Goal: Task Accomplishment & Management: Complete application form

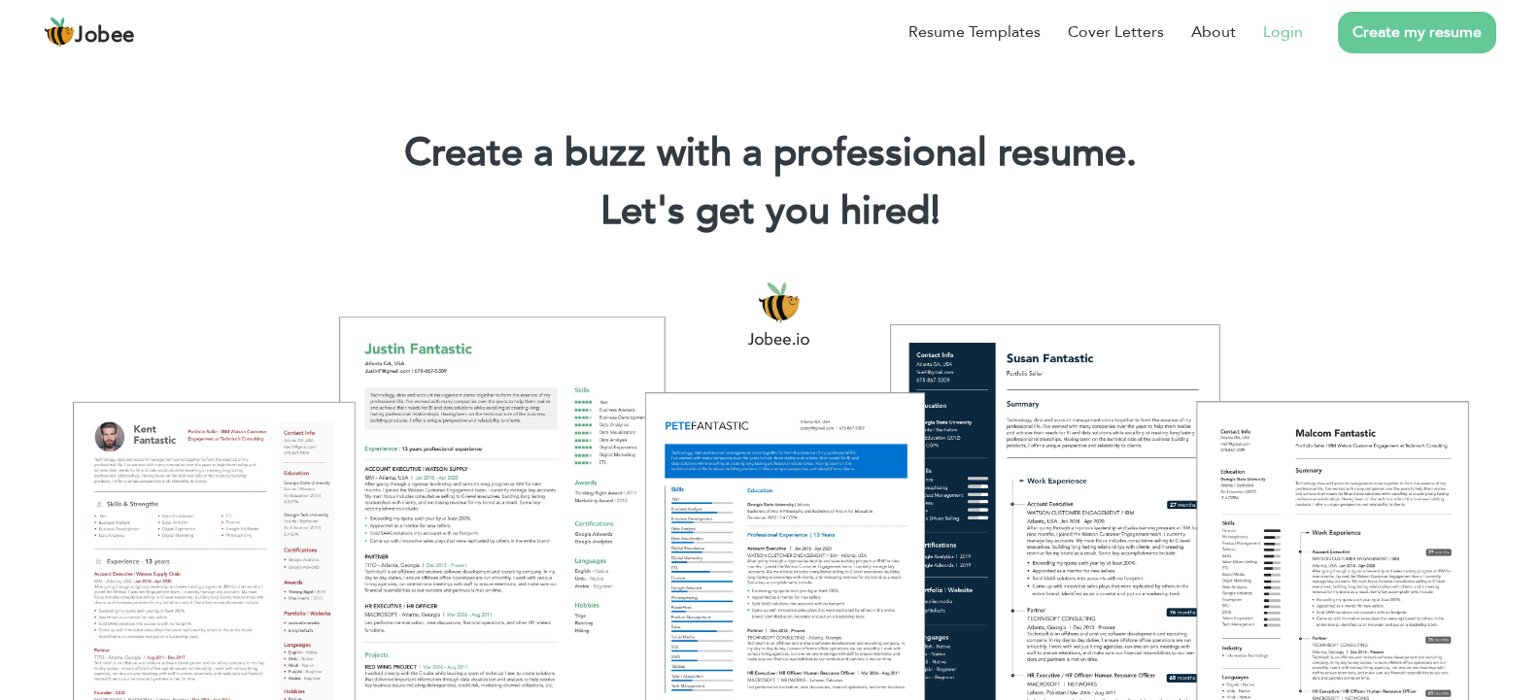
click at [1273, 34] on link "Login" at bounding box center [1283, 31] width 40 height 23
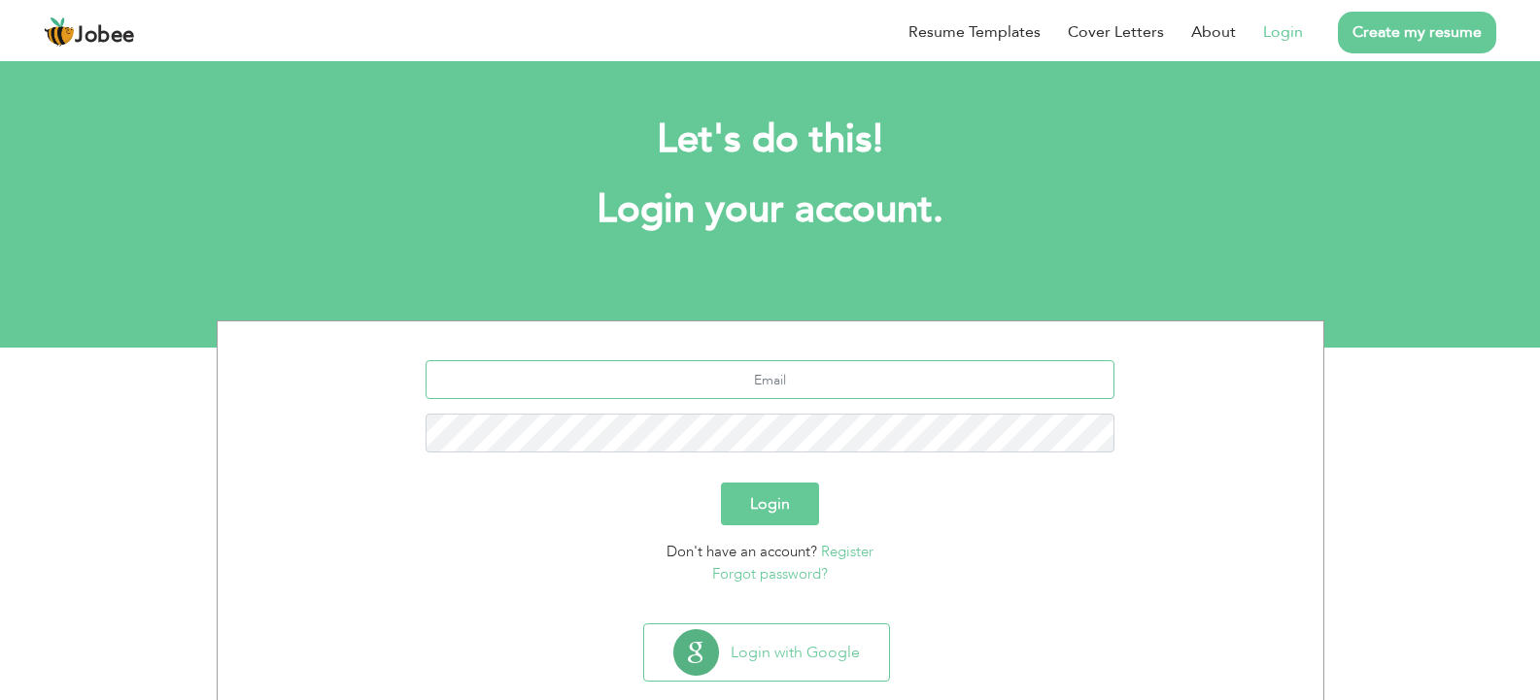
click at [767, 391] on input "text" at bounding box center [770, 379] width 689 height 39
type input "tayyabasalamat436@gmail.com"
click at [780, 511] on button "Login" at bounding box center [770, 504] width 98 height 43
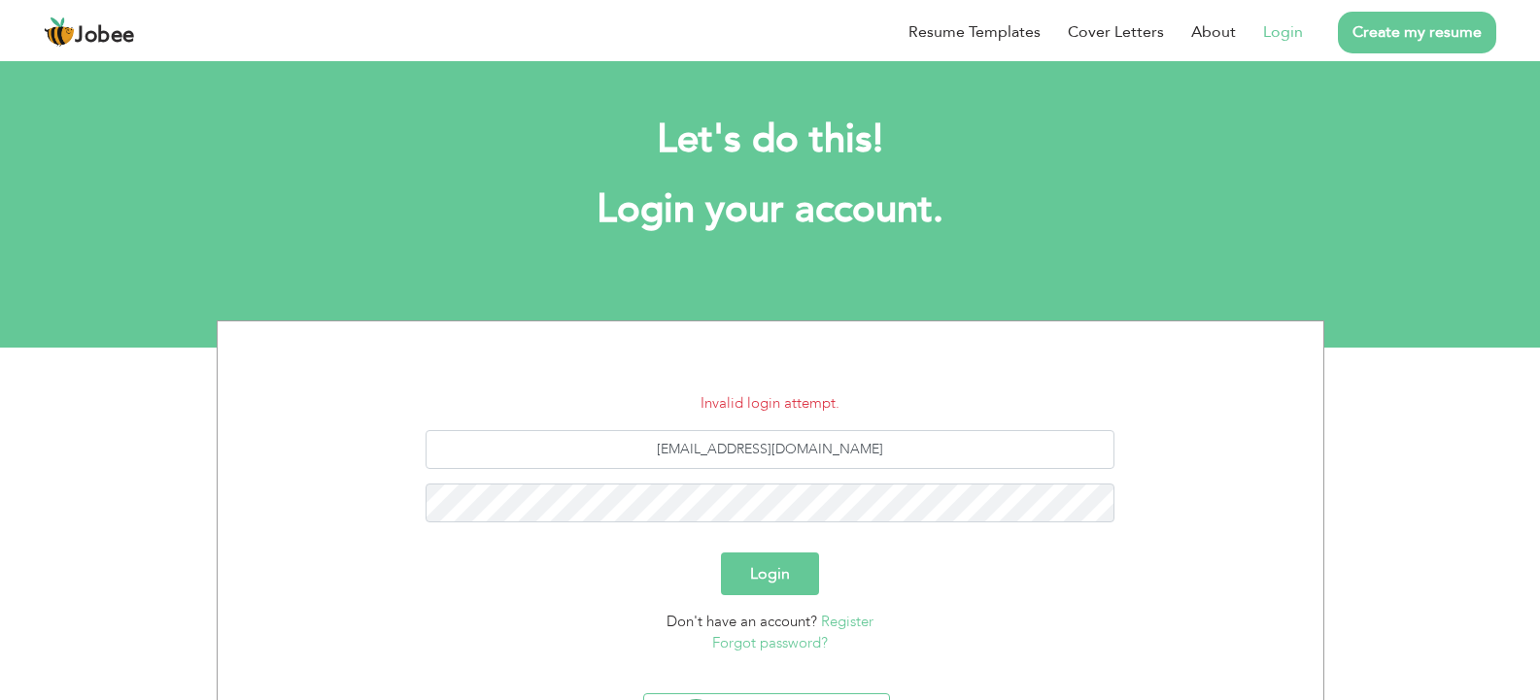
click at [772, 580] on button "Login" at bounding box center [770, 574] width 98 height 43
click at [721, 553] on button "Login" at bounding box center [770, 574] width 98 height 43
click at [740, 638] on link "Forgot password?" at bounding box center [770, 642] width 116 height 19
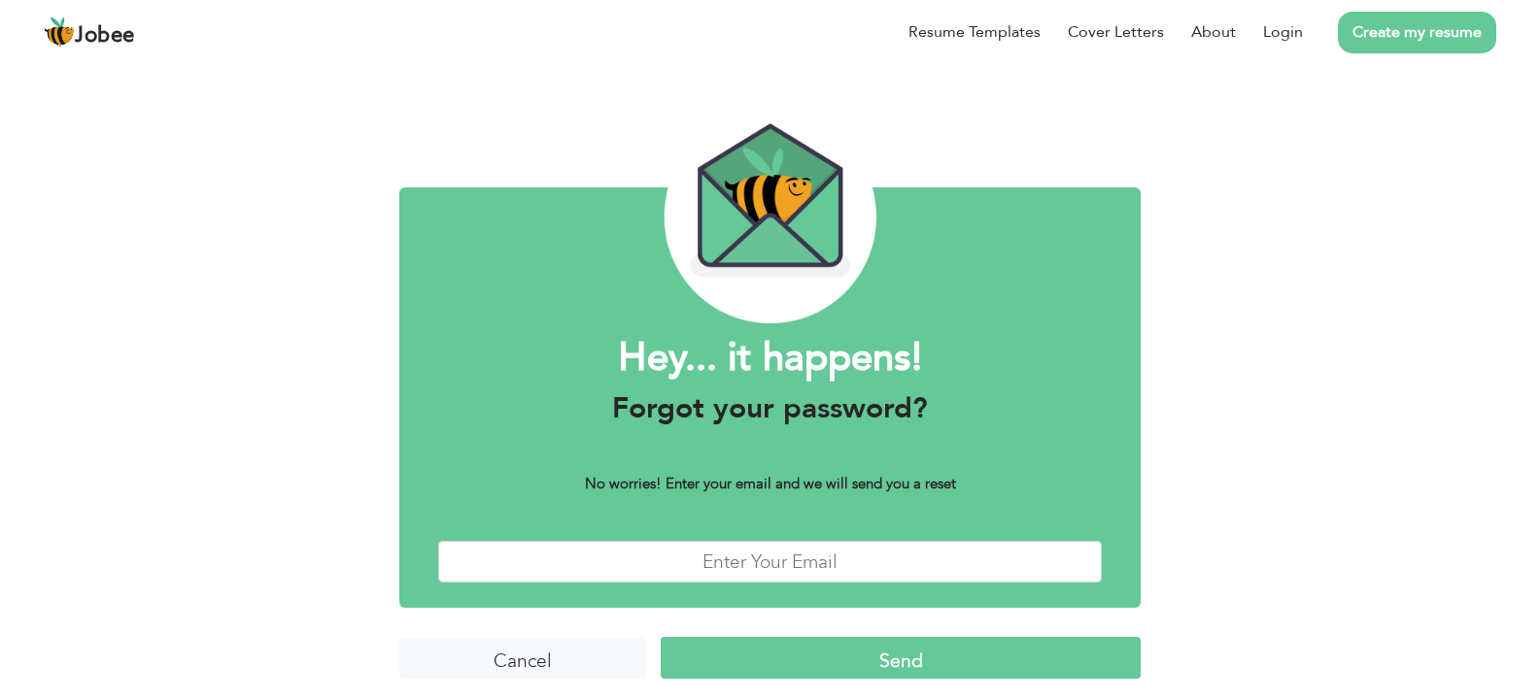
scroll to position [33, 0]
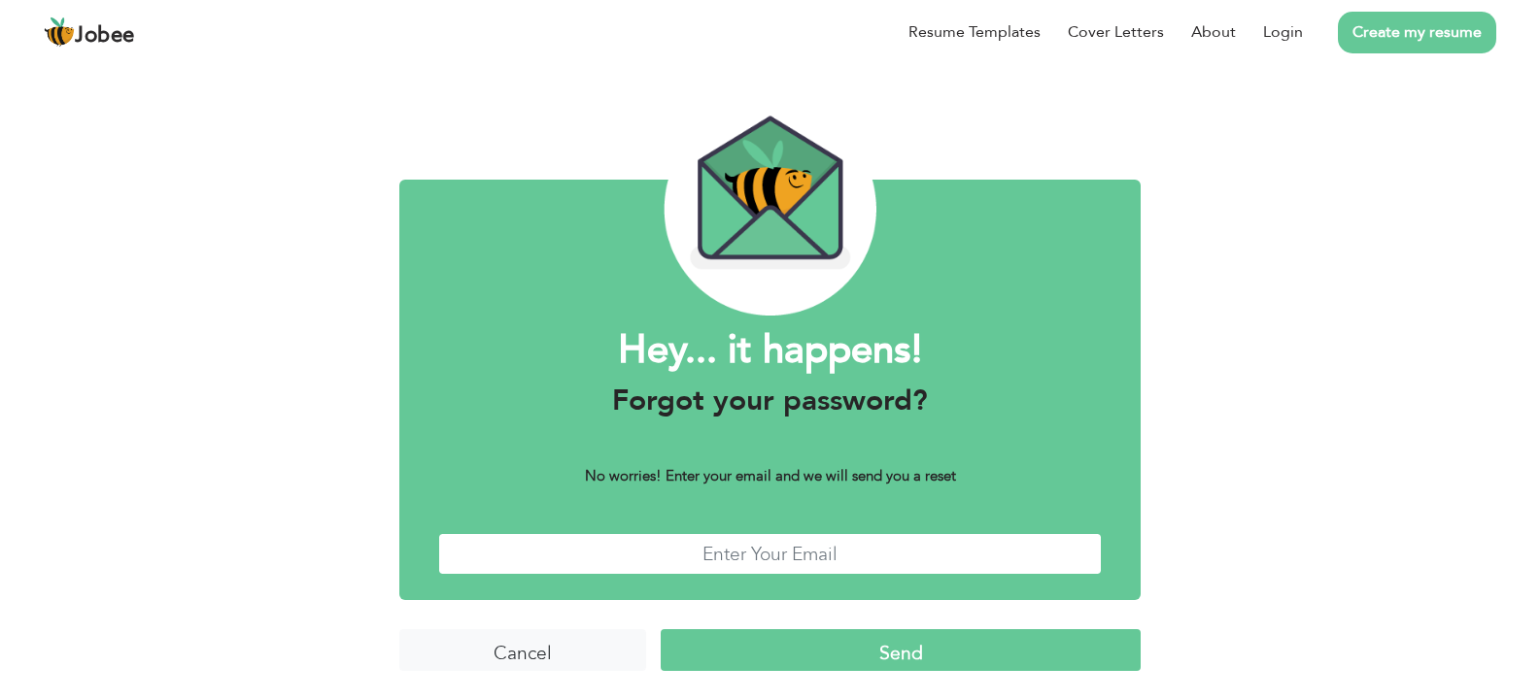
click at [772, 556] on input "text" at bounding box center [770, 554] width 664 height 42
type input "tayyabasalamat436@gmail.com"
click at [772, 656] on input "Send" at bounding box center [900, 651] width 479 height 42
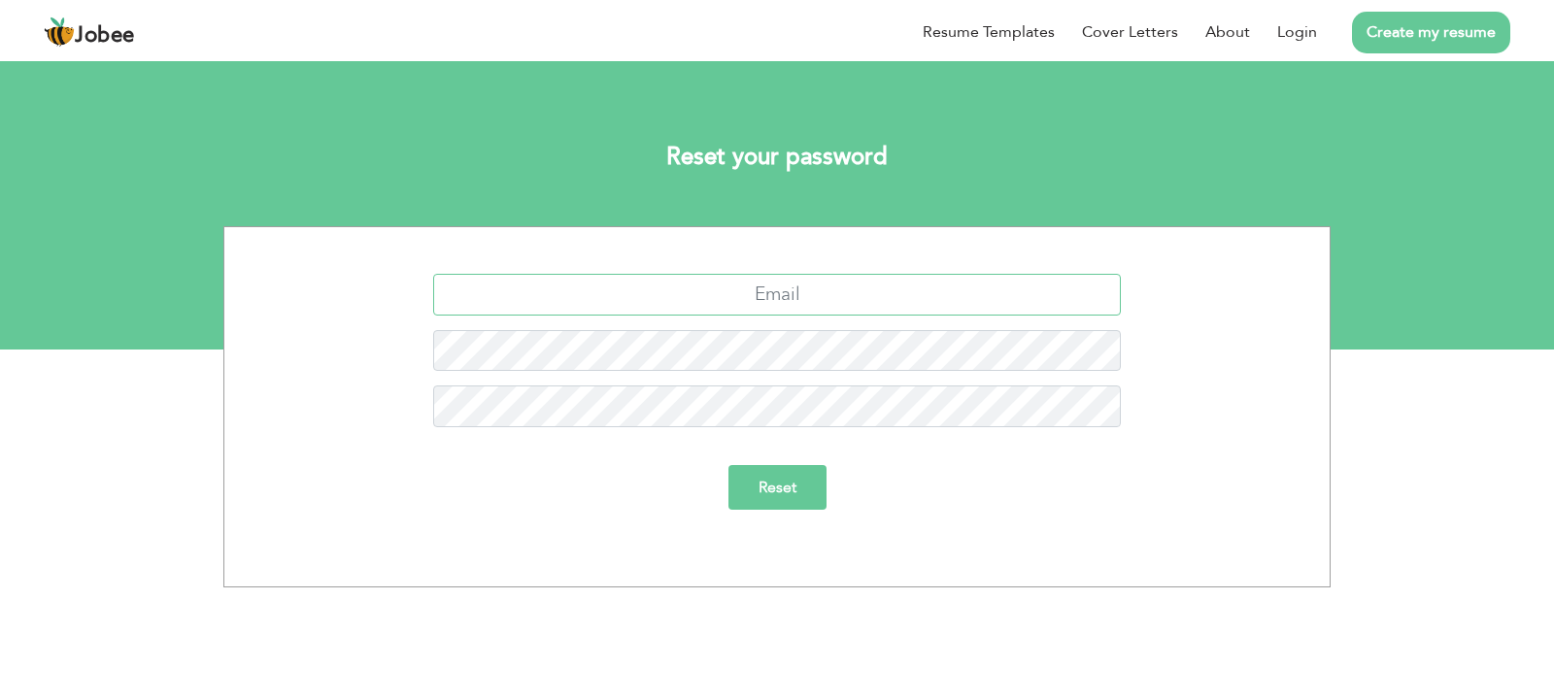
click at [758, 296] on input "text" at bounding box center [777, 295] width 689 height 42
type input "tayyabasalamat436@gmail.com"
click at [767, 492] on input "Reset" at bounding box center [778, 487] width 98 height 45
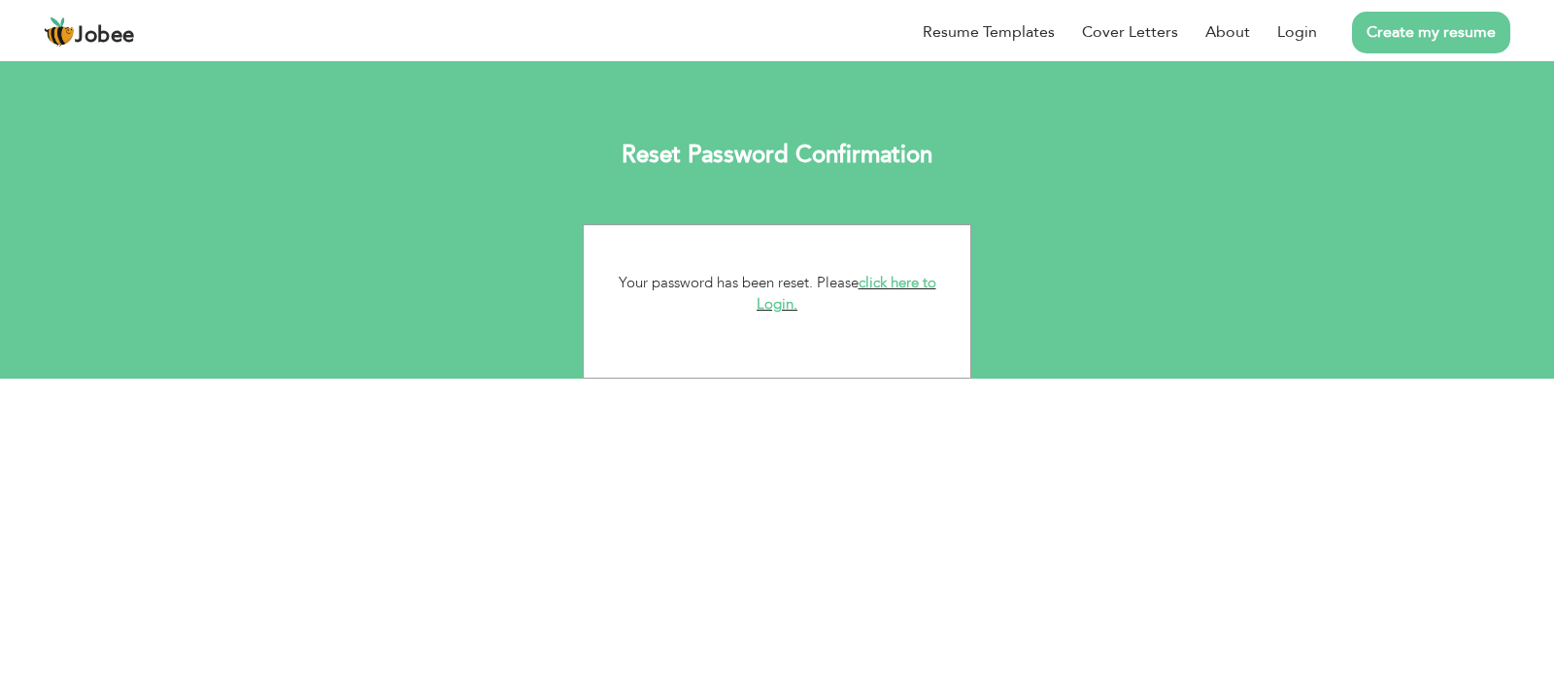
click at [880, 283] on link "click here to Login." at bounding box center [847, 294] width 180 height 42
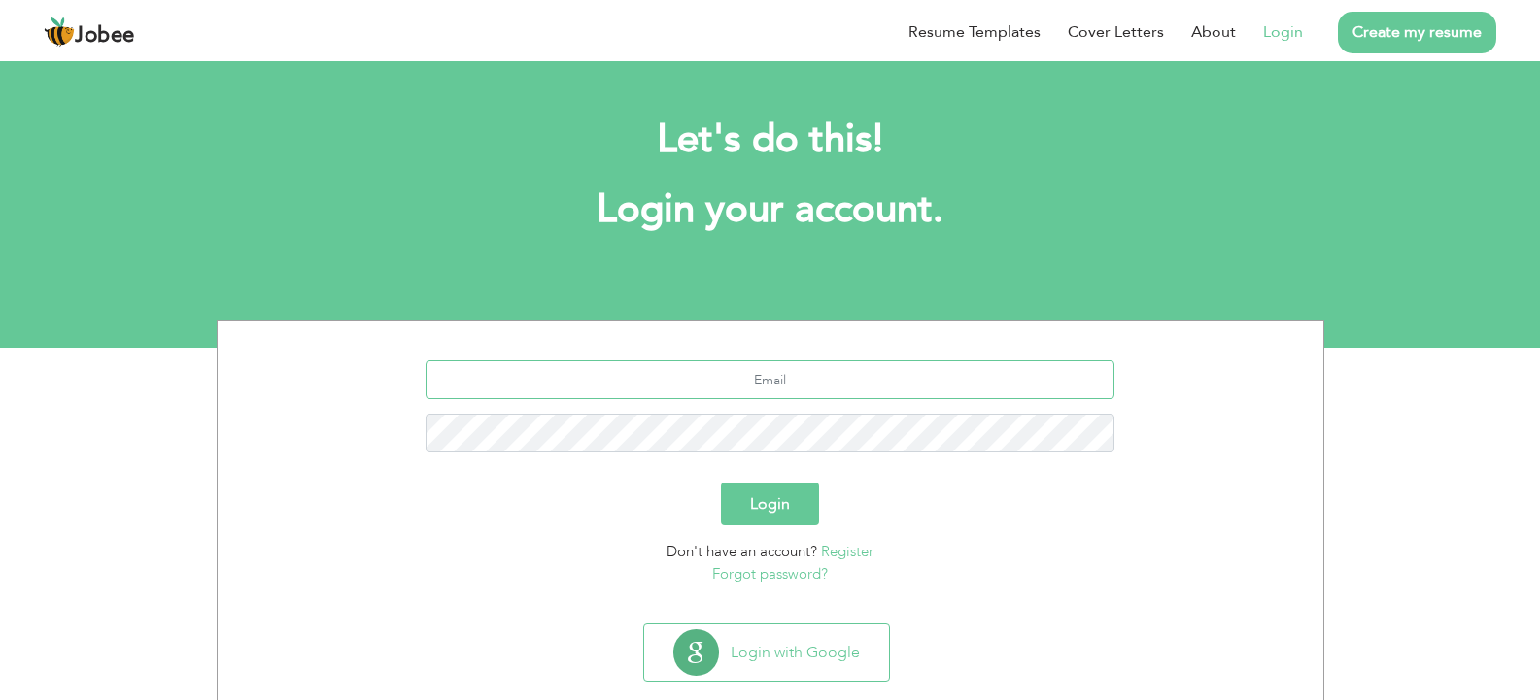
type input "[EMAIL_ADDRESS][DOMAIN_NAME]"
click at [759, 514] on button "Login" at bounding box center [770, 504] width 98 height 43
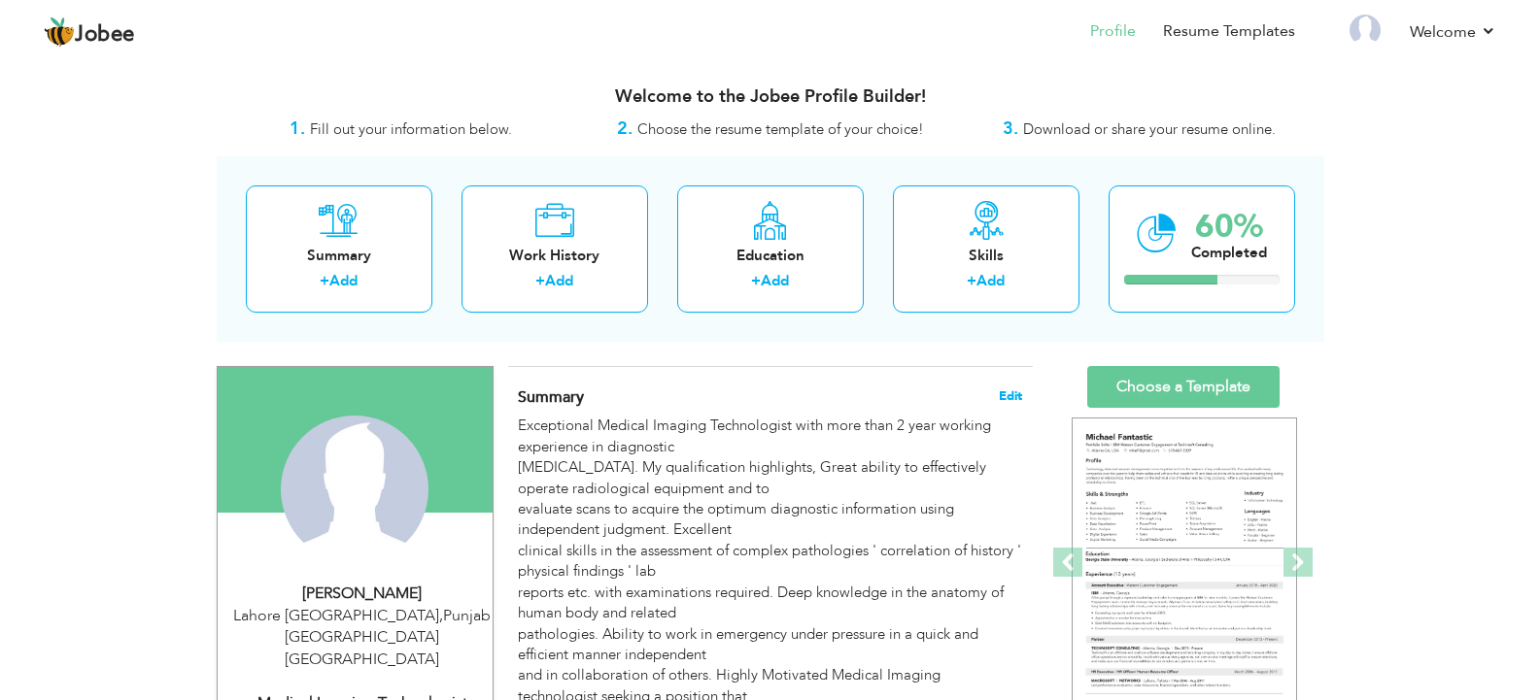
click at [1014, 390] on span "Edit" at bounding box center [1010, 397] width 23 height 14
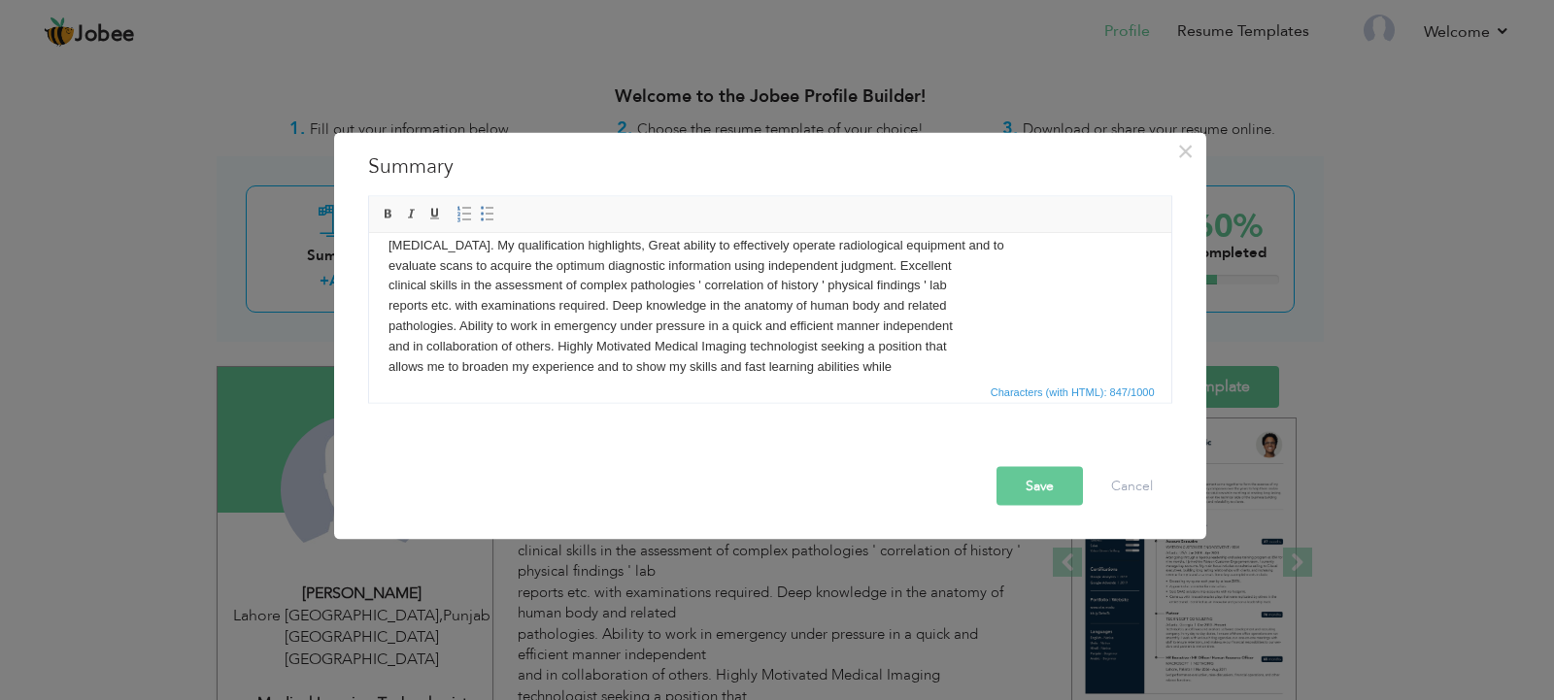
scroll to position [54, 0]
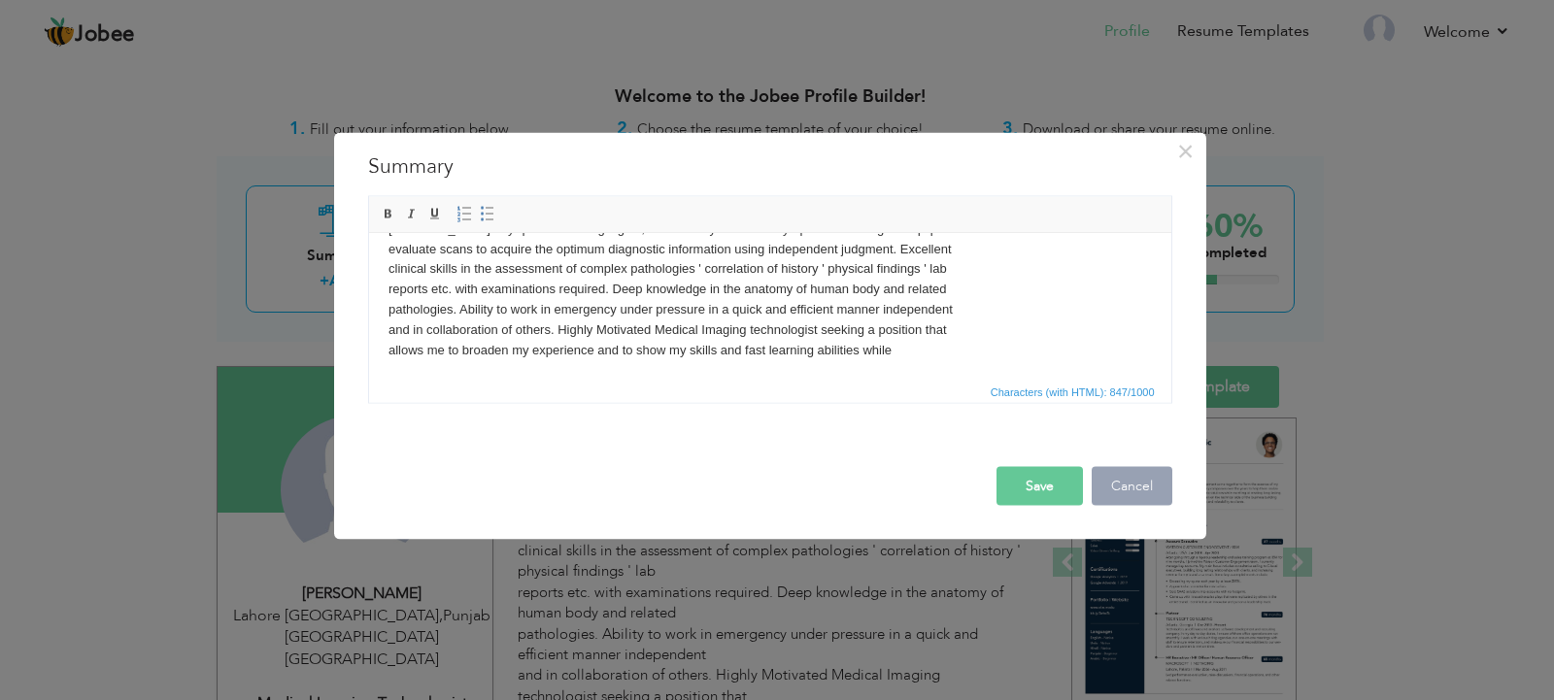
click at [1113, 484] on button "Cancel" at bounding box center [1132, 485] width 81 height 39
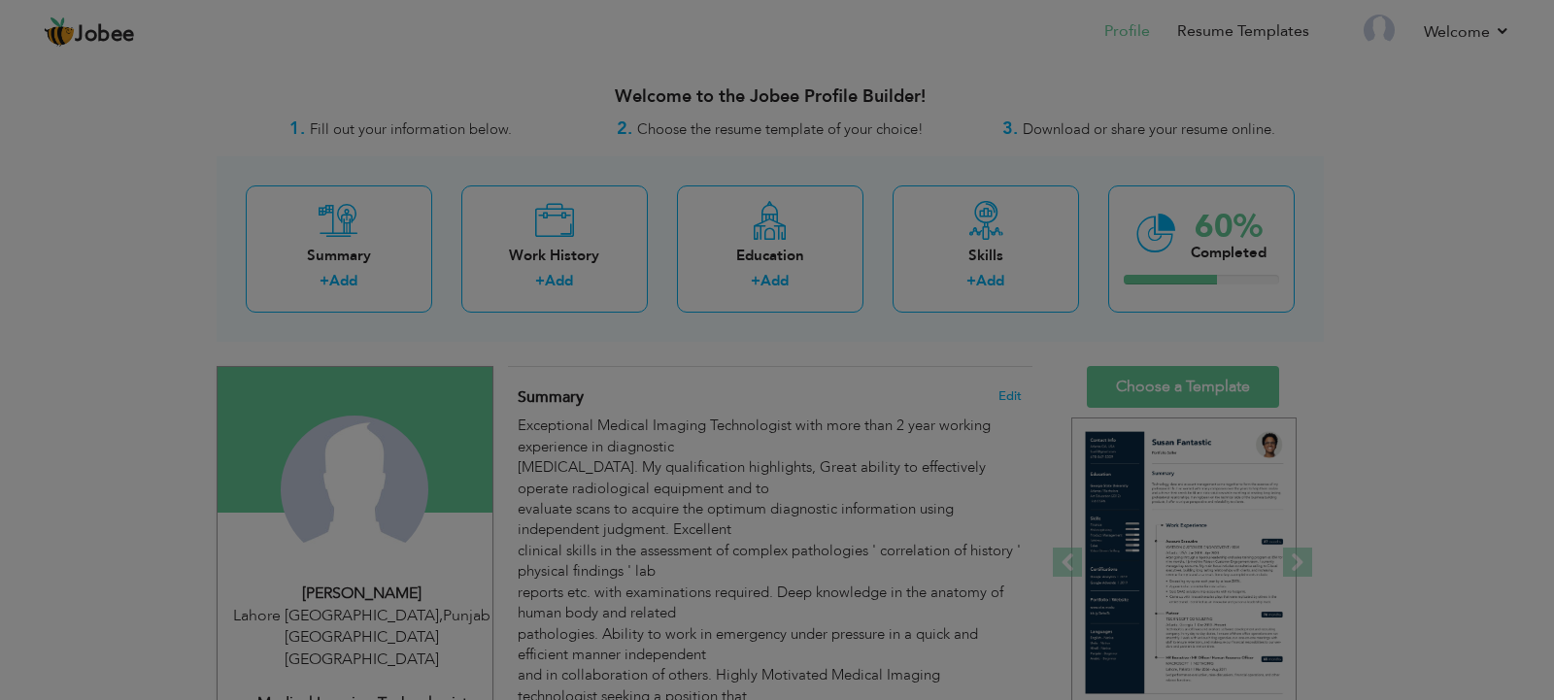
scroll to position [0, 0]
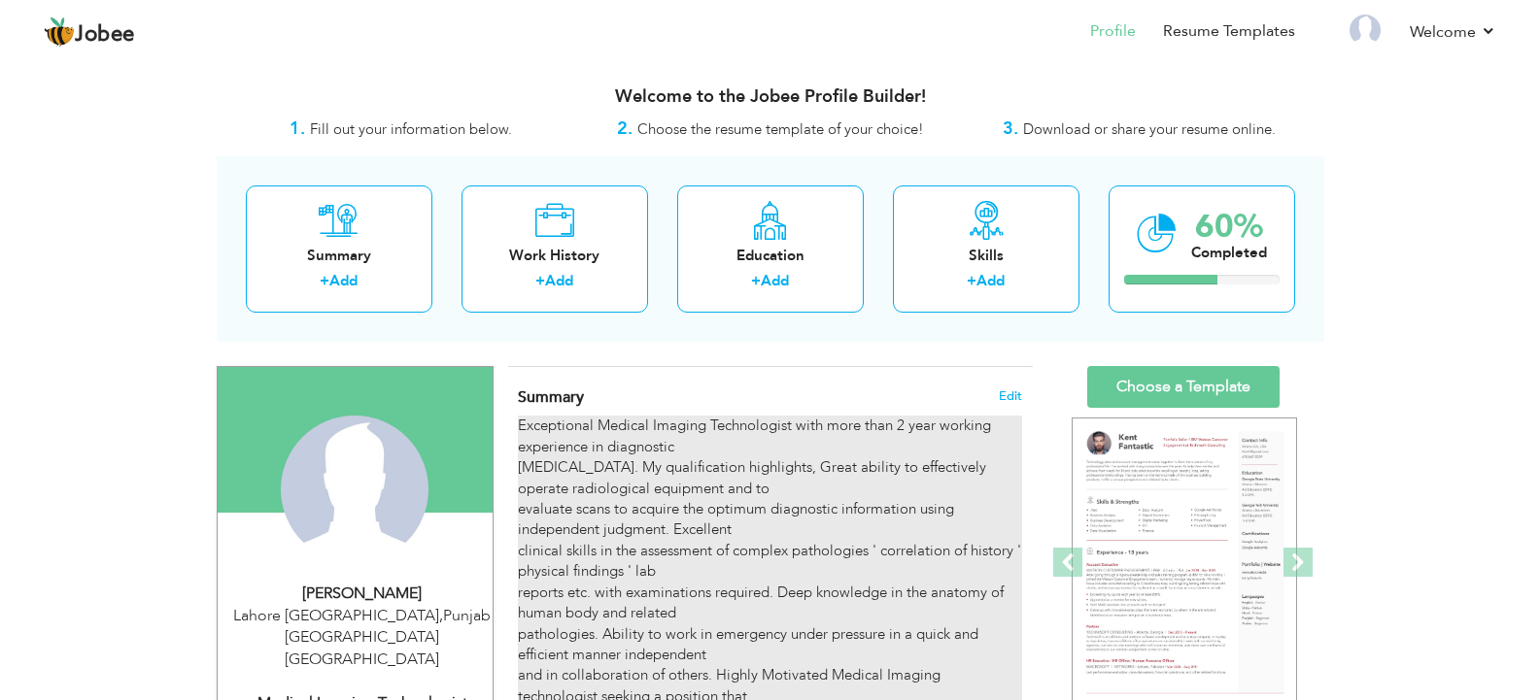
click at [719, 445] on div "Exceptional Medical Imaging Technologist with more than 2 year working experien…" at bounding box center [769, 582] width 503 height 333
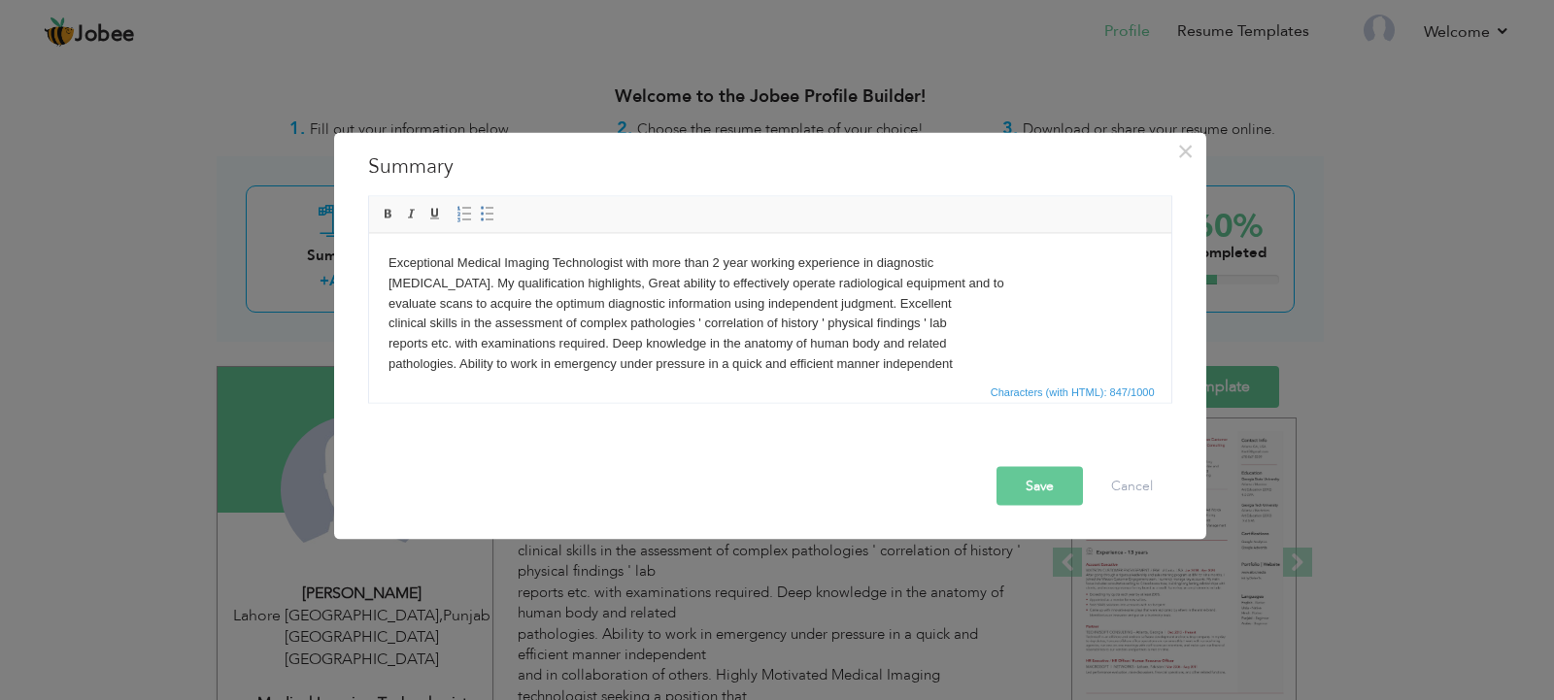
click at [941, 261] on body "Exceptional Medical Imaging Technologist with more than 2 year working experien…" at bounding box center [770, 333] width 764 height 161
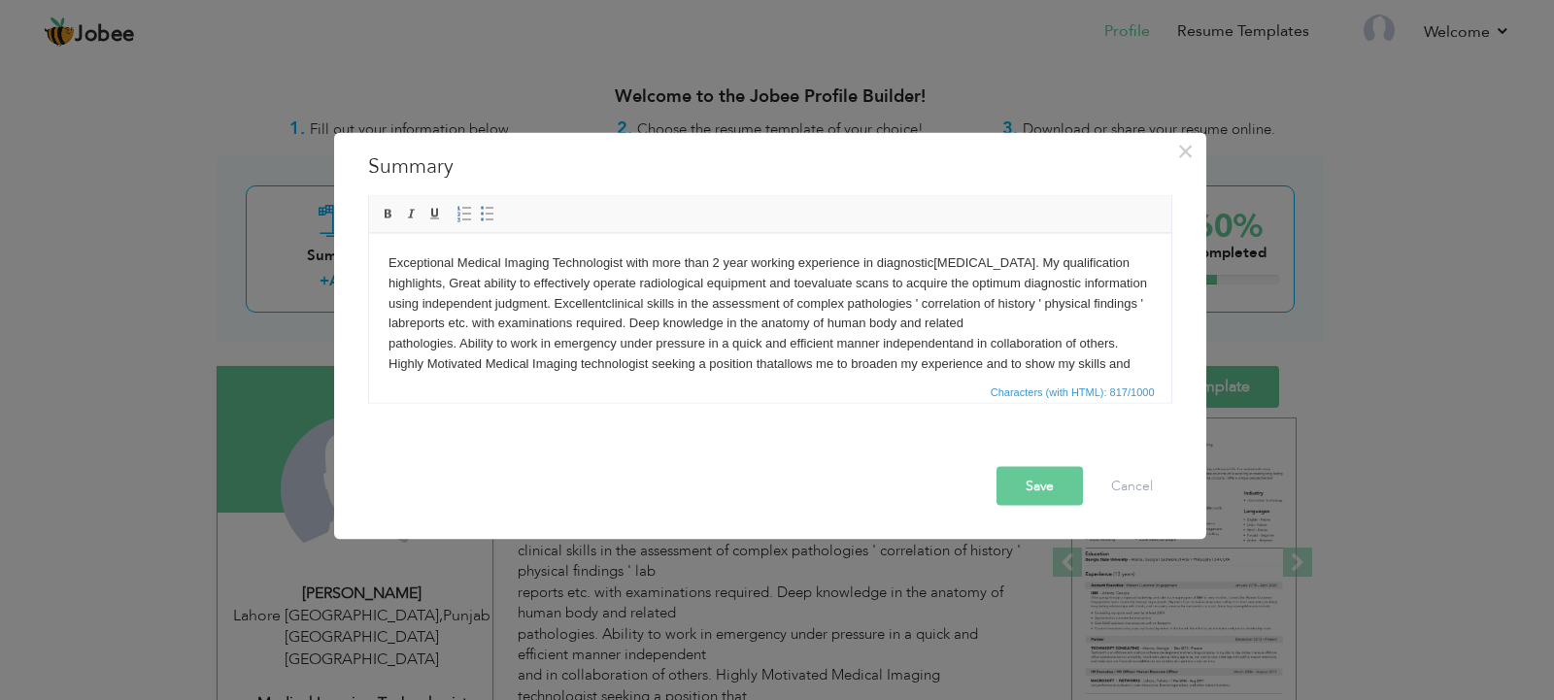
scroll to position [12, 0]
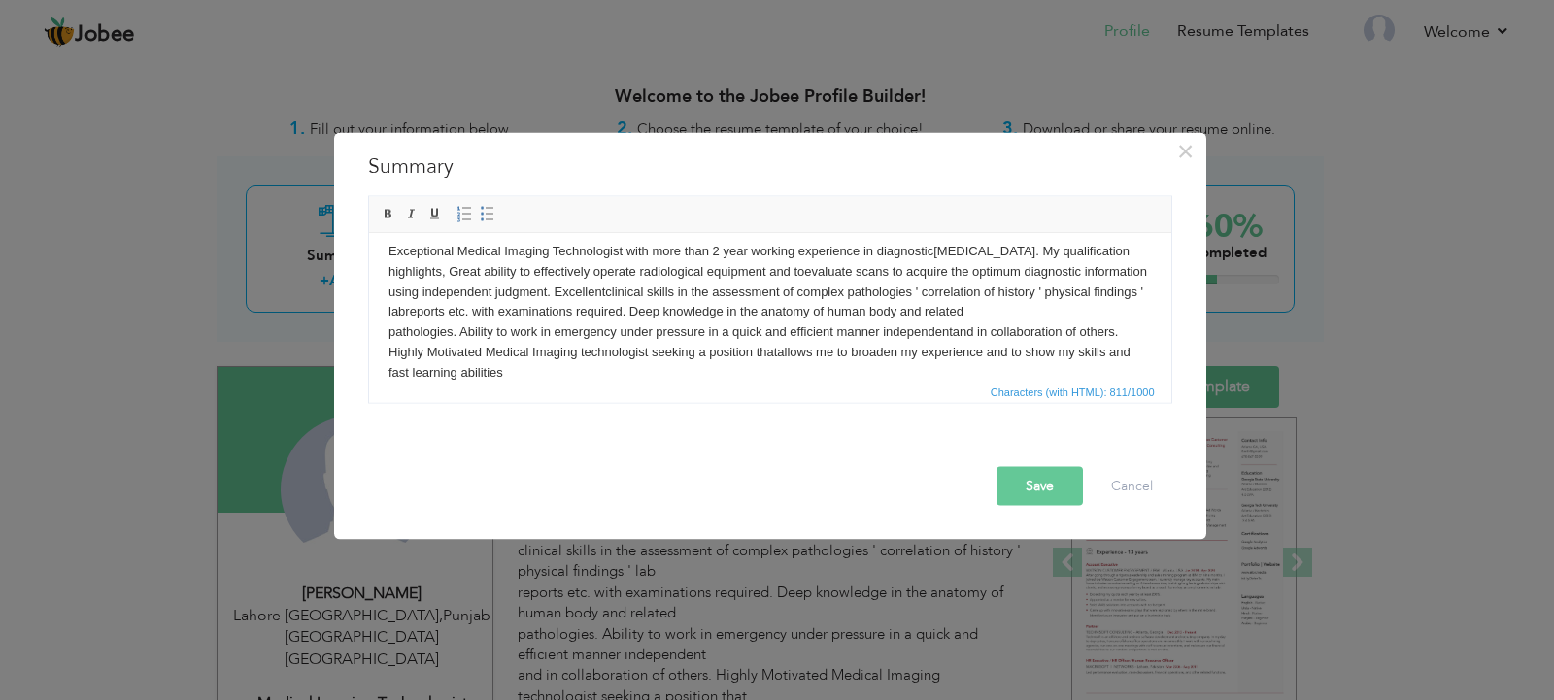
click at [1036, 491] on button "Save" at bounding box center [1040, 485] width 86 height 39
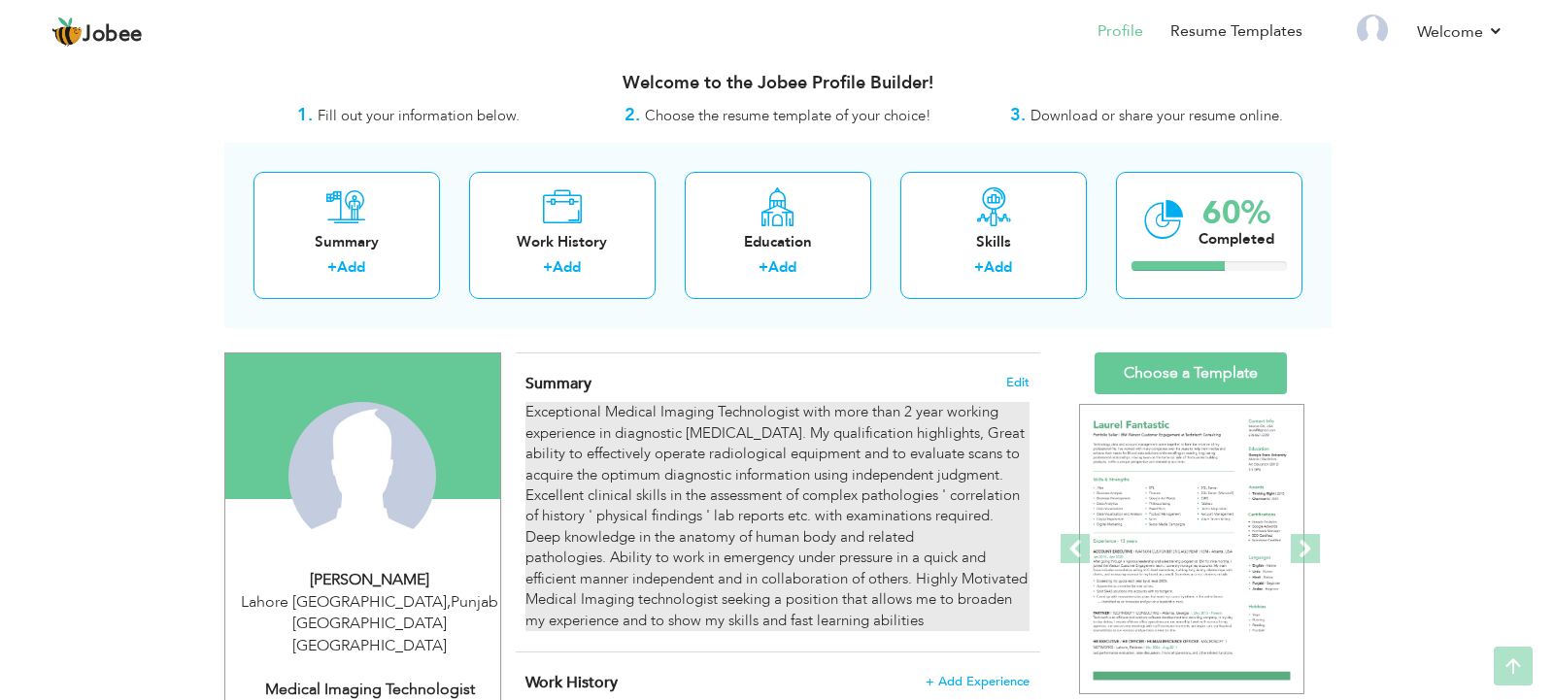
scroll to position [0, 0]
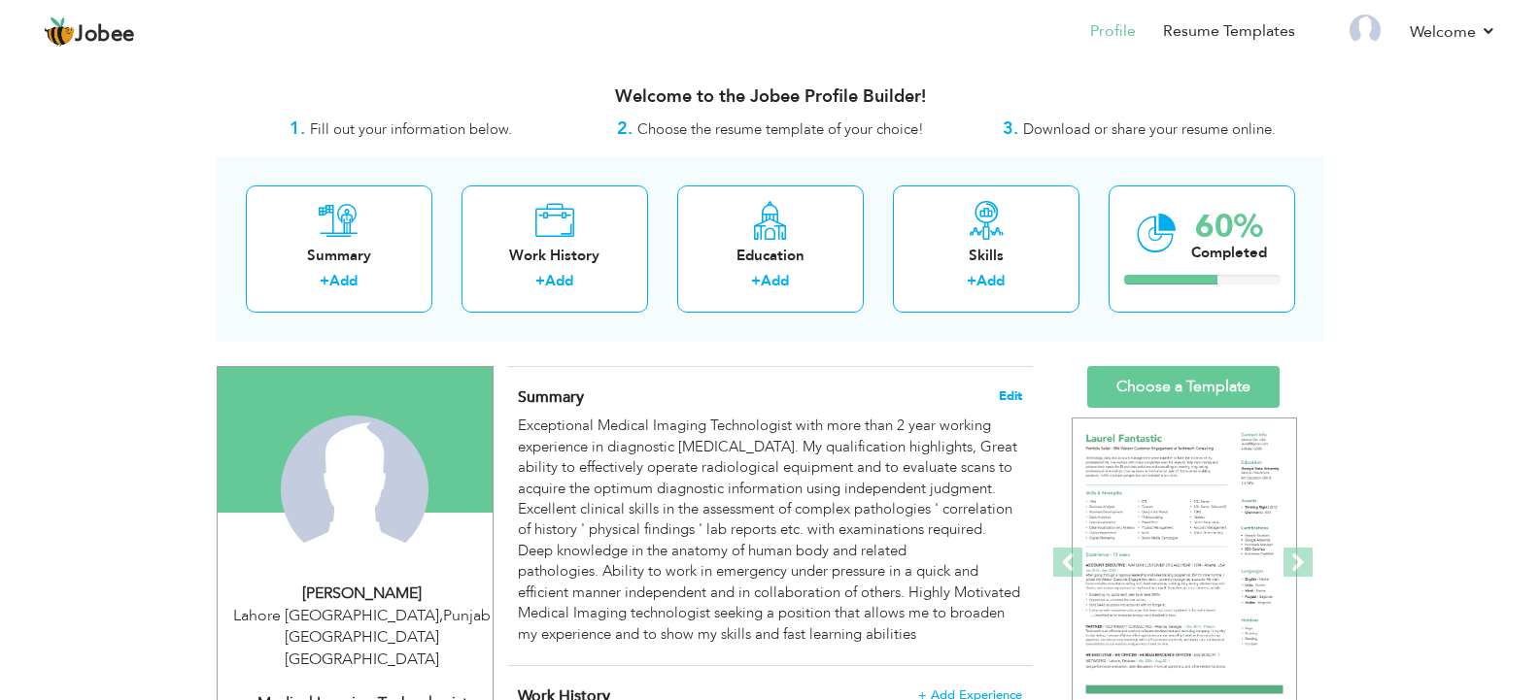
click at [1011, 399] on span "Edit" at bounding box center [1010, 397] width 23 height 14
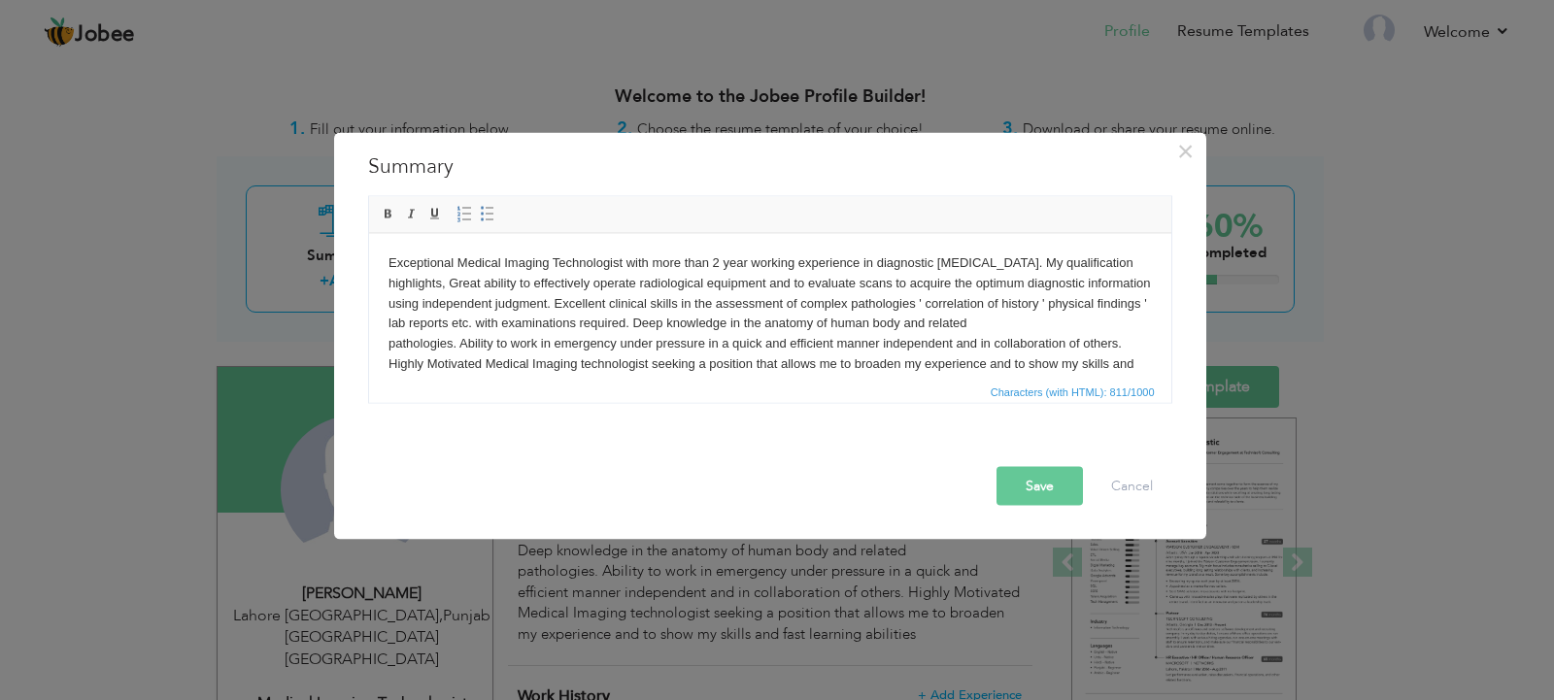
drag, startPoint x: 870, startPoint y: 151, endPoint x: 961, endPoint y: 128, distance: 94.0
click at [961, 128] on div "× Summary Exceptional Medical Imaging Technologist with more than 2 year workin…" at bounding box center [777, 350] width 1554 height 700
click at [1066, 327] on body "Exceptional Medical Imaging Technologist with more than 2 year working experien…" at bounding box center [770, 324] width 764 height 142
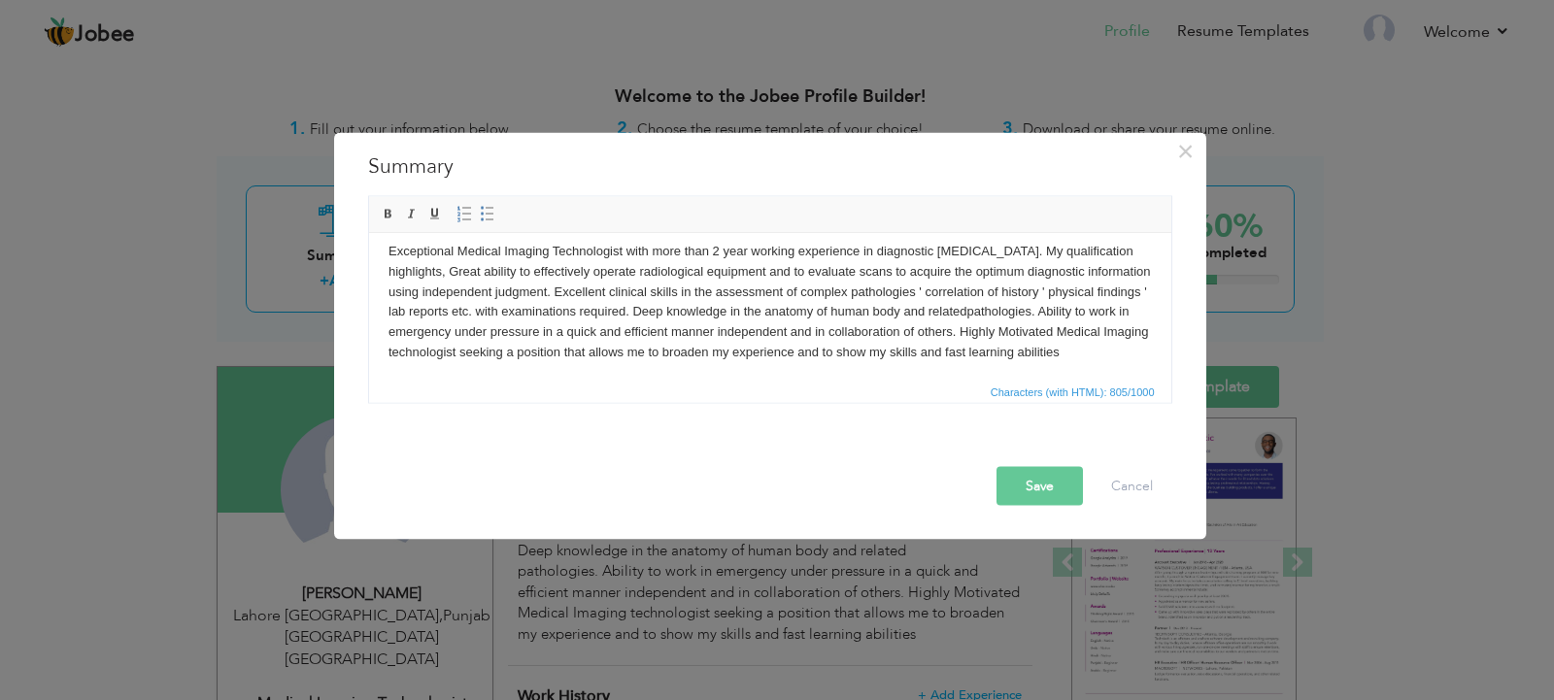
click at [1027, 482] on button "Save" at bounding box center [1040, 485] width 86 height 39
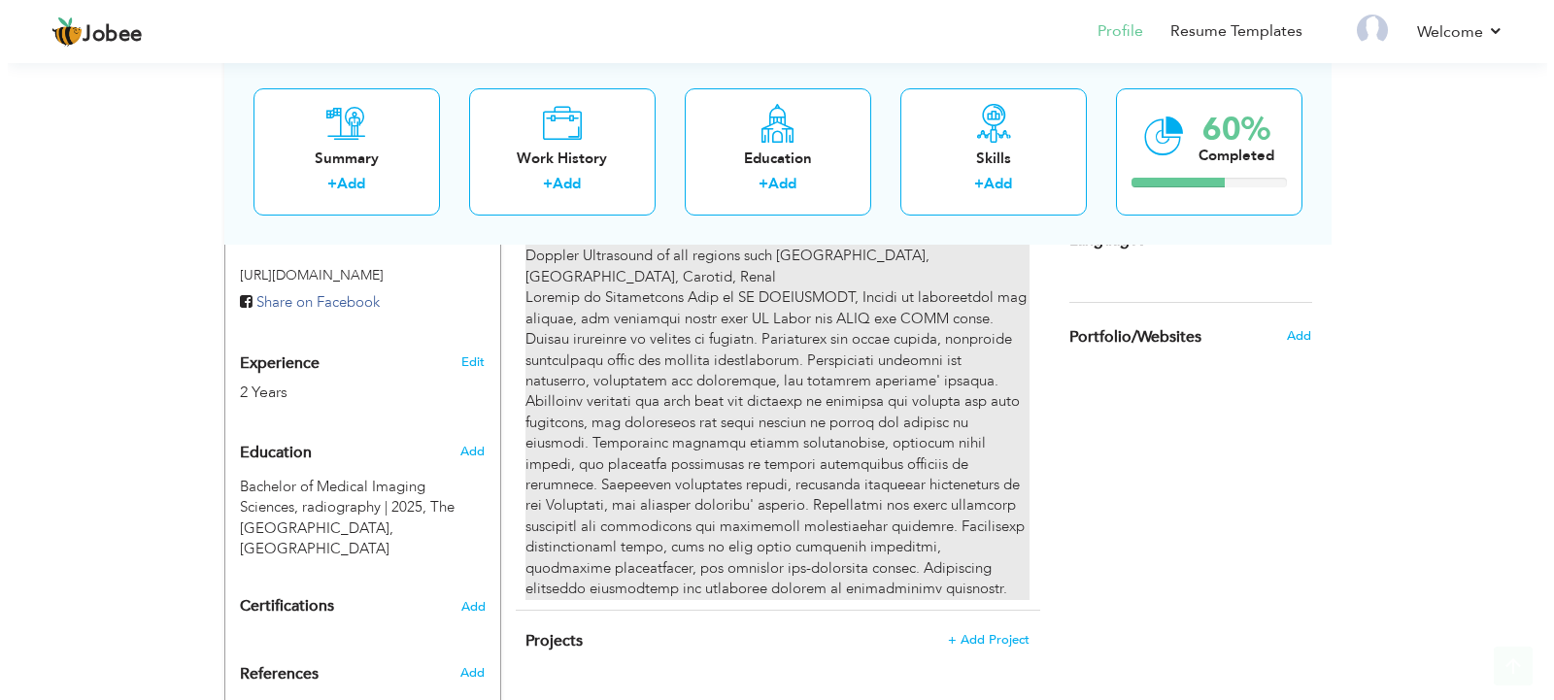
scroll to position [835, 0]
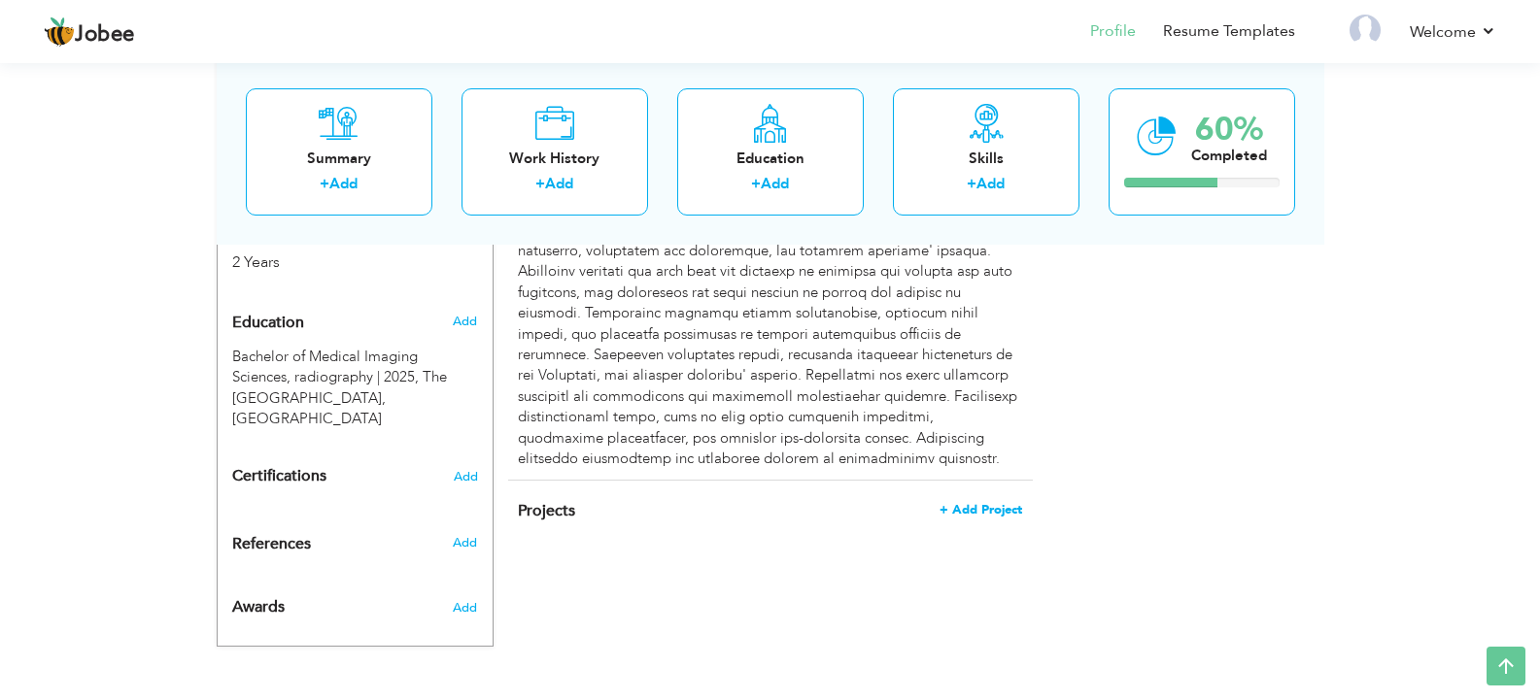
click at [972, 503] on span "+ Add Project" at bounding box center [980, 510] width 83 height 14
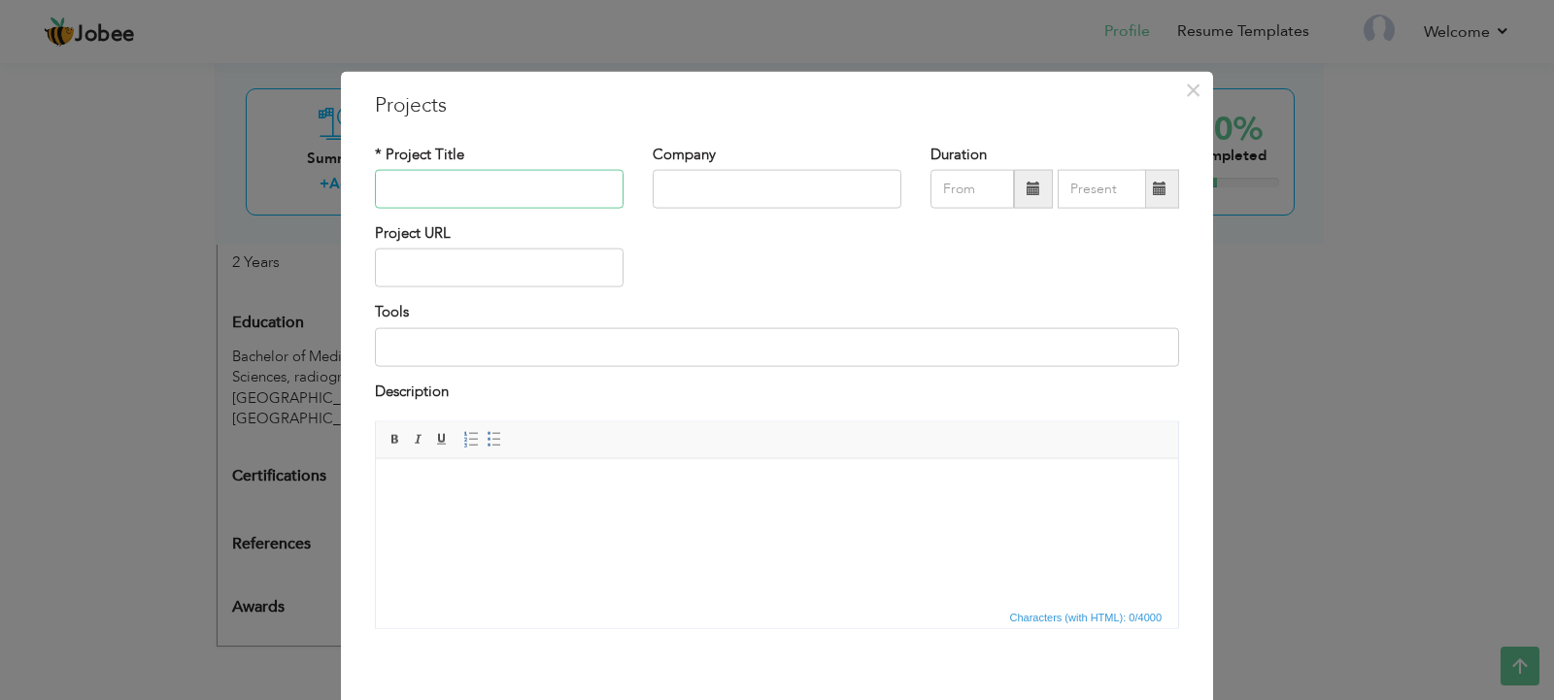
click at [463, 182] on input "text" at bounding box center [499, 189] width 249 height 39
paste input "INVESTIGATING THE COMPARISON BETWEEN MDCT BRAIN PLAIN AND [MEDICAL_DATA] FINDIN…"
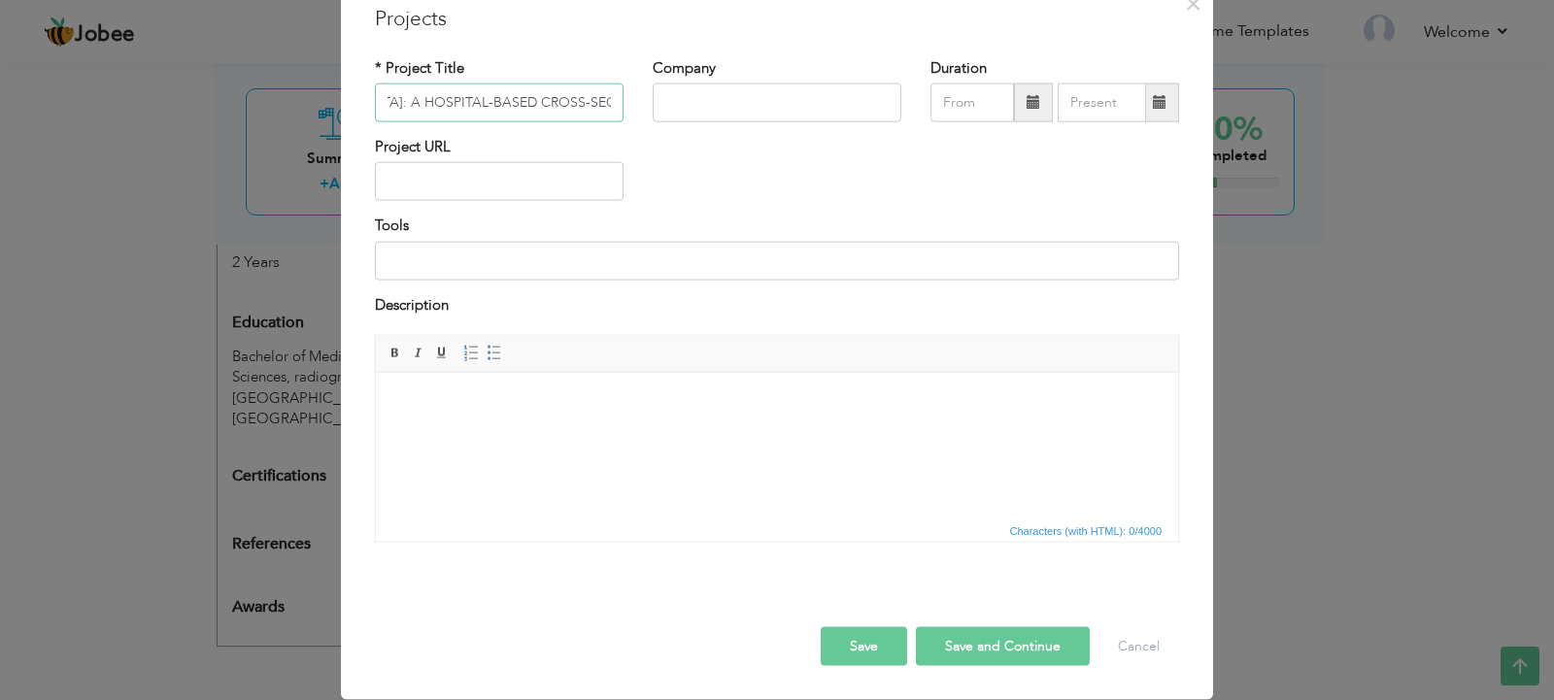
type input "INVESTIGATING THE COMPARISON BETWEEN MDCT BRAIN PLAIN AND [MEDICAL_DATA] FINDIN…"
click at [697, 107] on input "text" at bounding box center [777, 103] width 249 height 39
type input "the [GEOGRAPHIC_DATA]"
click at [517, 188] on input "text" at bounding box center [499, 181] width 249 height 39
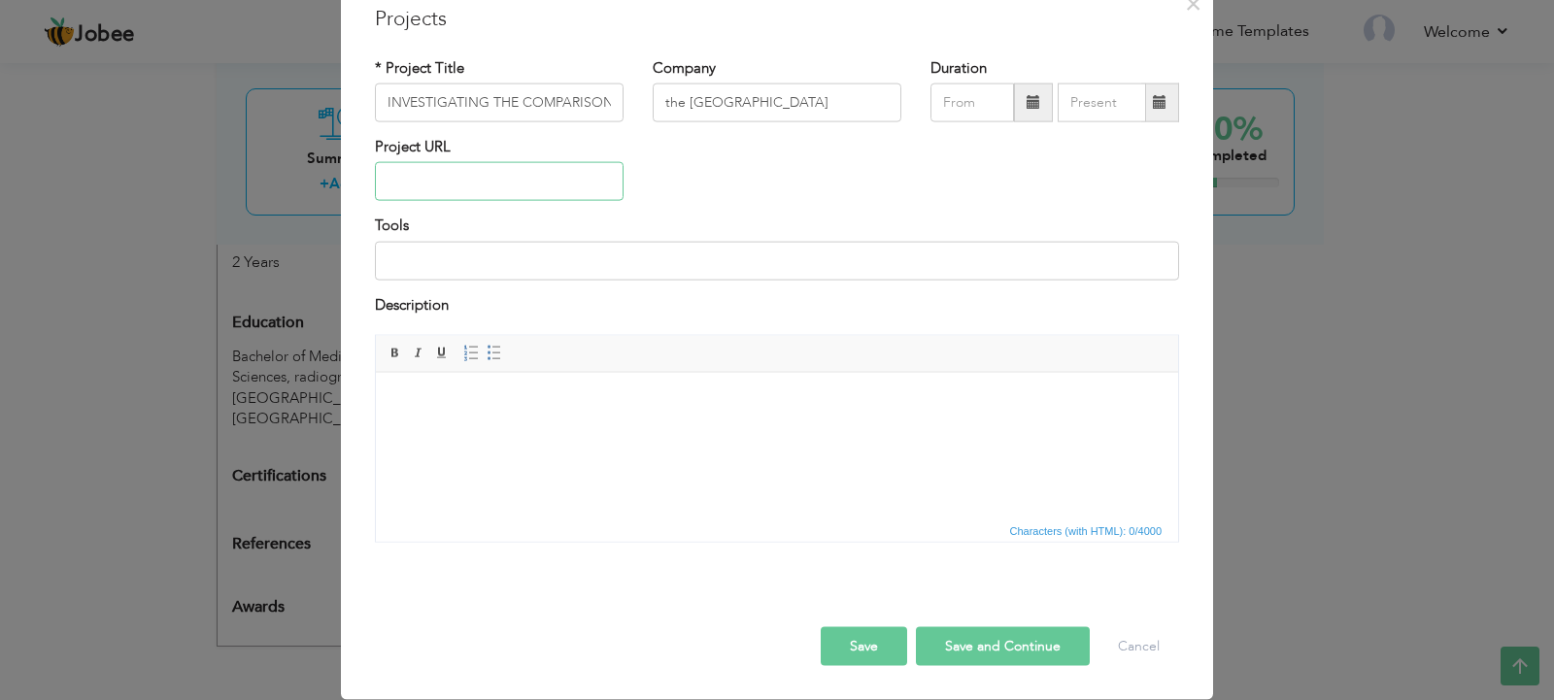
click at [461, 177] on input "text" at bounding box center [499, 181] width 249 height 39
paste input "[URL][DOMAIN_NAME][MEDICAL_DATA]"
type input "[URL][DOMAIN_NAME][MEDICAL_DATA]"
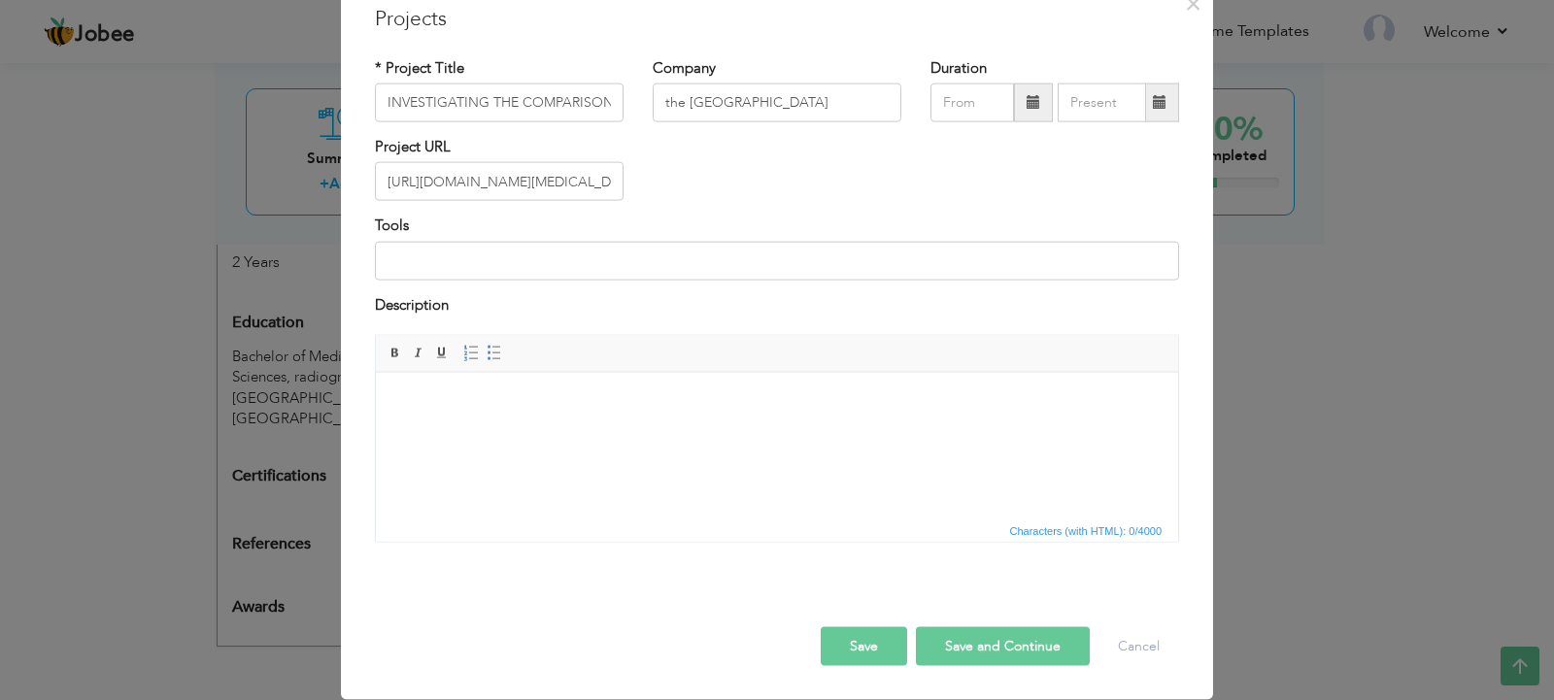
click at [481, 428] on html at bounding box center [777, 401] width 802 height 59
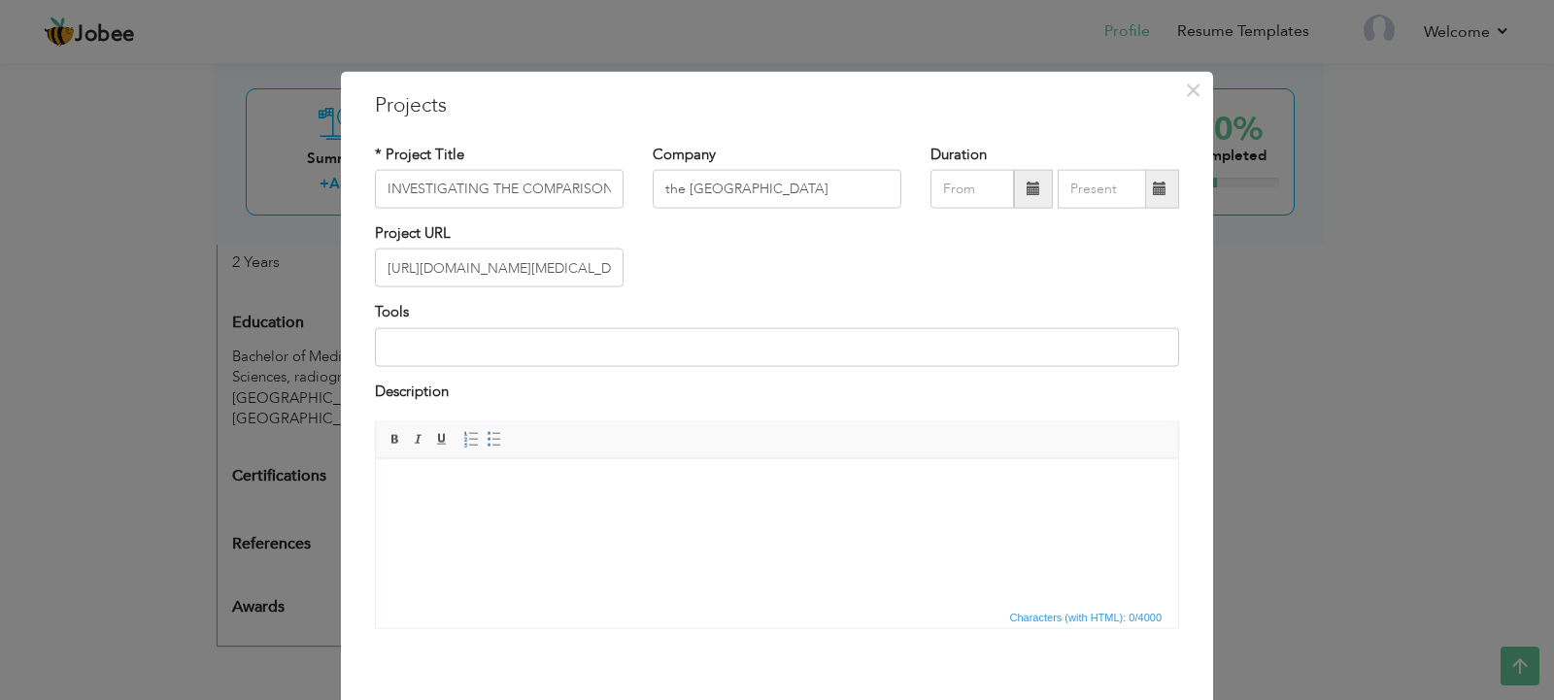
click at [1014, 199] on span at bounding box center [1033, 189] width 39 height 39
click at [1017, 188] on span at bounding box center [1033, 189] width 39 height 39
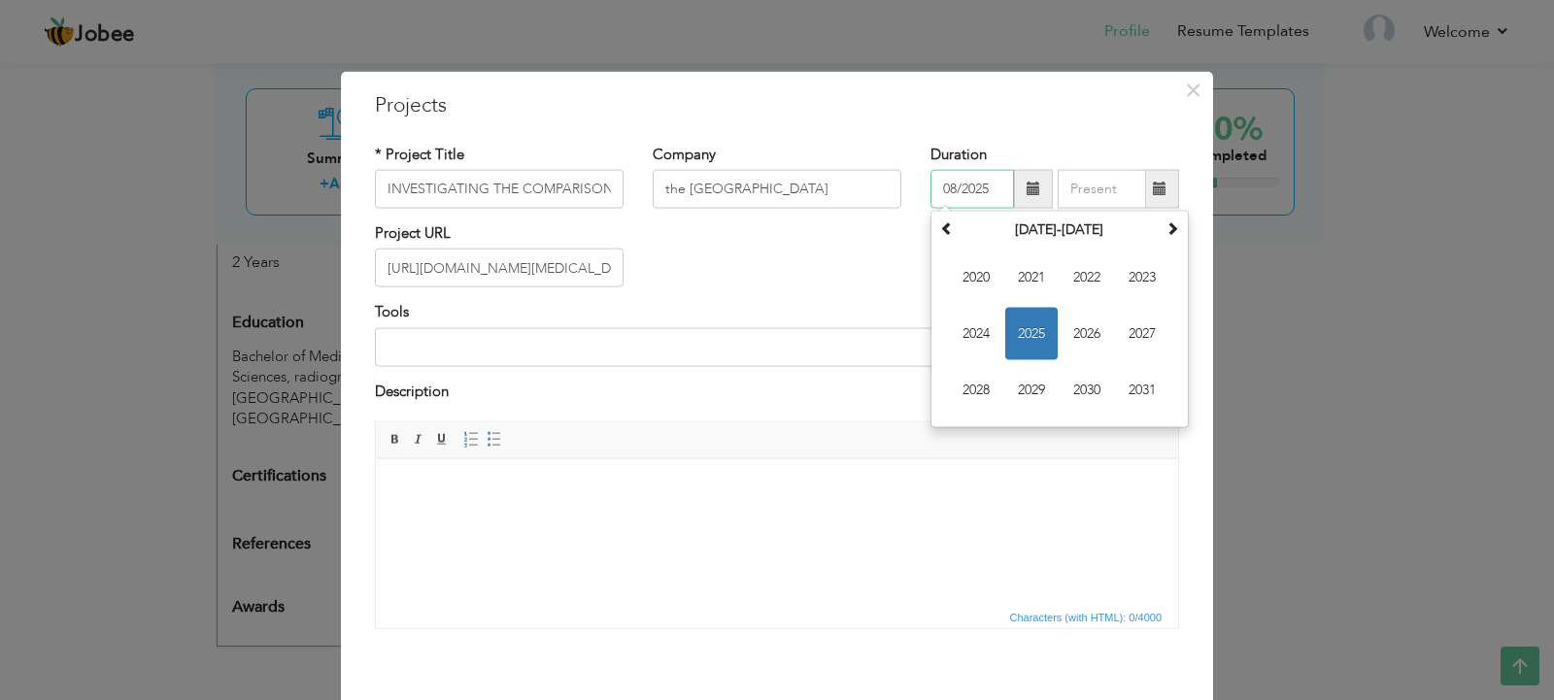
click at [996, 340] on td "2020 2021 2022 2023 2024 2025 2026 2027 2028 2029 2030 2031" at bounding box center [1060, 334] width 249 height 179
click at [1016, 337] on span "2025" at bounding box center [1032, 334] width 52 height 52
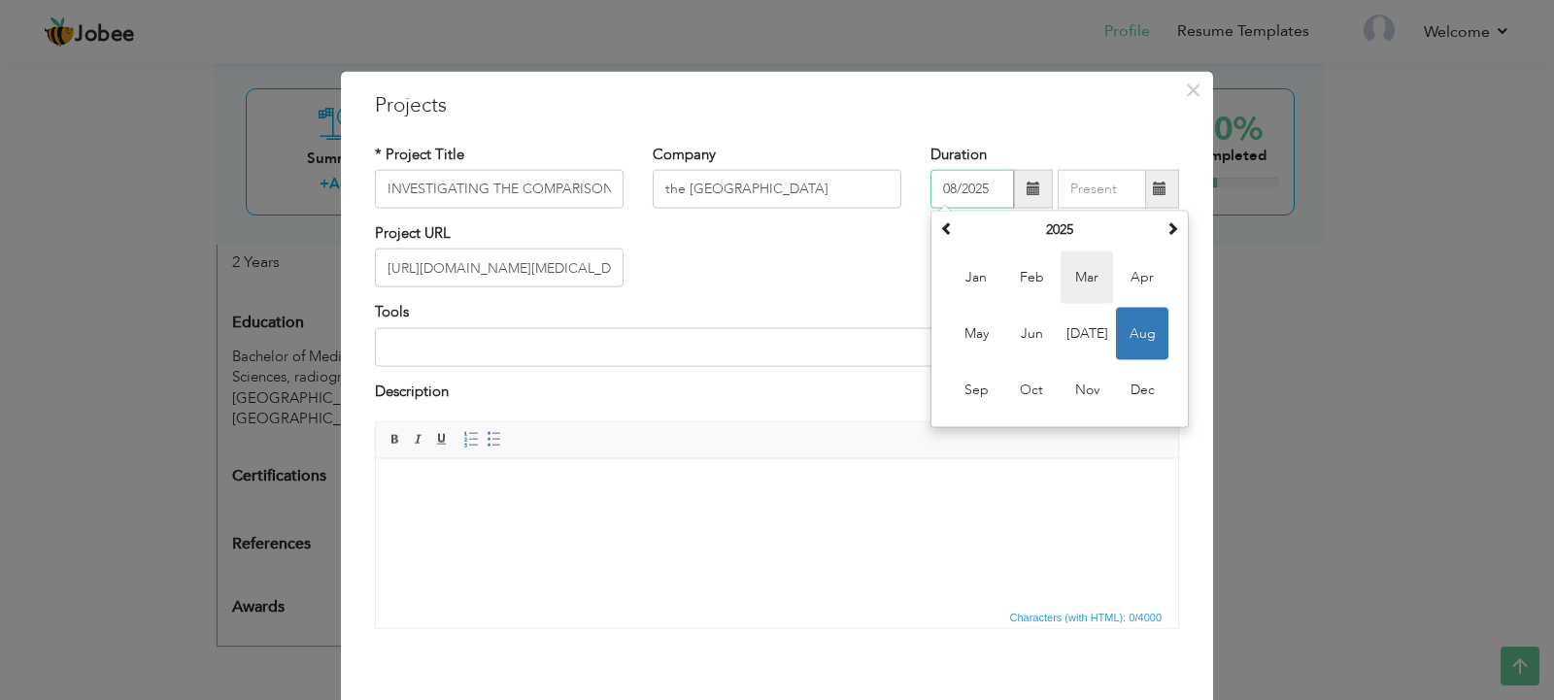
drag, startPoint x: 1115, startPoint y: 279, endPoint x: 1102, endPoint y: 280, distance: 13.6
click at [1108, 279] on td "Jan Feb Mar Apr May Jun [DATE] Aug Sep Oct Nov Dec" at bounding box center [1060, 334] width 249 height 179
click at [1040, 280] on span "Feb" at bounding box center [1032, 278] width 52 height 52
type input "02/2025"
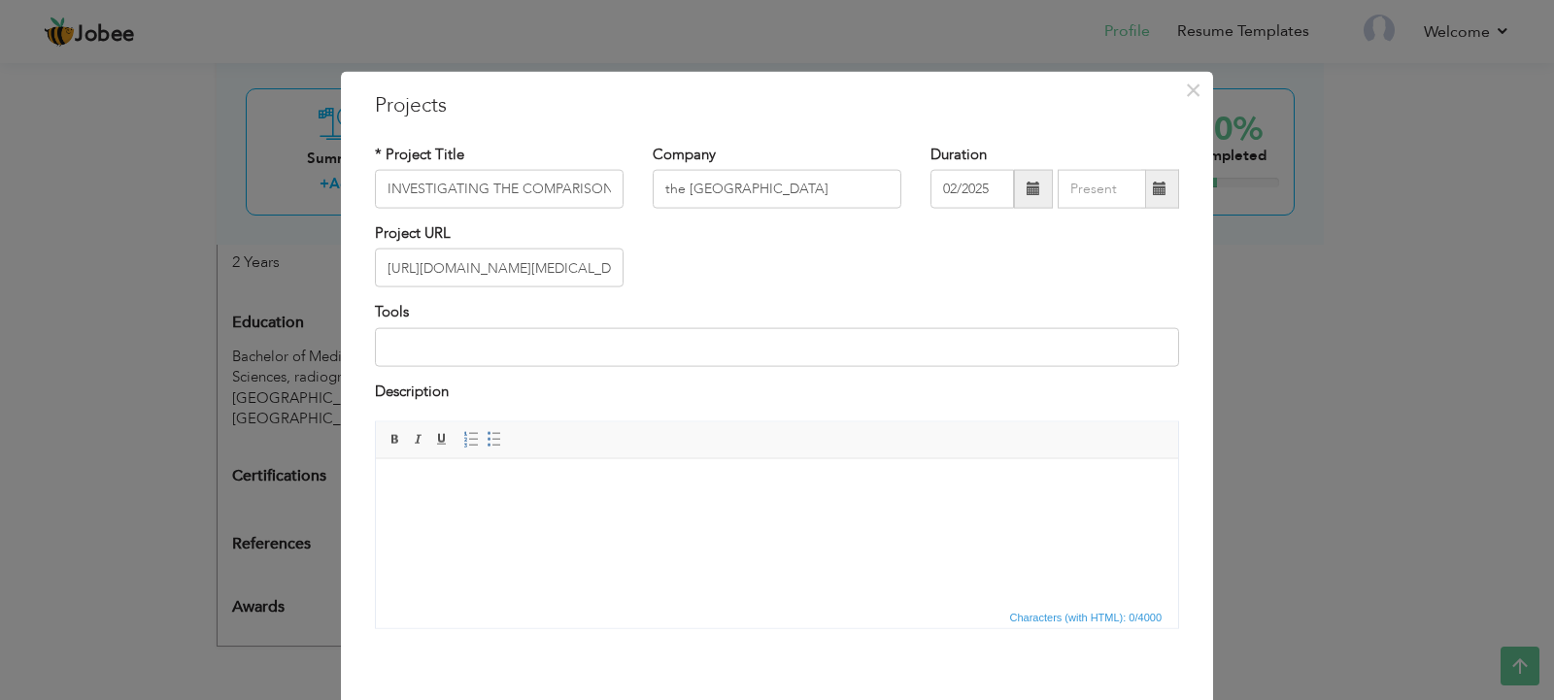
click at [1153, 189] on span at bounding box center [1160, 189] width 14 height 14
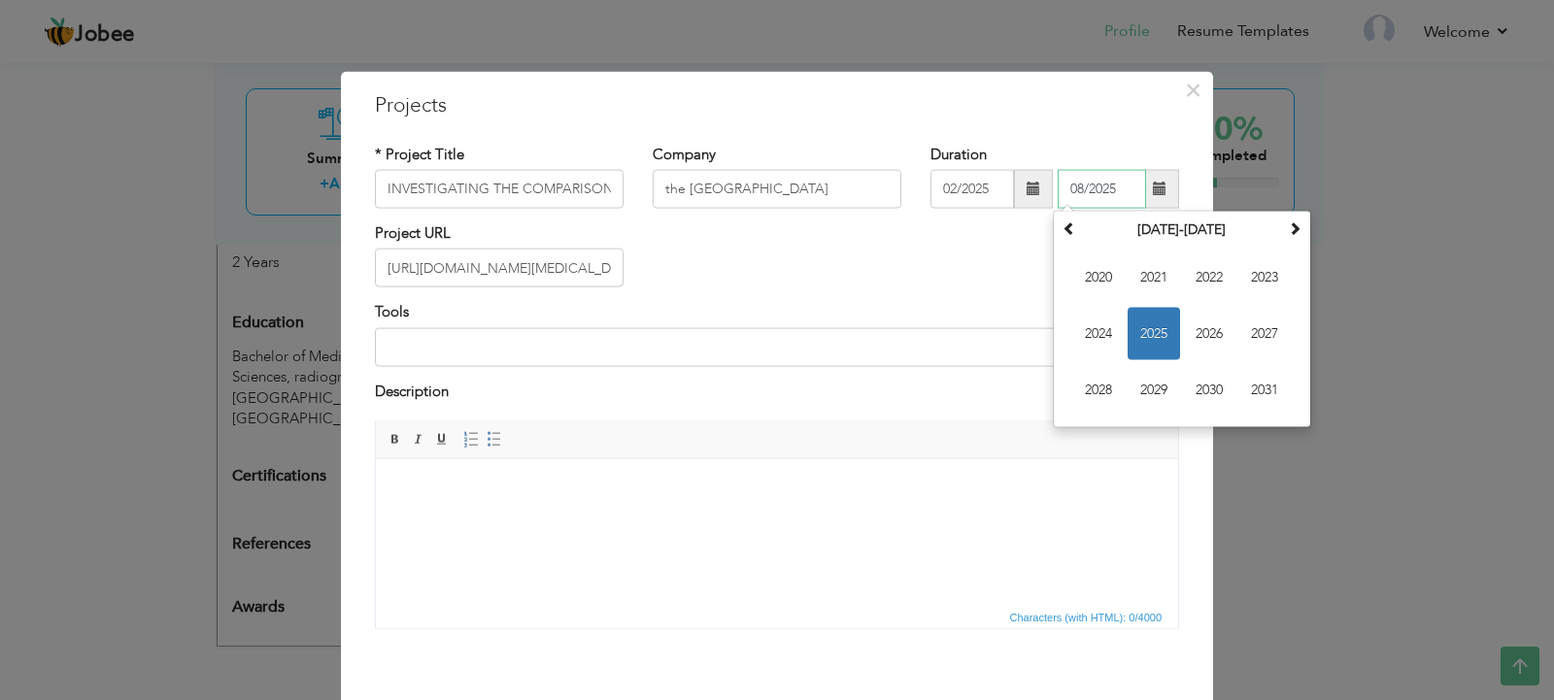
click at [1148, 326] on span "2025" at bounding box center [1154, 334] width 52 height 52
click at [1137, 269] on span "Feb" at bounding box center [1154, 278] width 52 height 52
type input "02/2025"
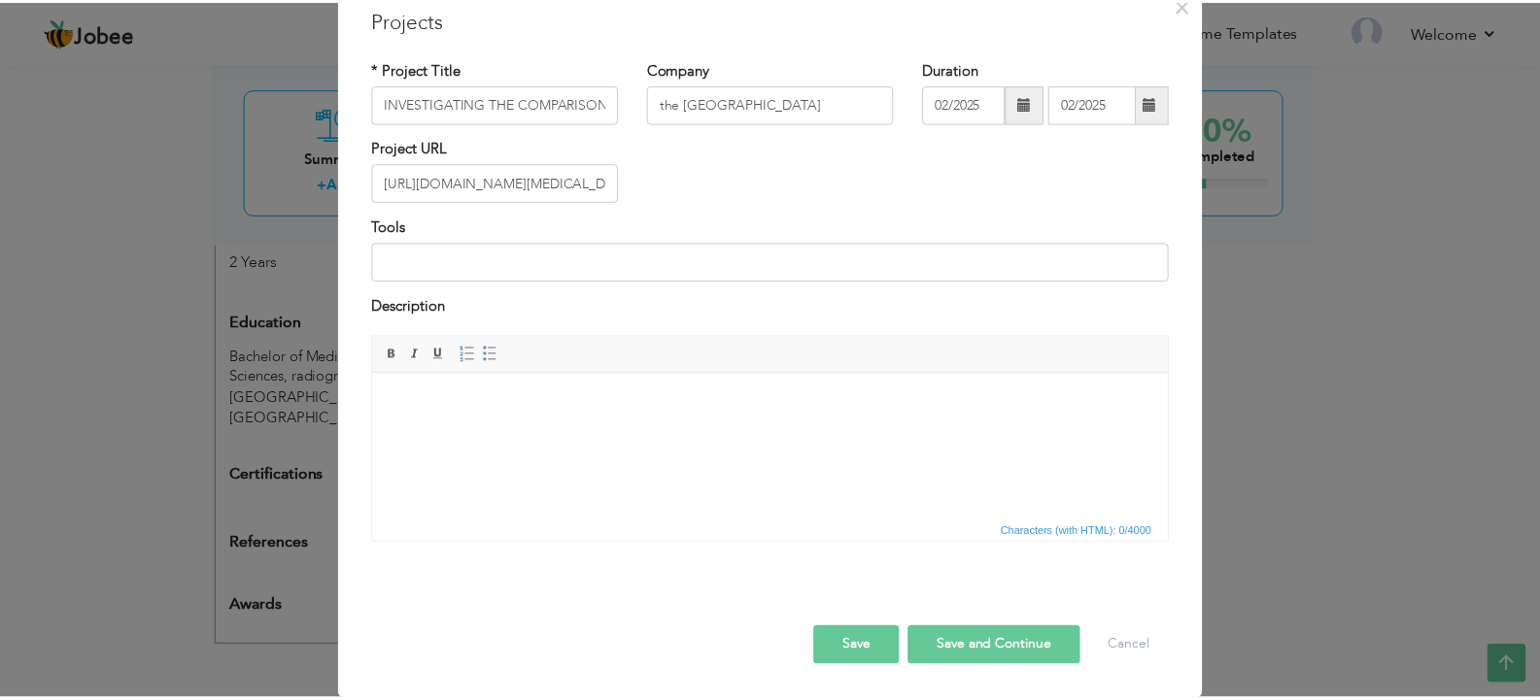
scroll to position [86, 0]
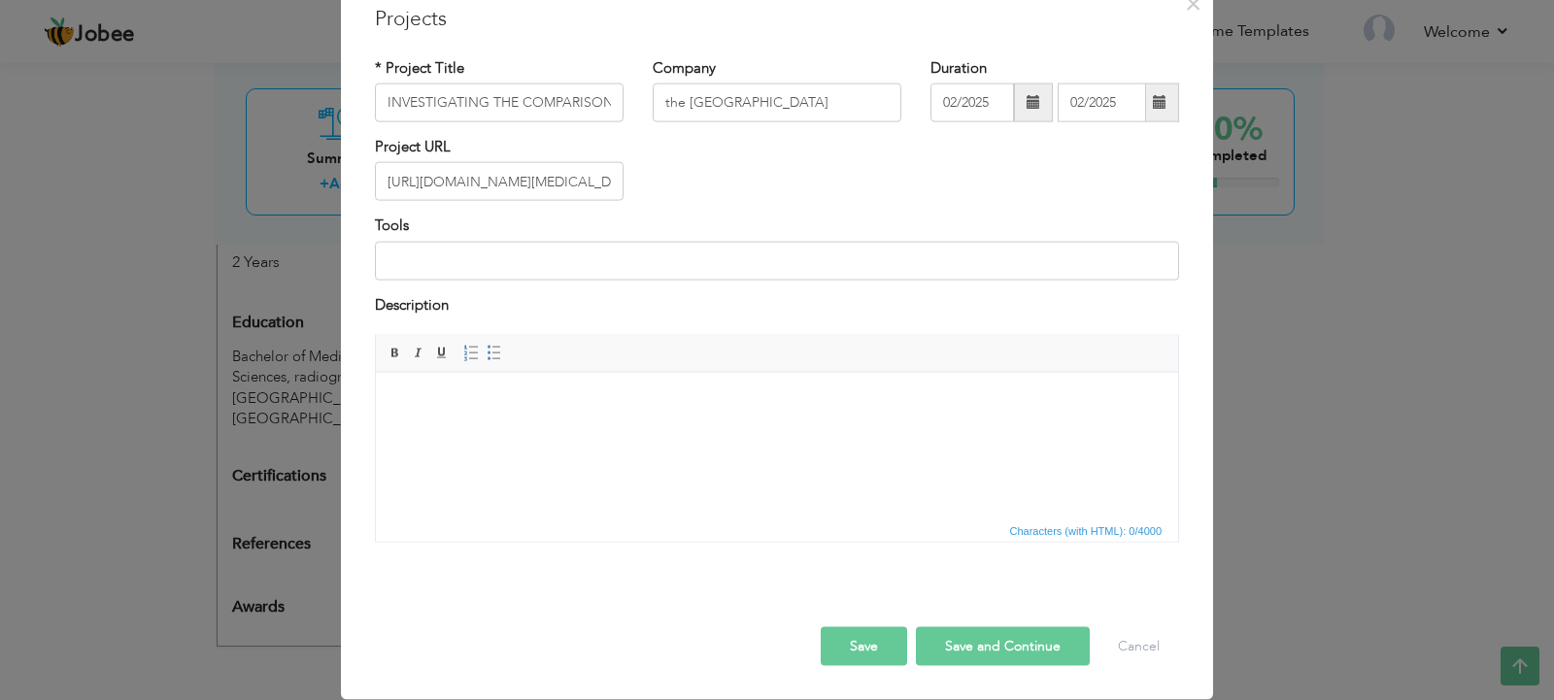
click at [858, 656] on button "Save" at bounding box center [864, 647] width 86 height 39
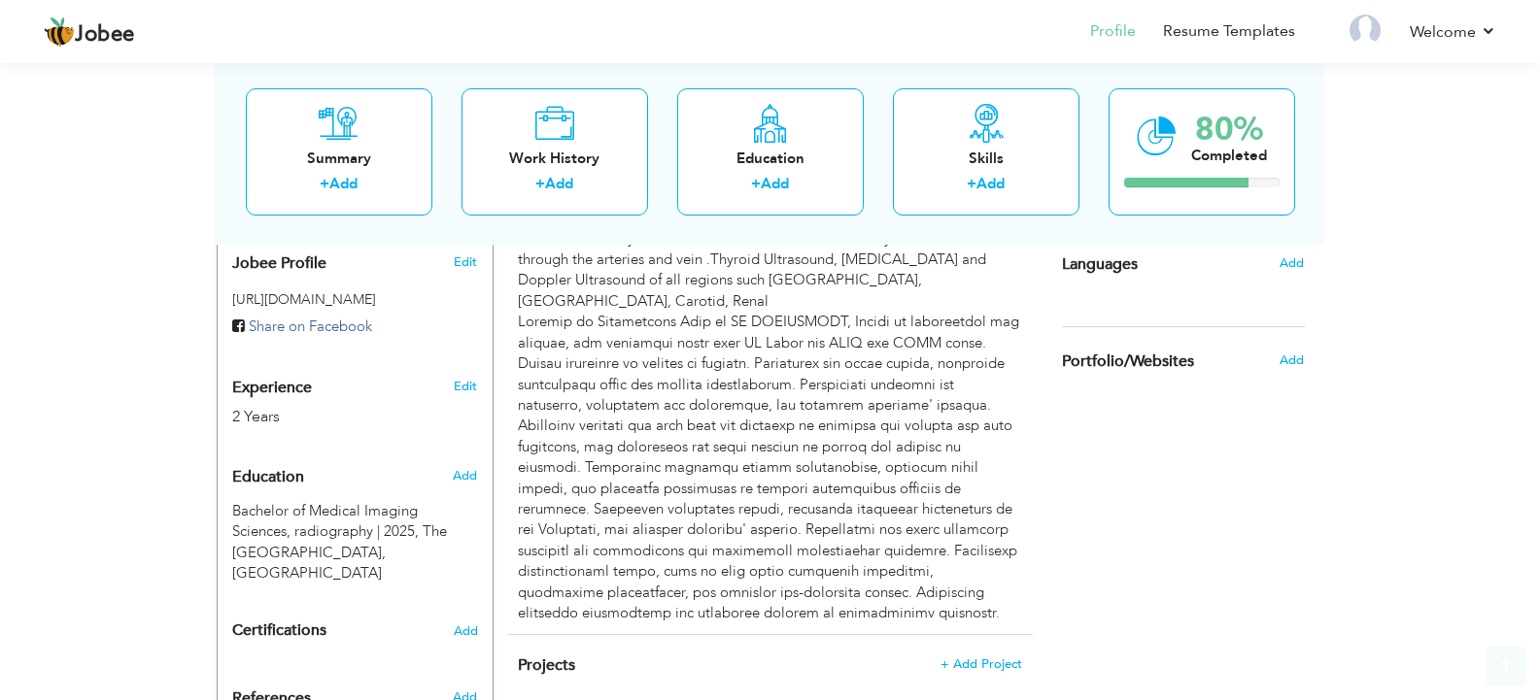
scroll to position [912, 0]
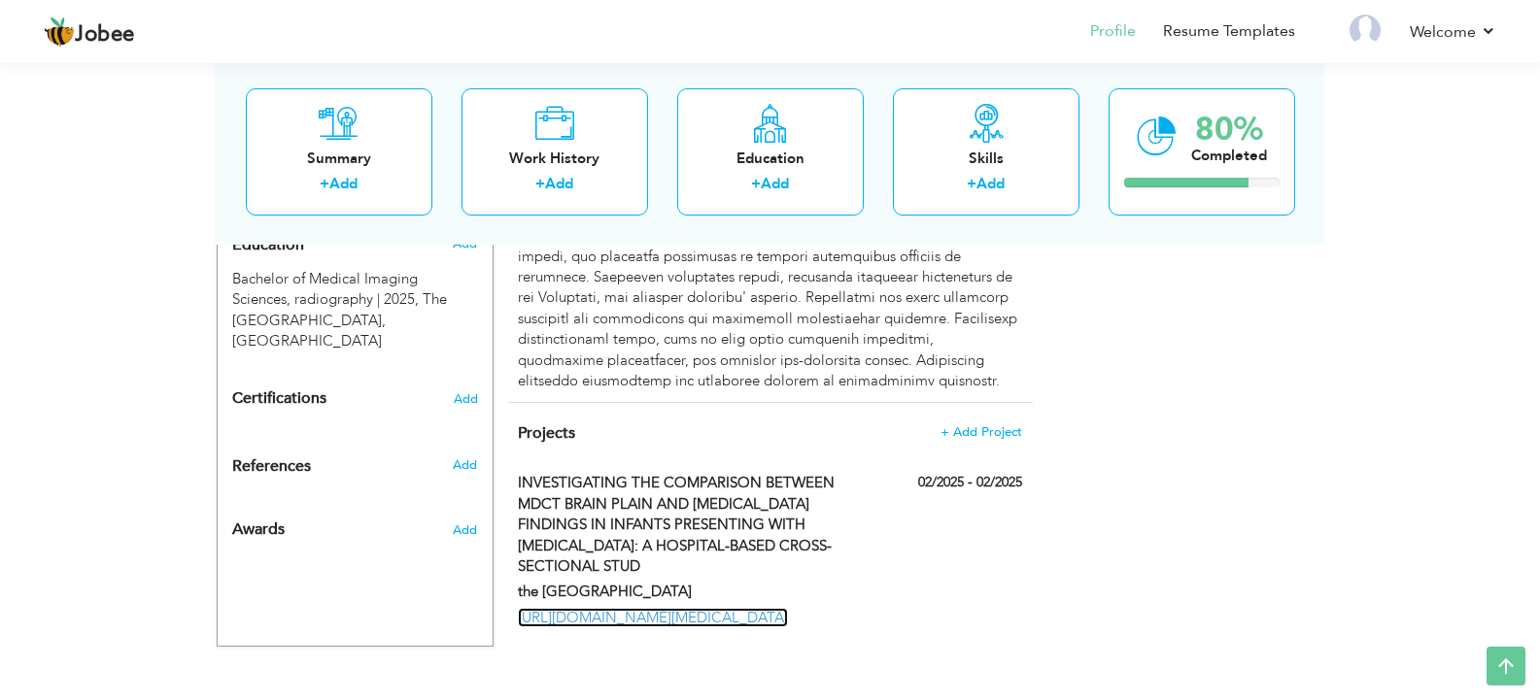
click at [700, 608] on link "[URL][DOMAIN_NAME][MEDICAL_DATA]" at bounding box center [653, 617] width 270 height 19
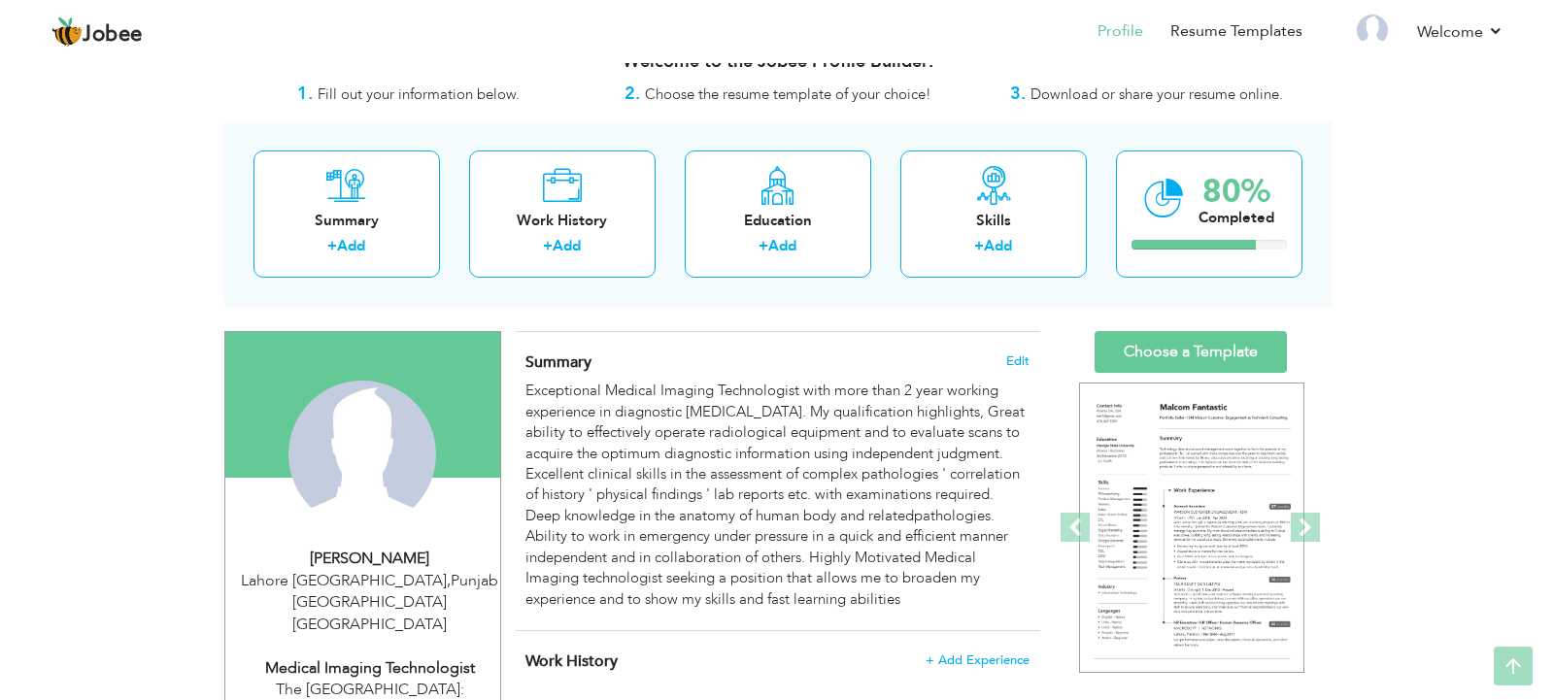
scroll to position [0, 0]
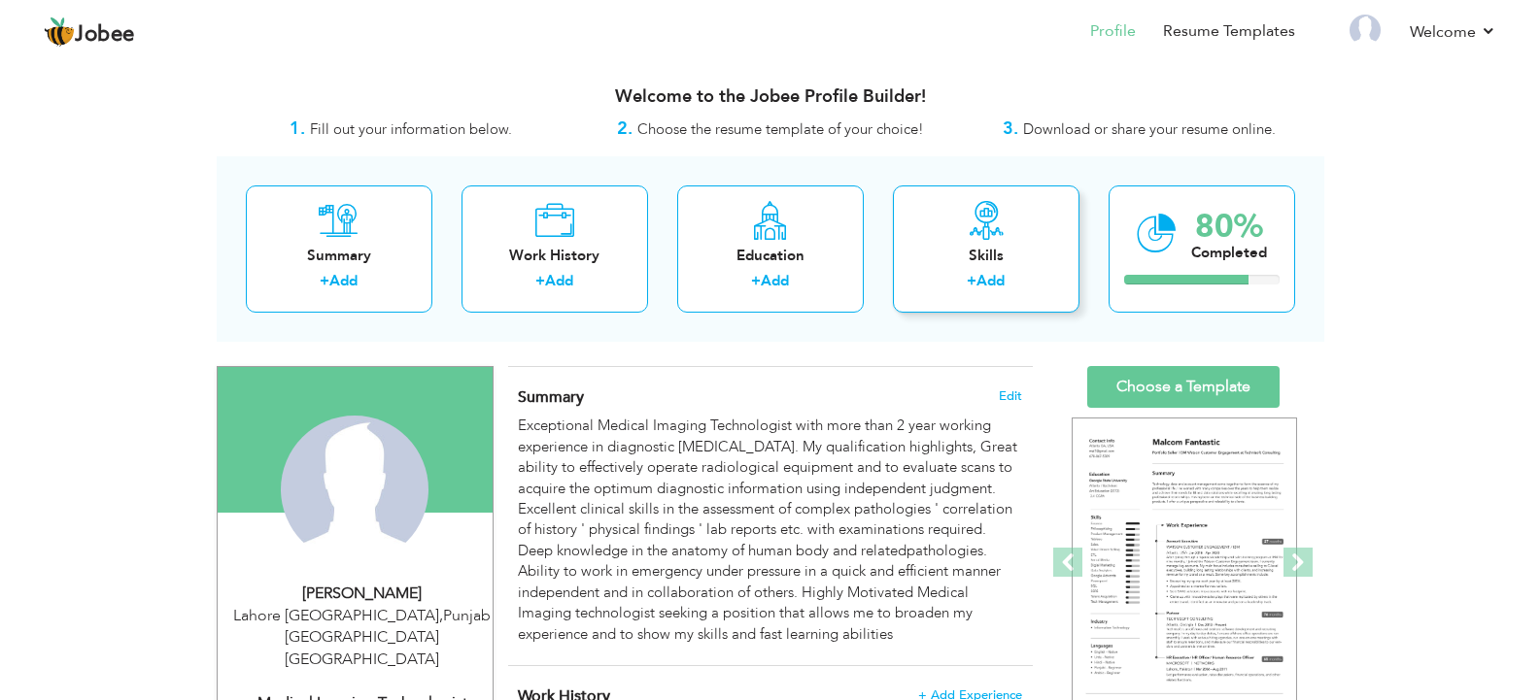
click at [967, 269] on div "Skills + Add" at bounding box center [986, 249] width 187 height 127
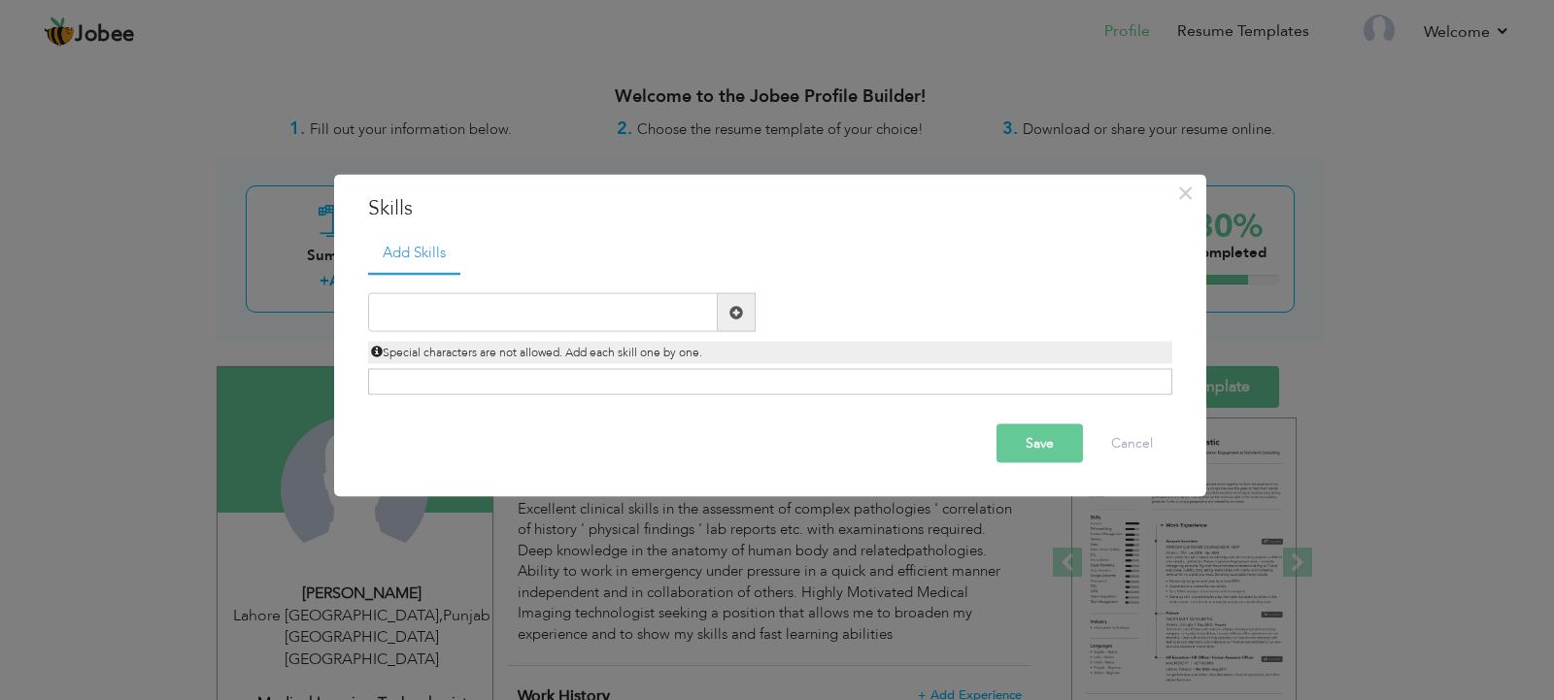
click at [741, 311] on span at bounding box center [737, 312] width 14 height 14
click at [734, 311] on span at bounding box center [737, 312] width 14 height 14
click at [503, 312] on input "text" at bounding box center [543, 312] width 350 height 39
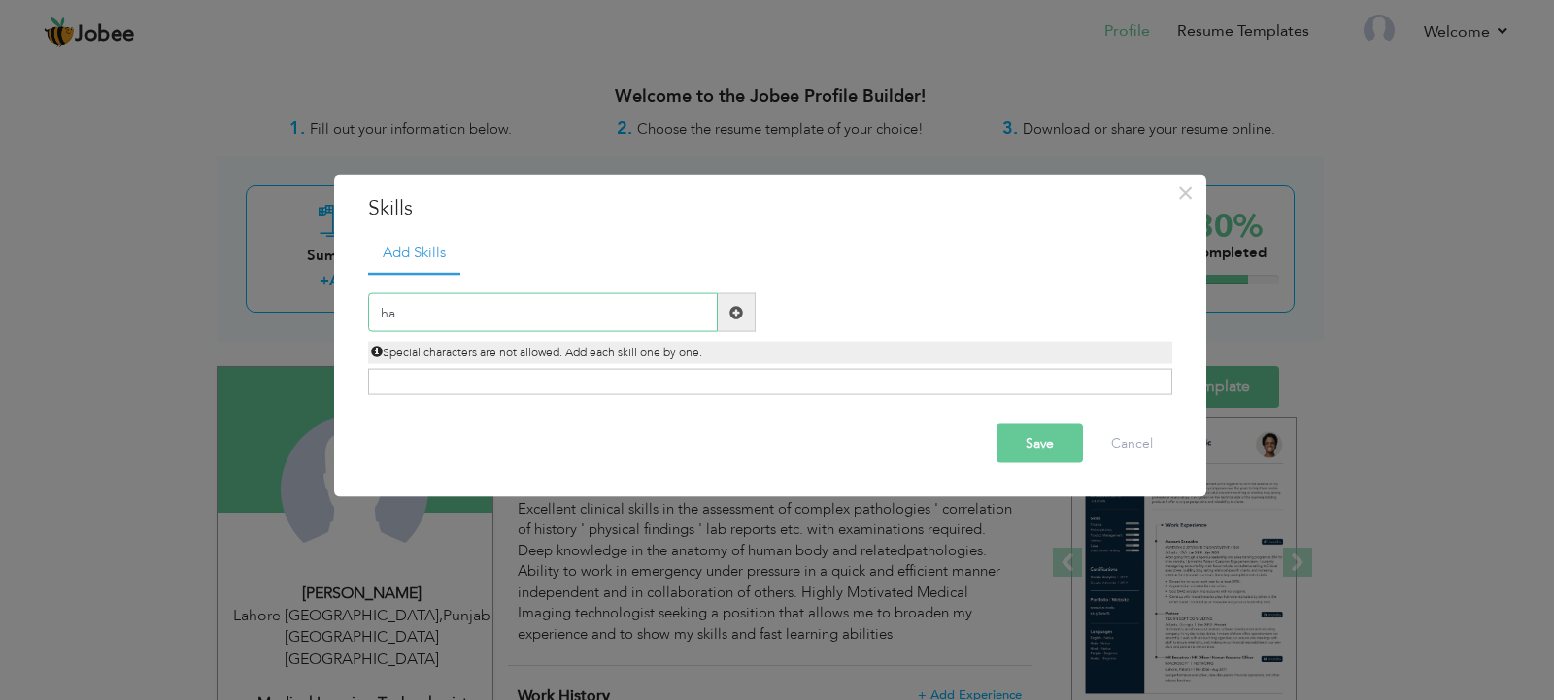
type input "h"
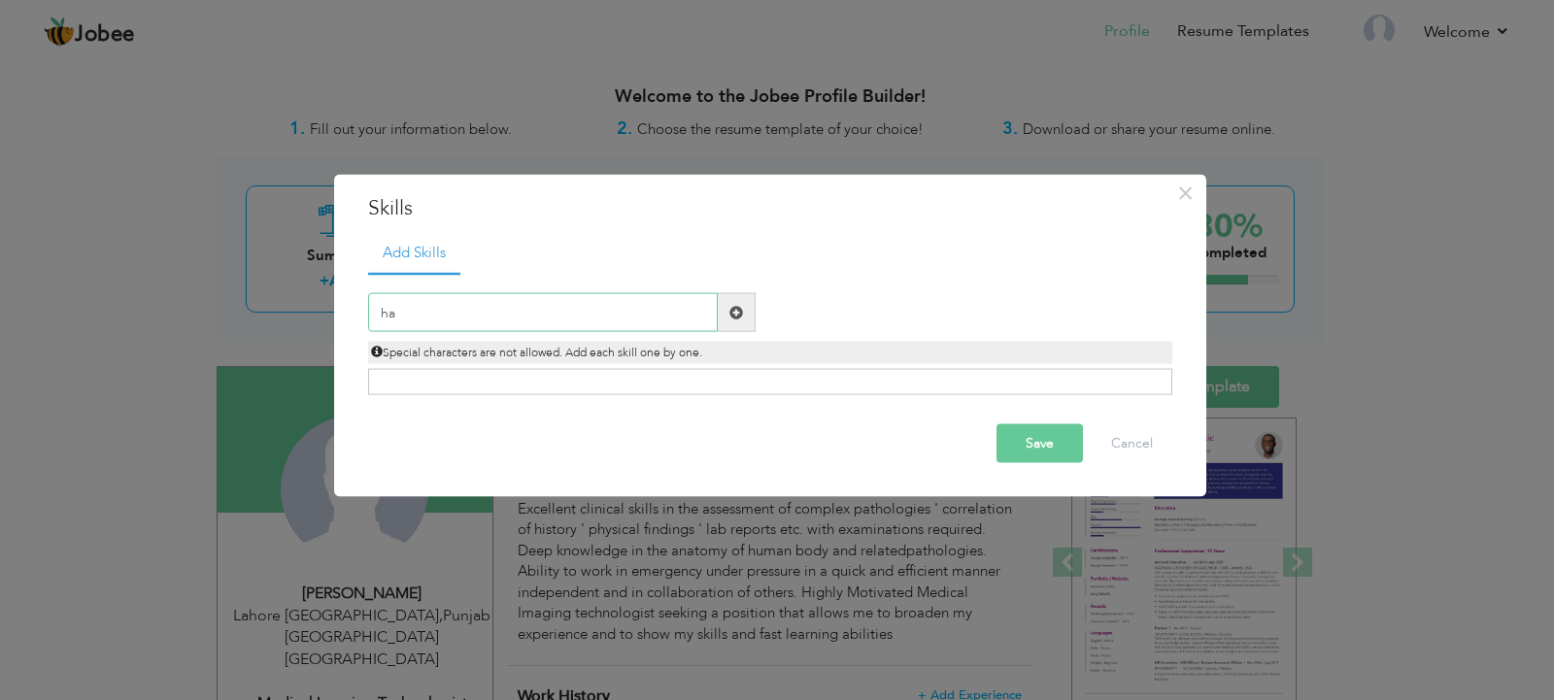
type input "h"
click at [1178, 190] on span "×" at bounding box center [1185, 192] width 17 height 35
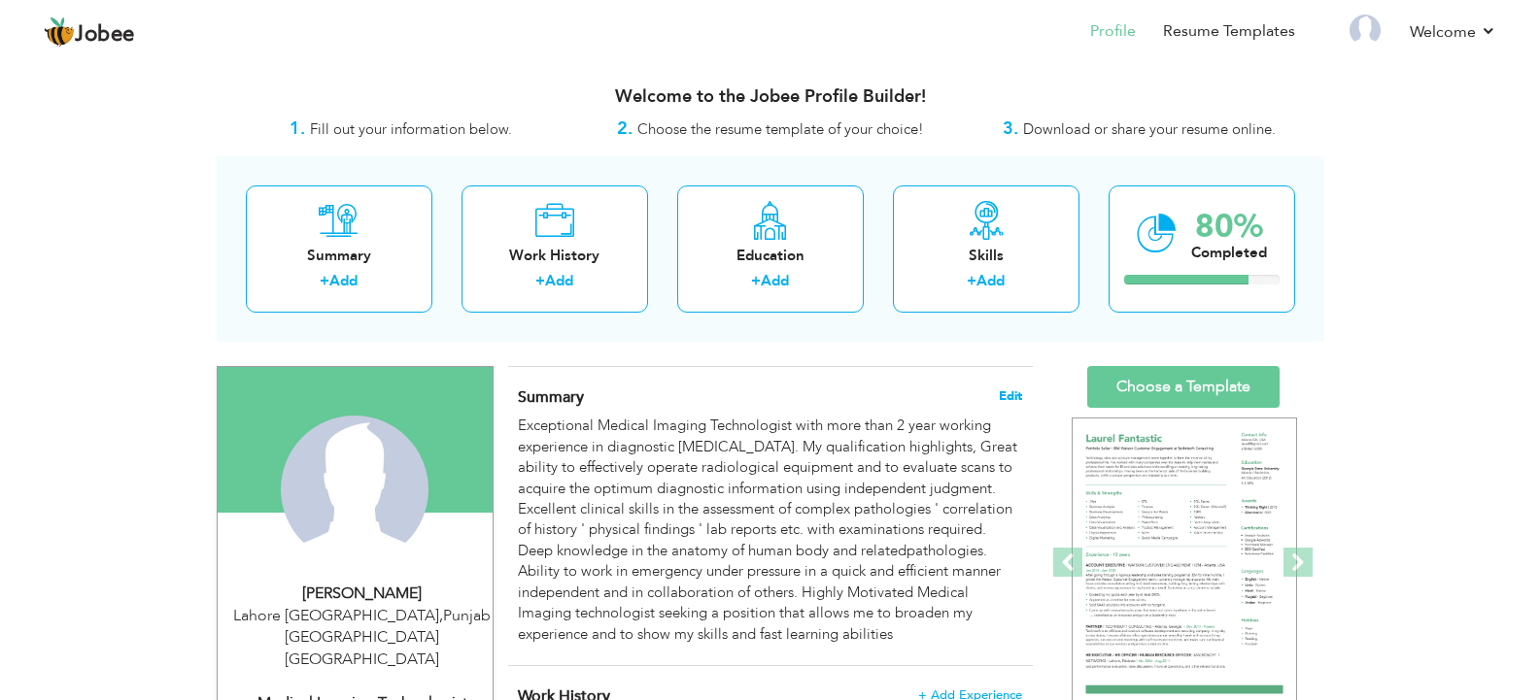
click at [1006, 390] on span "Edit" at bounding box center [1010, 397] width 23 height 14
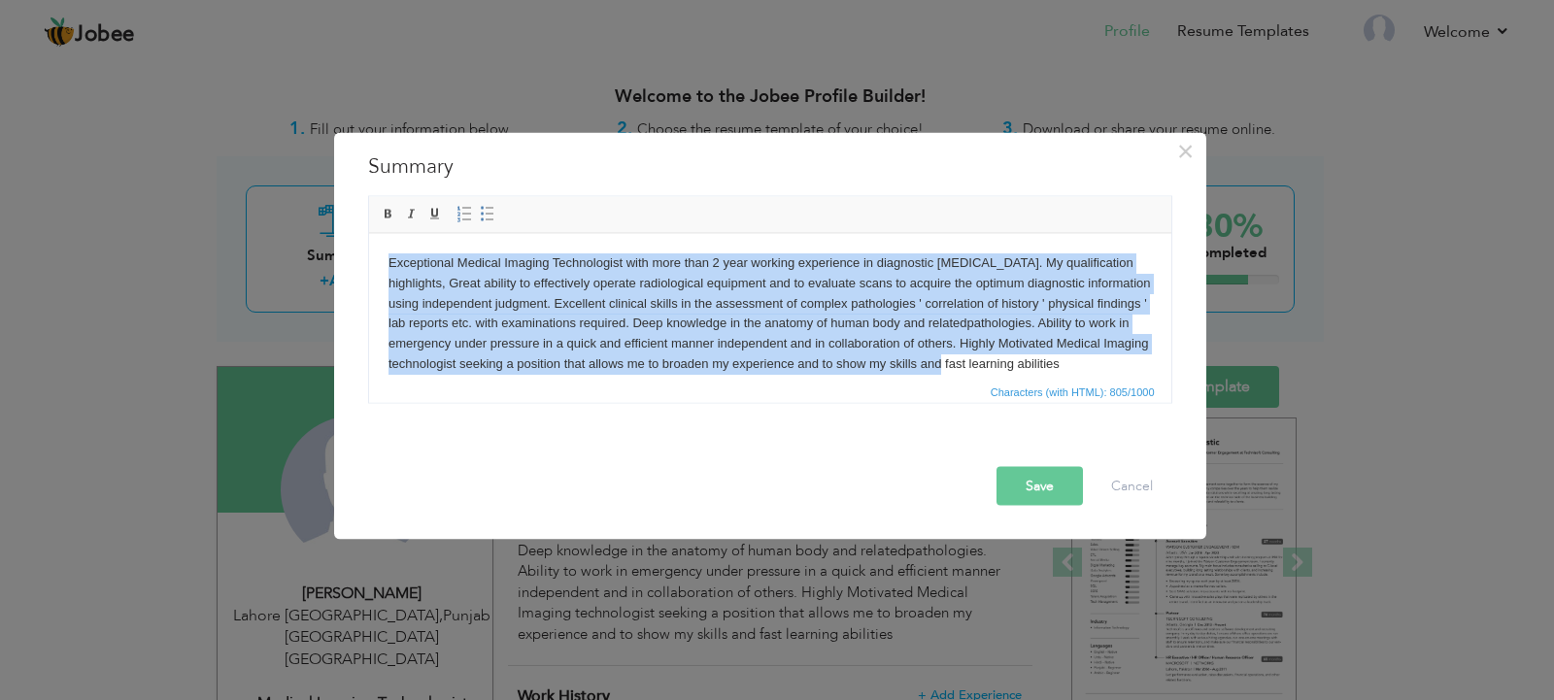
drag, startPoint x: 1130, startPoint y: 363, endPoint x: 605, endPoint y: 392, distance: 525.4
click at [368, 233] on html "Exceptional Medical Imaging Technologist with more than 2 year working experien…" at bounding box center [769, 313] width 802 height 160
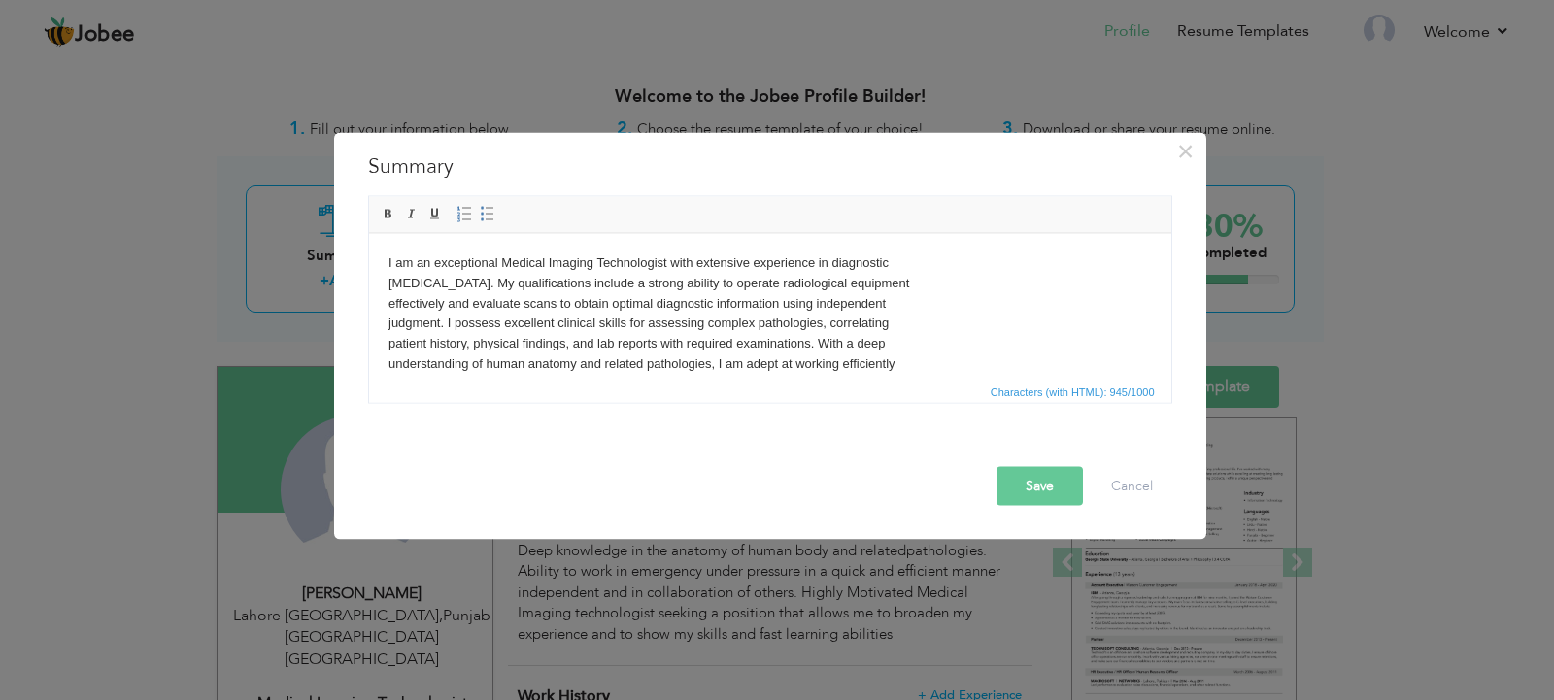
click at [917, 256] on body "I am an exceptional Medical Imaging Technologist with extensive experience in d…" at bounding box center [770, 354] width 764 height 202
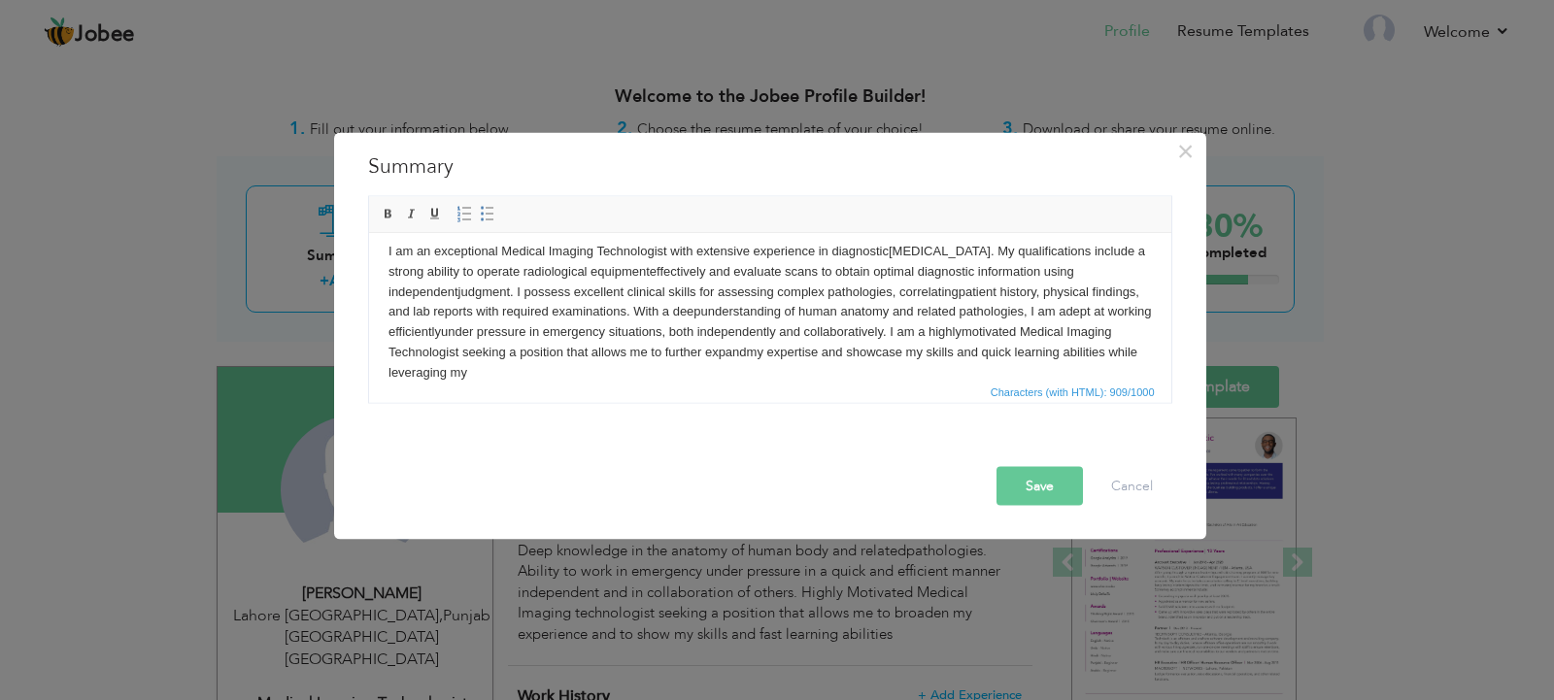
scroll to position [32, 0]
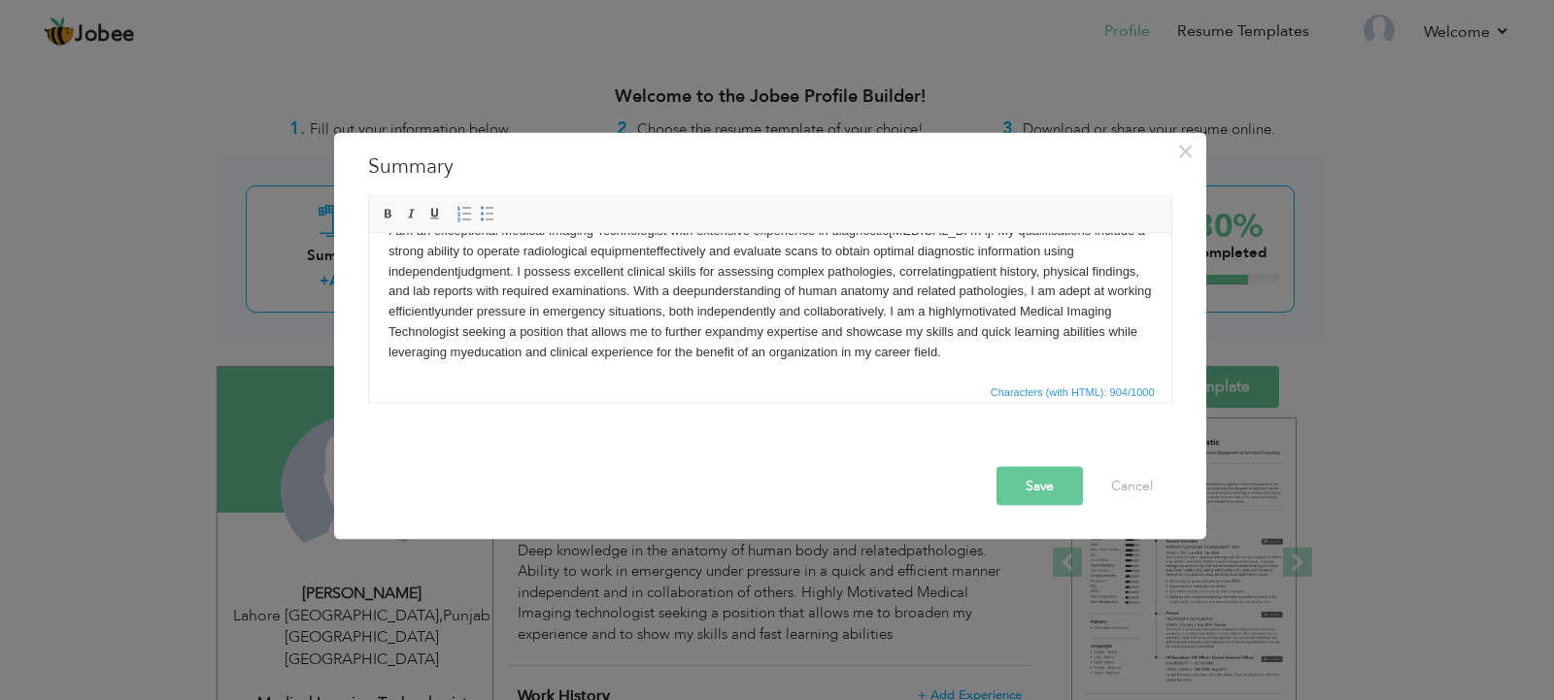
click at [1016, 494] on button "Save" at bounding box center [1040, 485] width 86 height 39
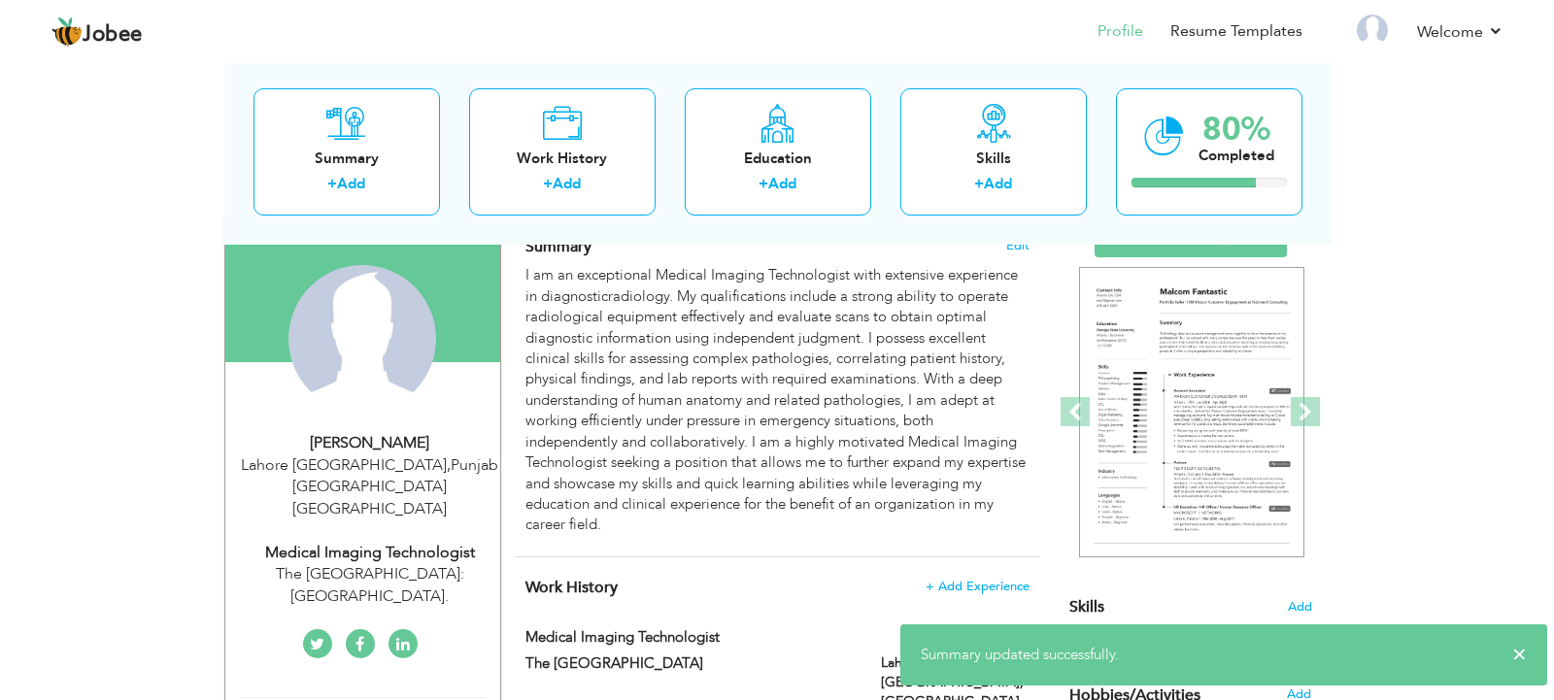
scroll to position [97, 0]
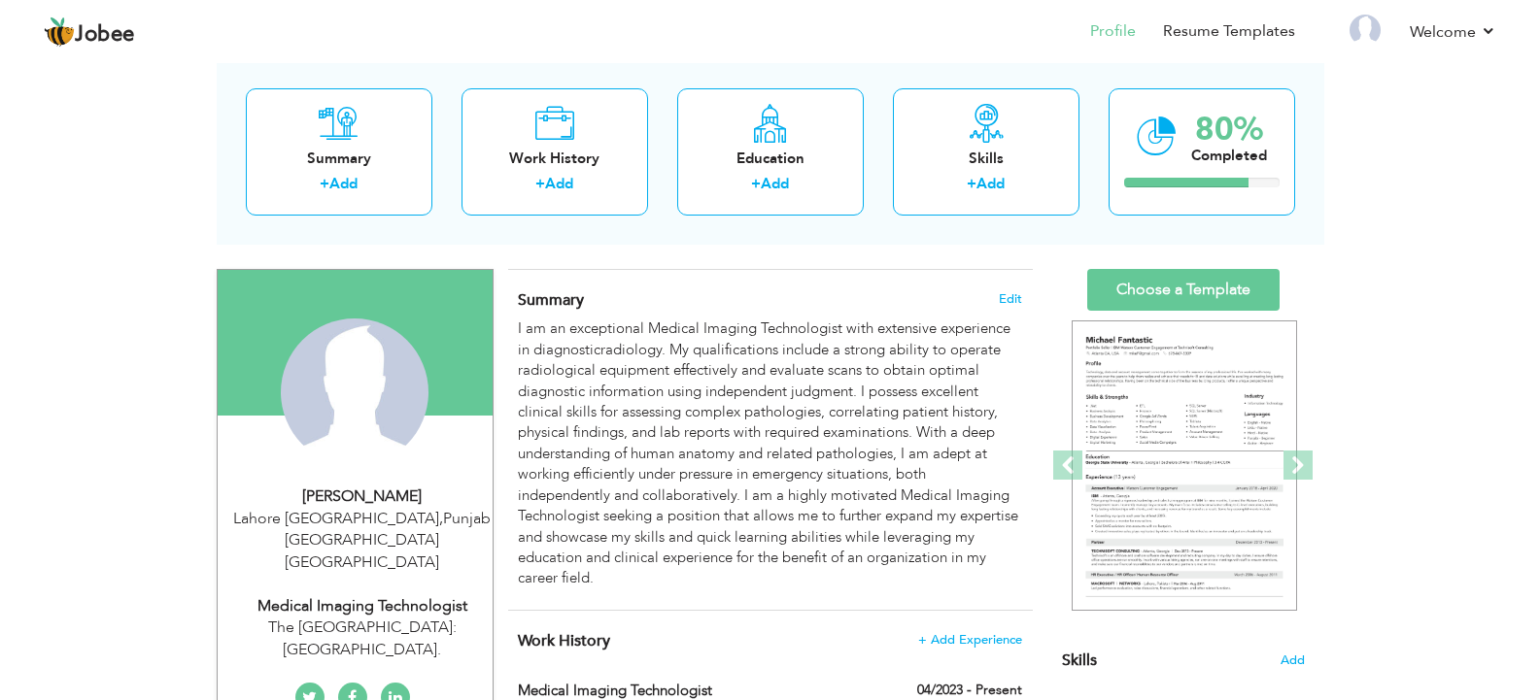
click at [1008, 288] on div "Summary Edit" at bounding box center [770, 440] width 525 height 341
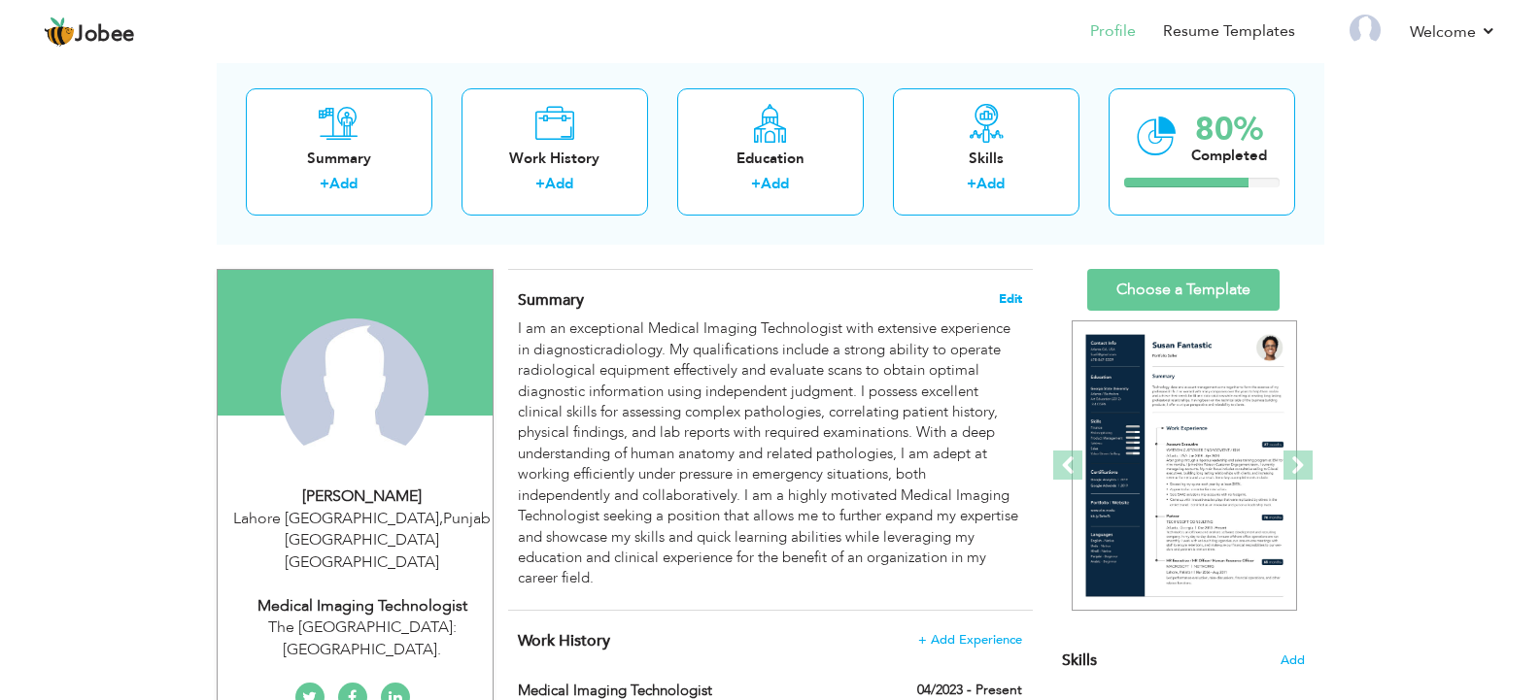
click at [1010, 299] on span "Edit" at bounding box center [1010, 299] width 23 height 14
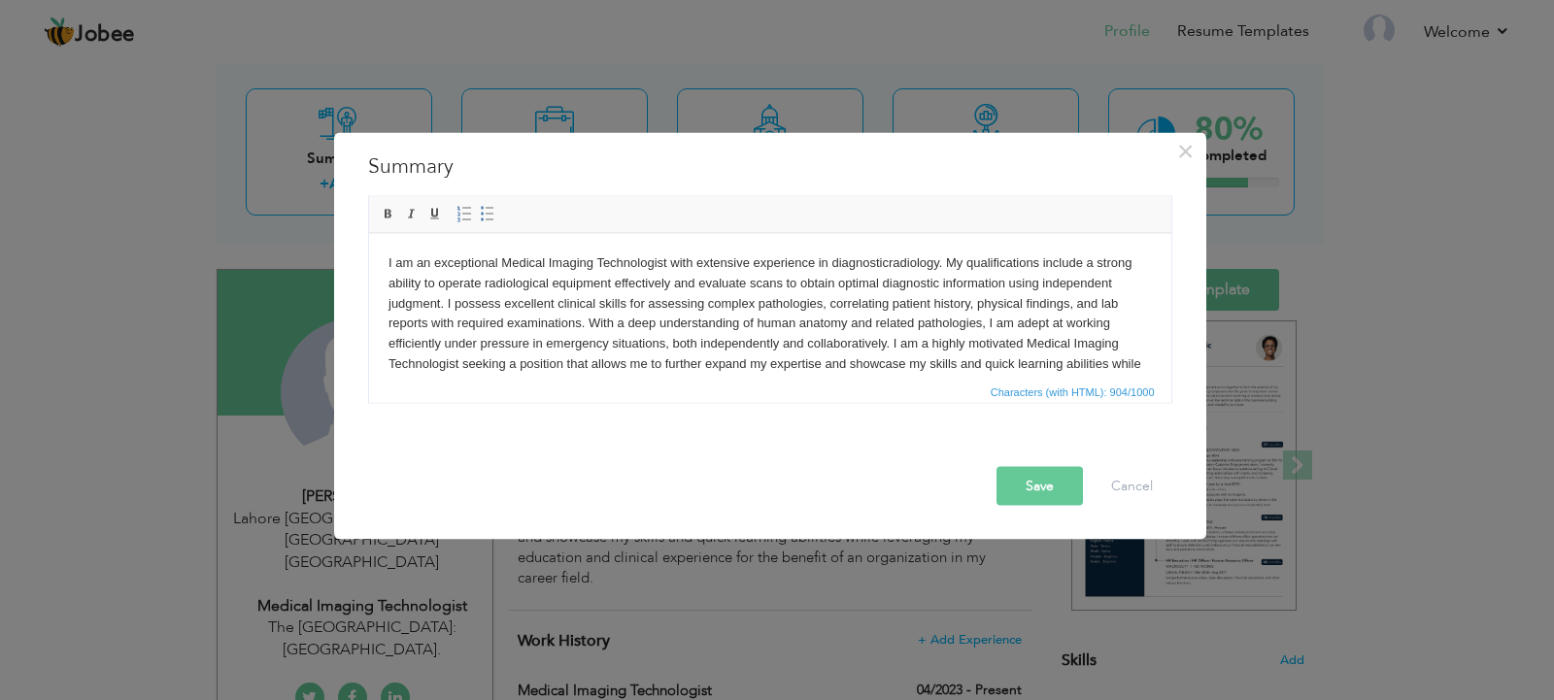
click at [1119, 322] on body "I am an exceptional Medical Imaging Technologist with extensive experience in d…" at bounding box center [770, 324] width 764 height 142
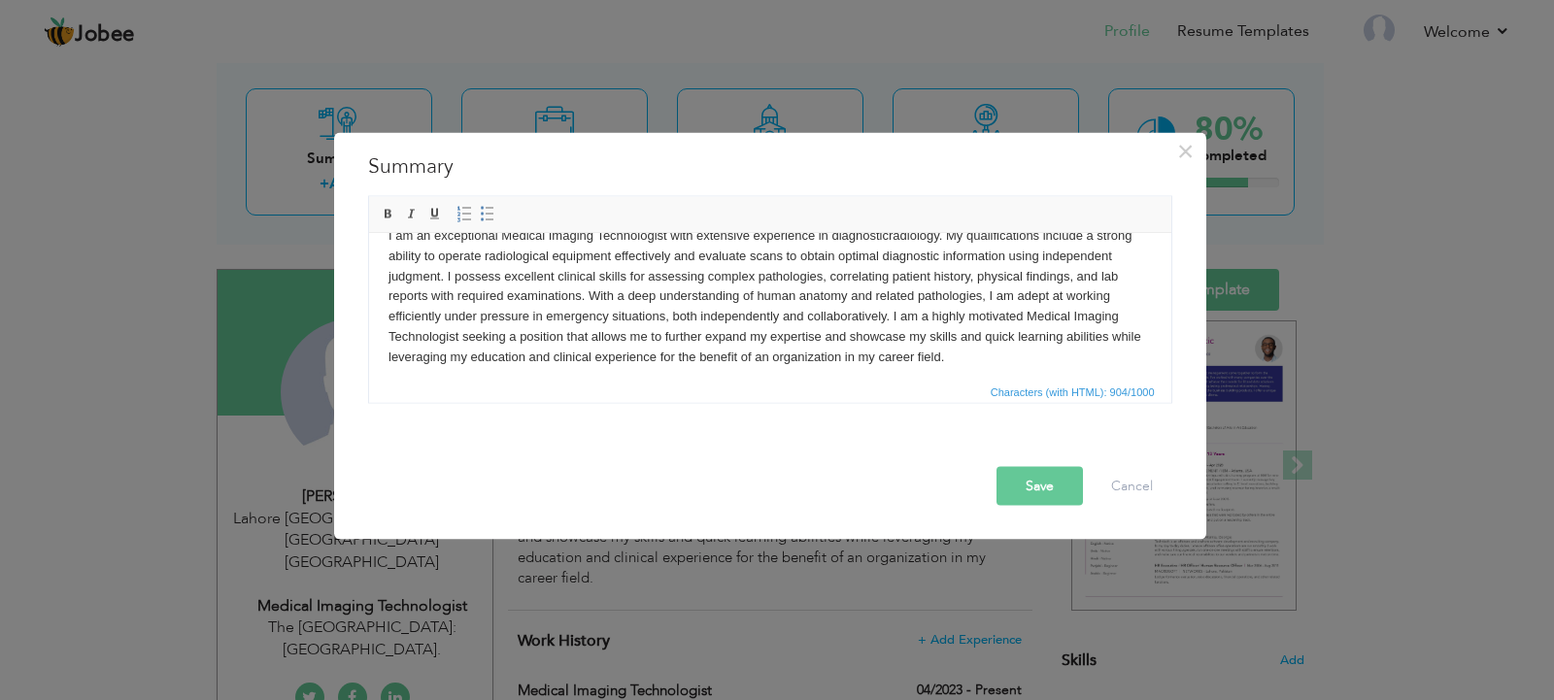
scroll to position [35, 0]
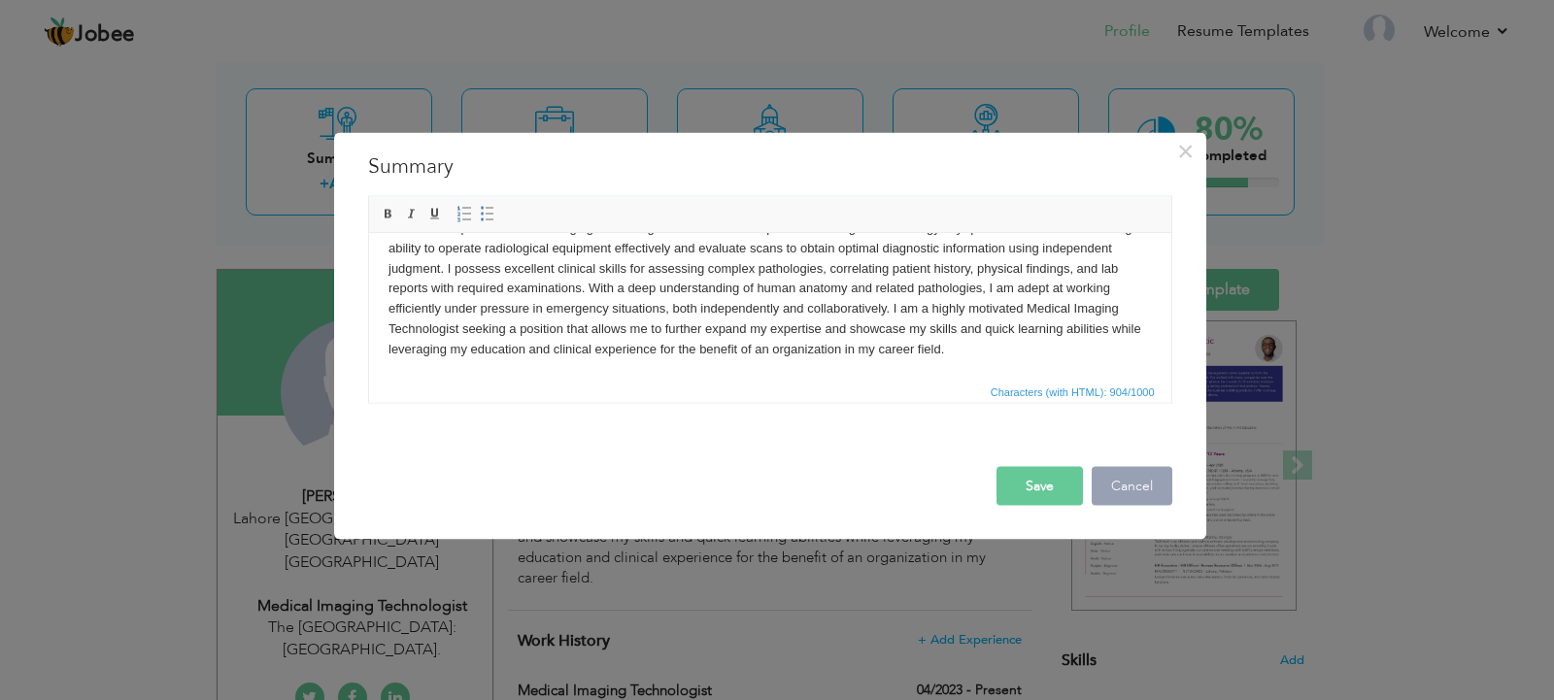
click at [1127, 494] on button "Cancel" at bounding box center [1132, 485] width 81 height 39
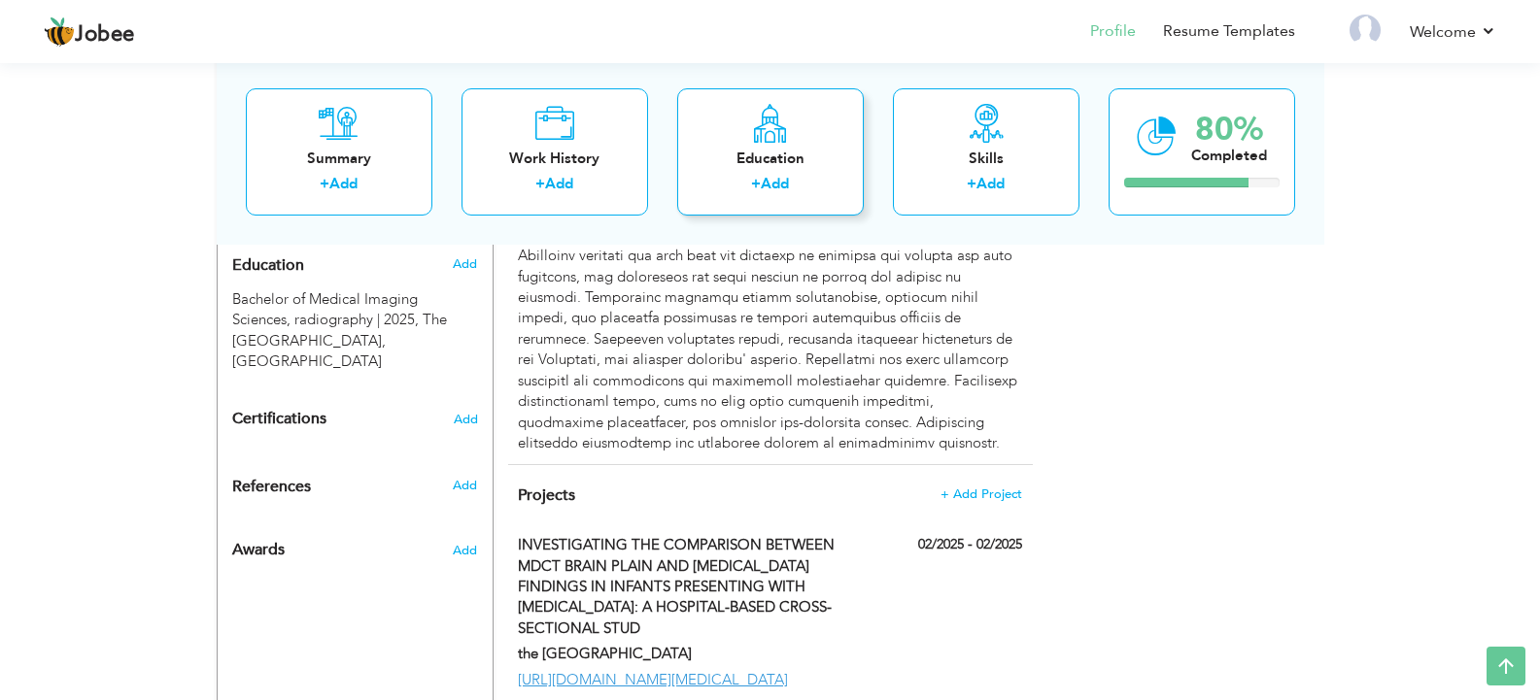
scroll to position [857, 0]
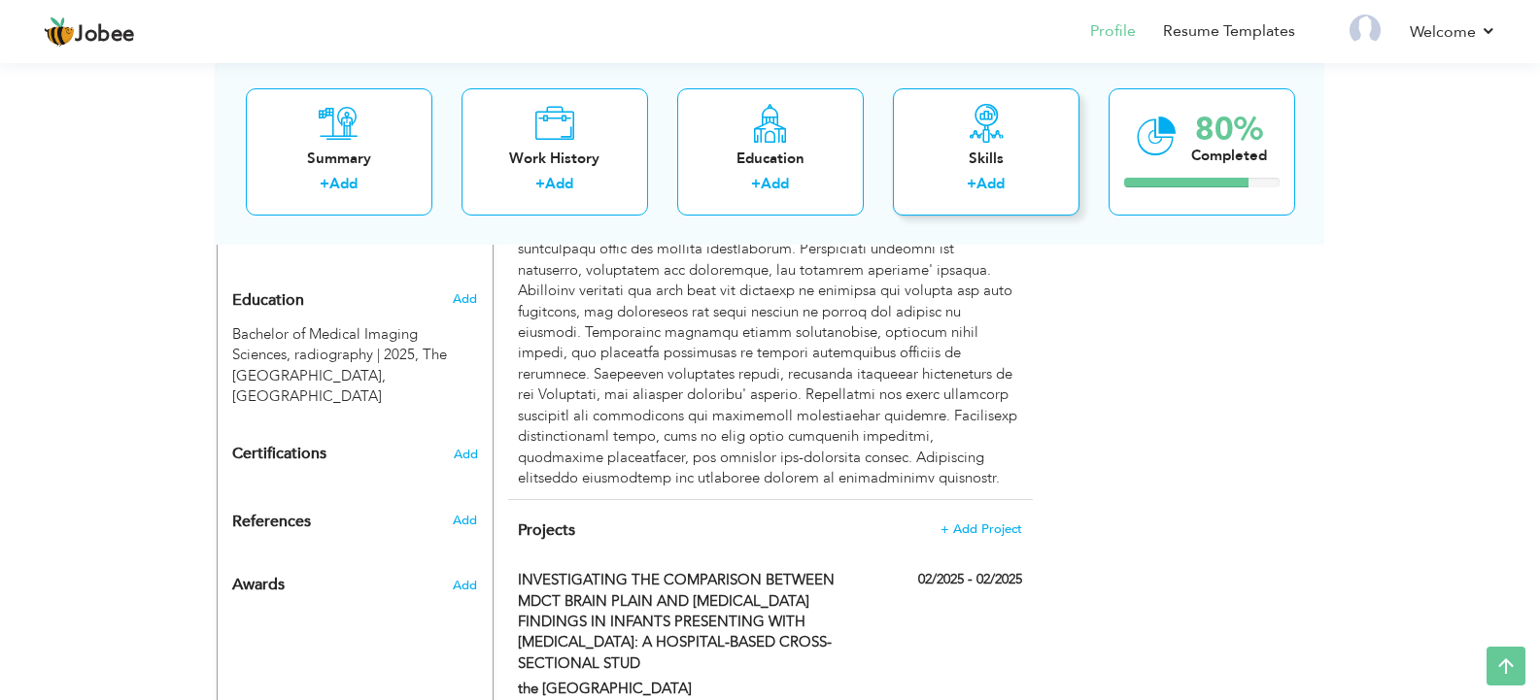
click at [980, 159] on div "Skills" at bounding box center [985, 158] width 155 height 20
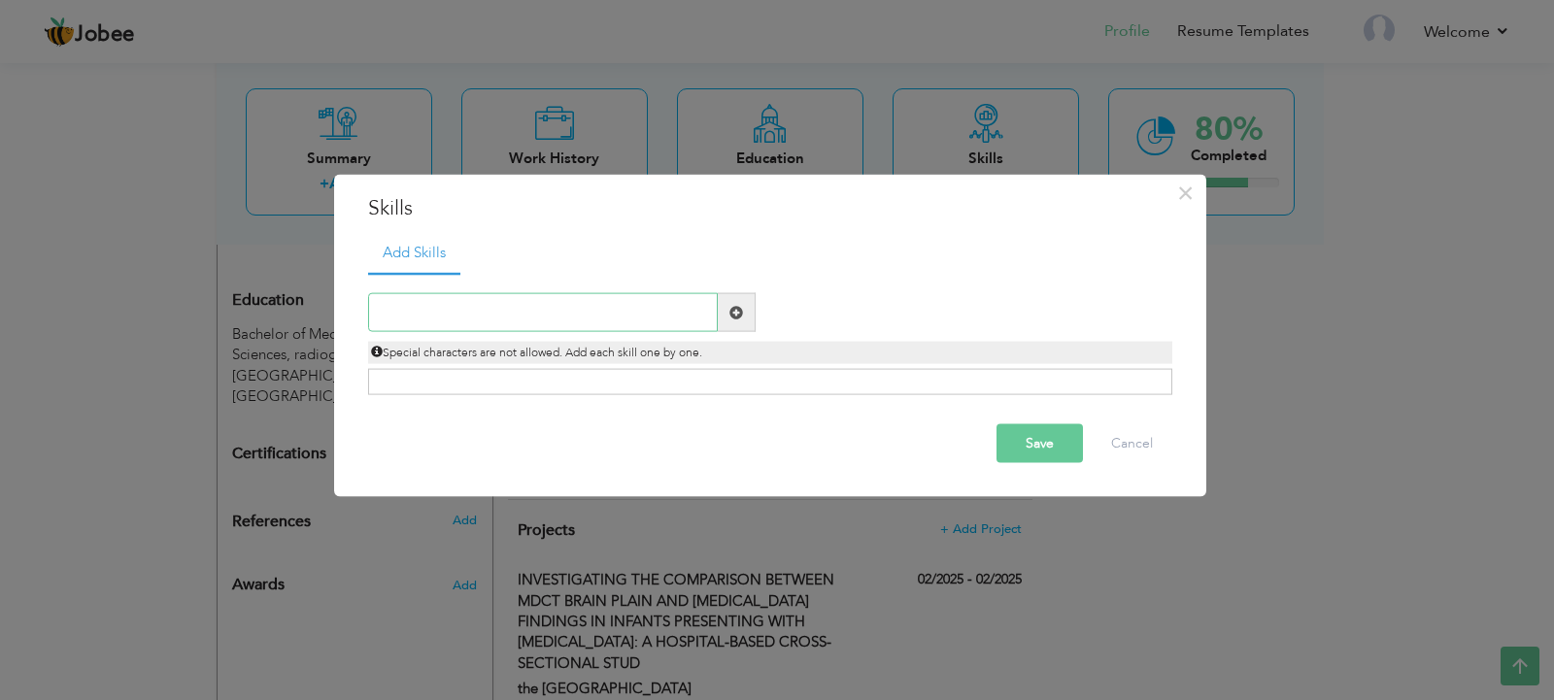
click at [601, 296] on input "text" at bounding box center [543, 312] width 350 height 39
type input "problem solving"
click at [730, 319] on span at bounding box center [737, 312] width 14 height 14
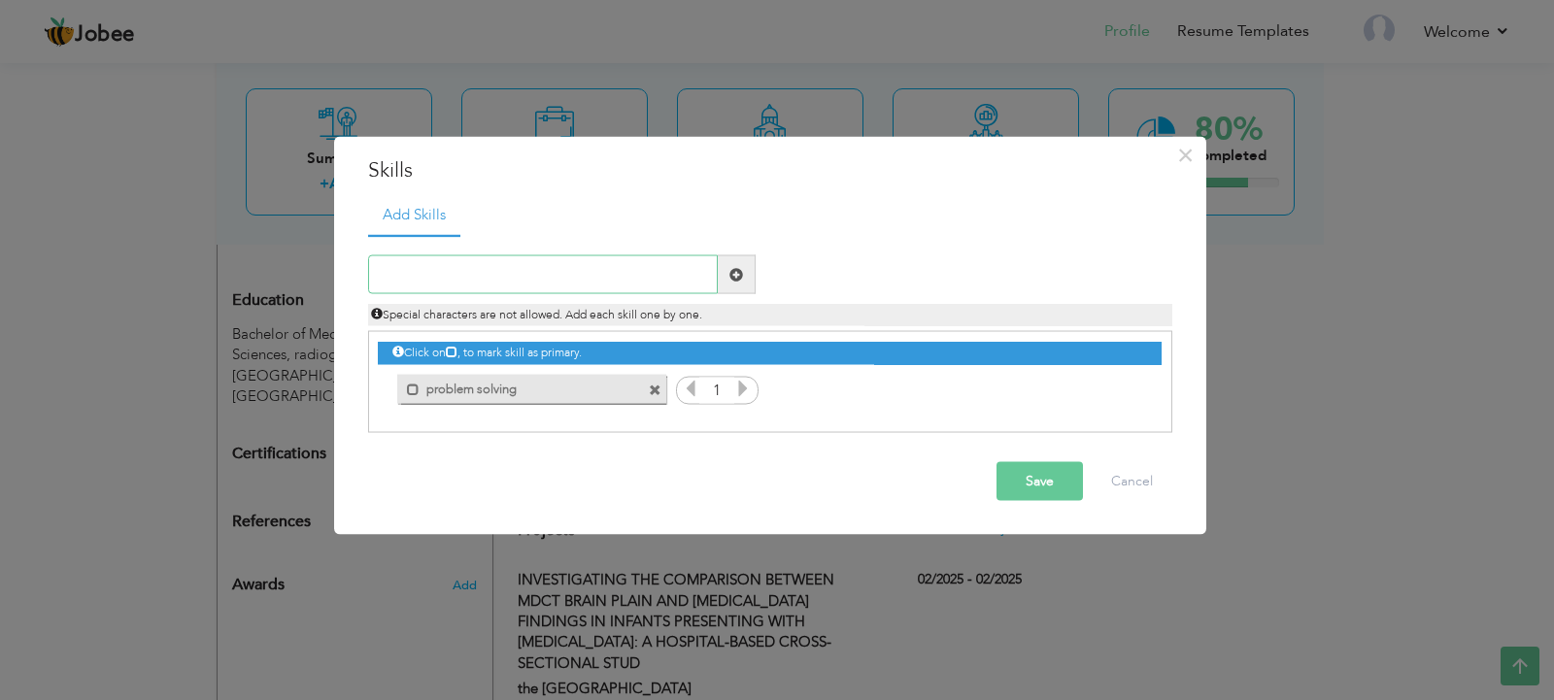
click at [448, 292] on input "text" at bounding box center [543, 275] width 350 height 39
type input "Ultrasound"
click at [749, 275] on span at bounding box center [737, 275] width 38 height 39
click at [502, 272] on input "text" at bounding box center [543, 275] width 350 height 39
type input "[MEDICAL_DATA]"
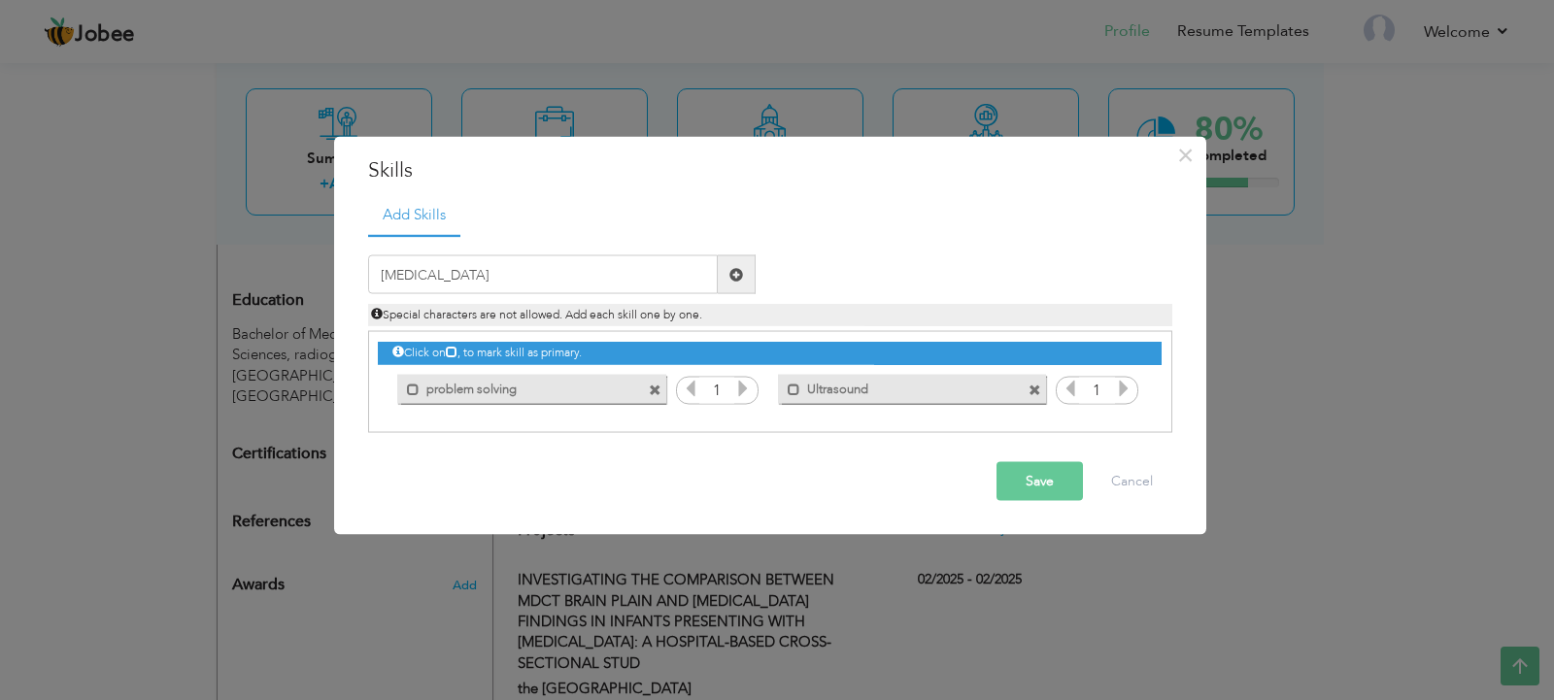
click at [732, 275] on span at bounding box center [737, 274] width 14 height 14
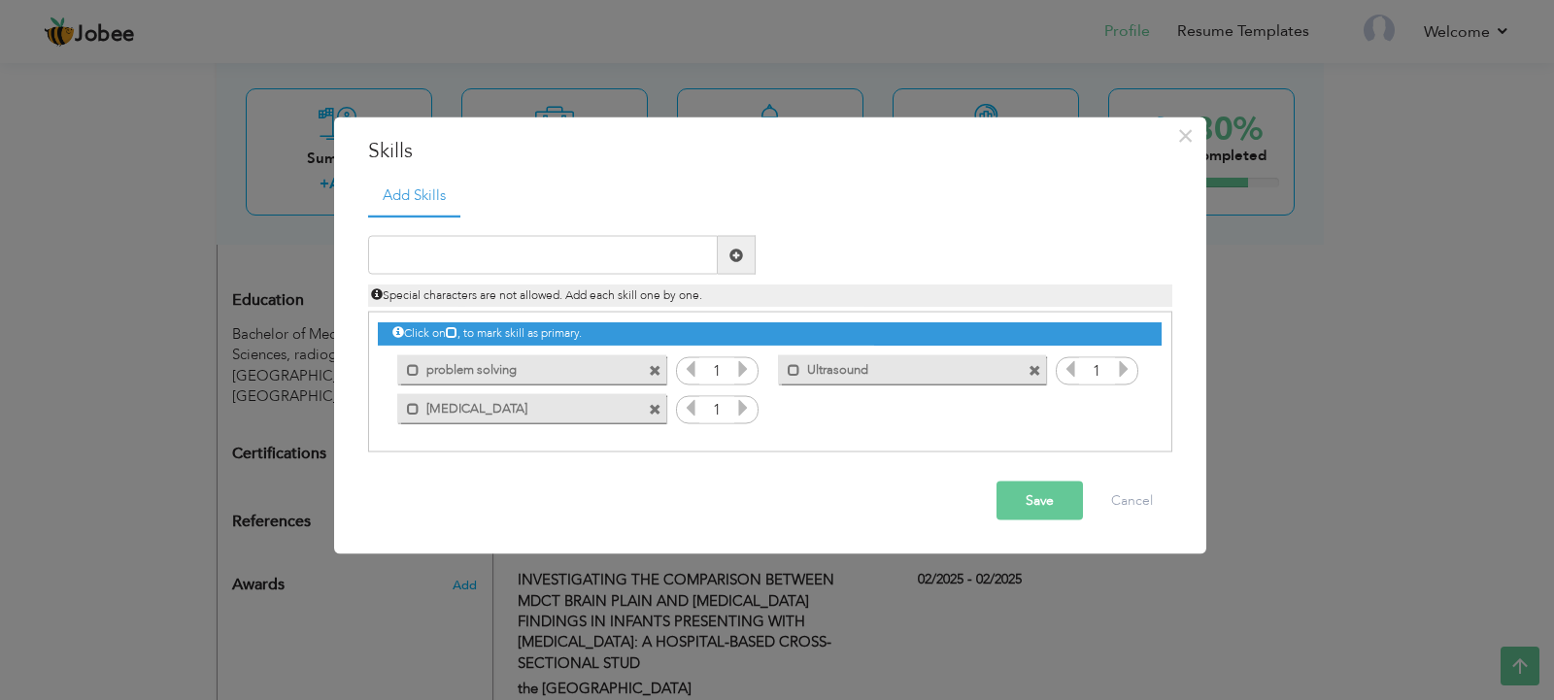
click at [735, 252] on span at bounding box center [737, 255] width 14 height 14
click at [476, 254] on input "leadership and teamwork" at bounding box center [543, 255] width 350 height 39
click at [383, 261] on input "leadership and Teamwork" at bounding box center [543, 255] width 350 height 39
type input "Leadership and Teamwork"
click at [735, 257] on span at bounding box center [737, 255] width 14 height 14
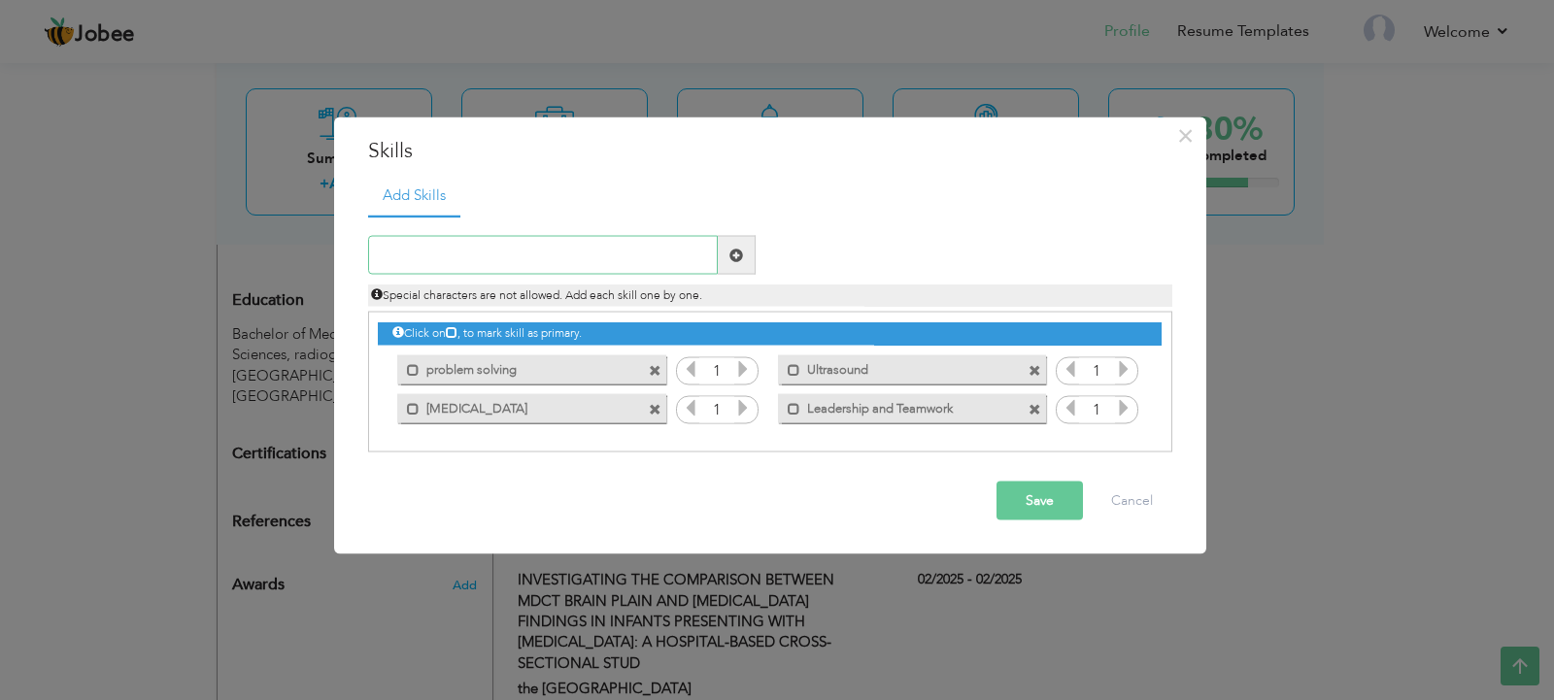
click at [554, 252] on input "text" at bounding box center [543, 255] width 350 height 39
type input "X-Rays"
click at [734, 261] on span at bounding box center [737, 255] width 14 height 14
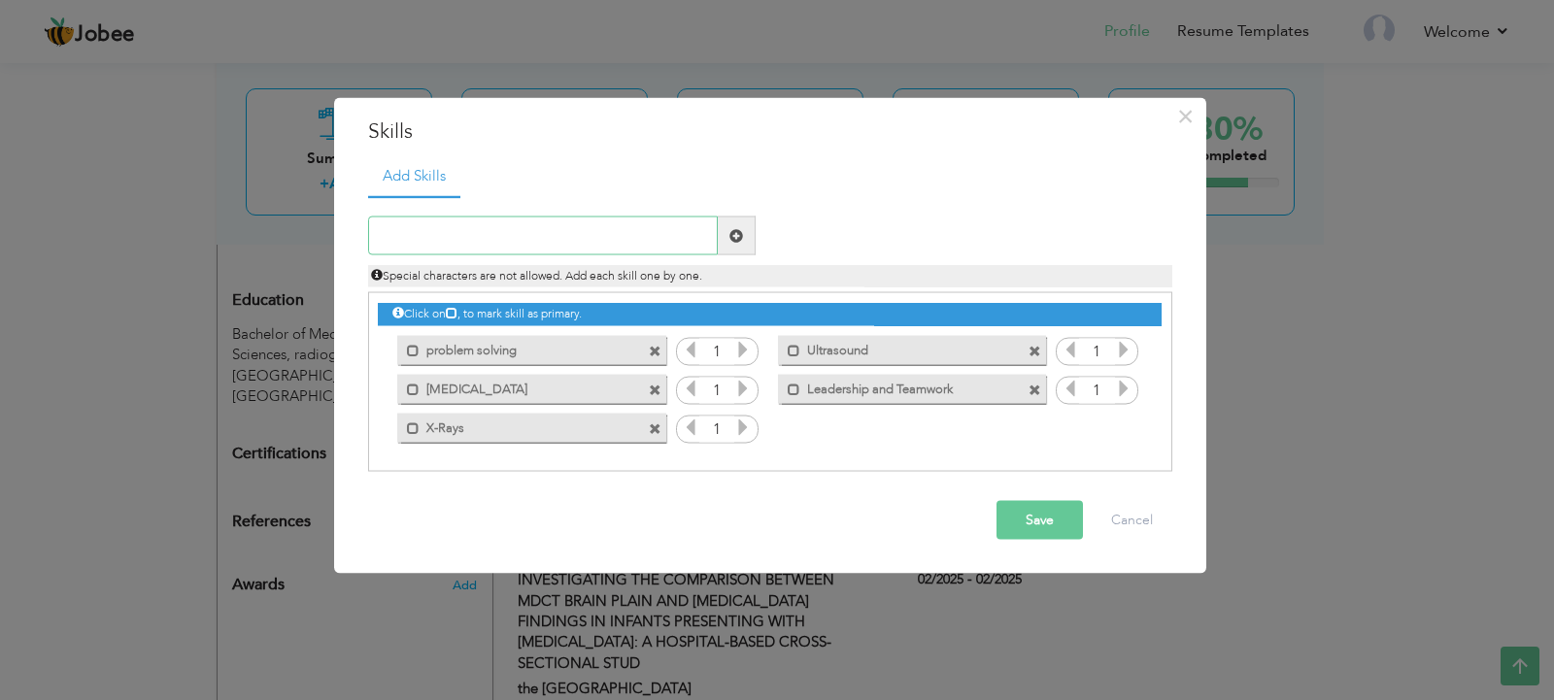
click at [508, 242] on input "text" at bounding box center [543, 236] width 350 height 39
drag, startPoint x: 825, startPoint y: 396, endPoint x: 810, endPoint y: 444, distance: 49.8
click at [810, 444] on div "Click on , to mark skill as primary. Mark as primary skill. problem solving 1 1…" at bounding box center [769, 370] width 783 height 154
click at [500, 239] on input "text" at bounding box center [543, 236] width 350 height 39
click at [421, 236] on input "time management" at bounding box center [543, 236] width 350 height 39
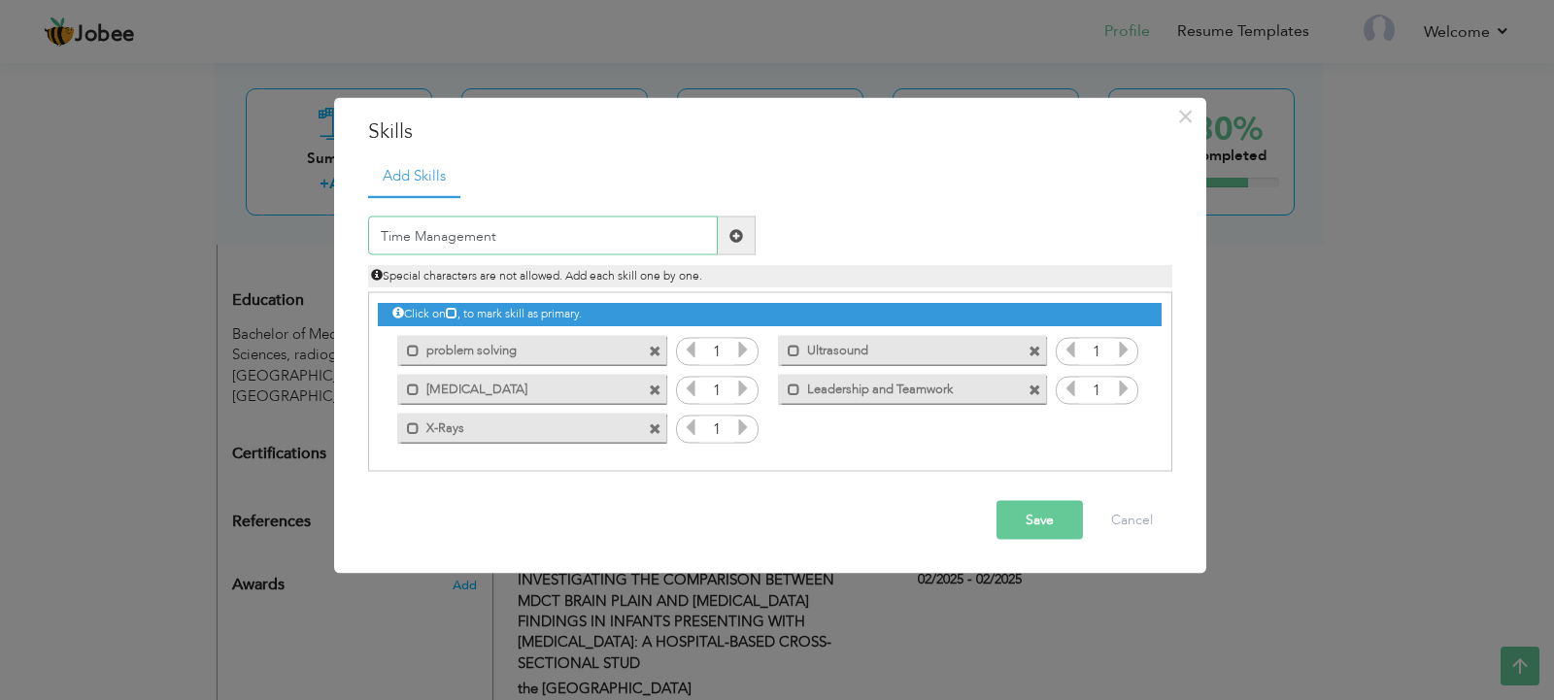
type input "Time Management"
click at [730, 242] on span at bounding box center [737, 235] width 14 height 14
click at [481, 247] on input "text" at bounding box center [543, 236] width 350 height 39
type input "Interpersonal skill"
click at [733, 239] on span at bounding box center [737, 235] width 14 height 14
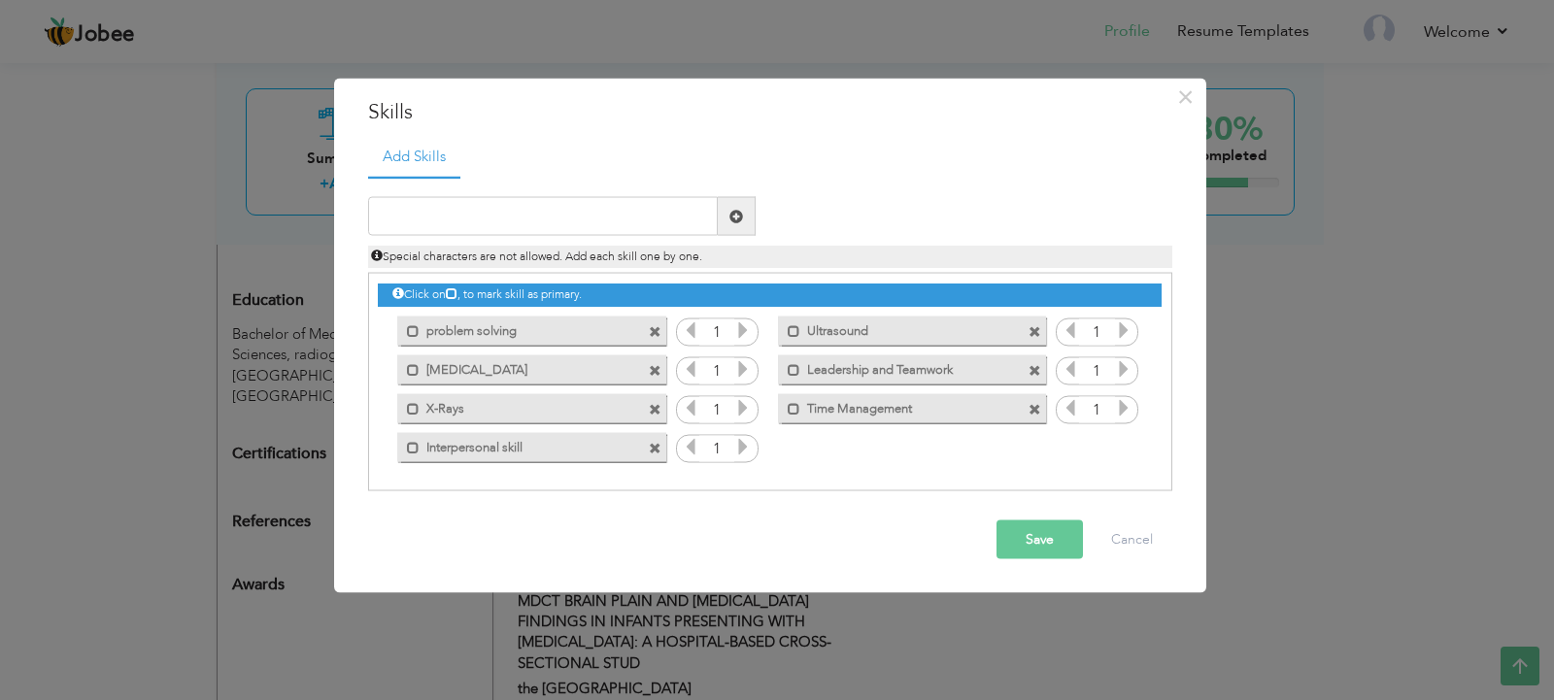
click at [656, 370] on span at bounding box center [655, 370] width 13 height 13
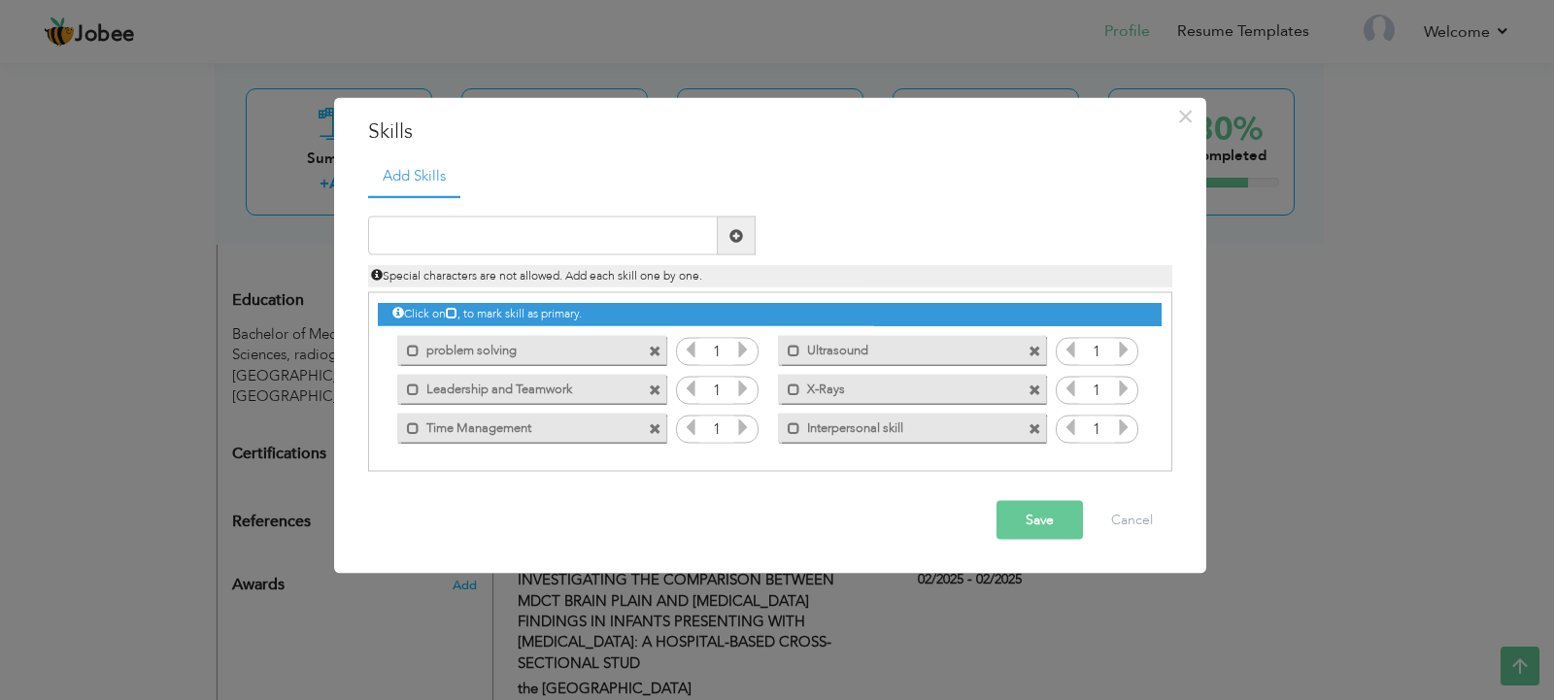
click at [1040, 353] on span at bounding box center [1035, 351] width 13 height 13
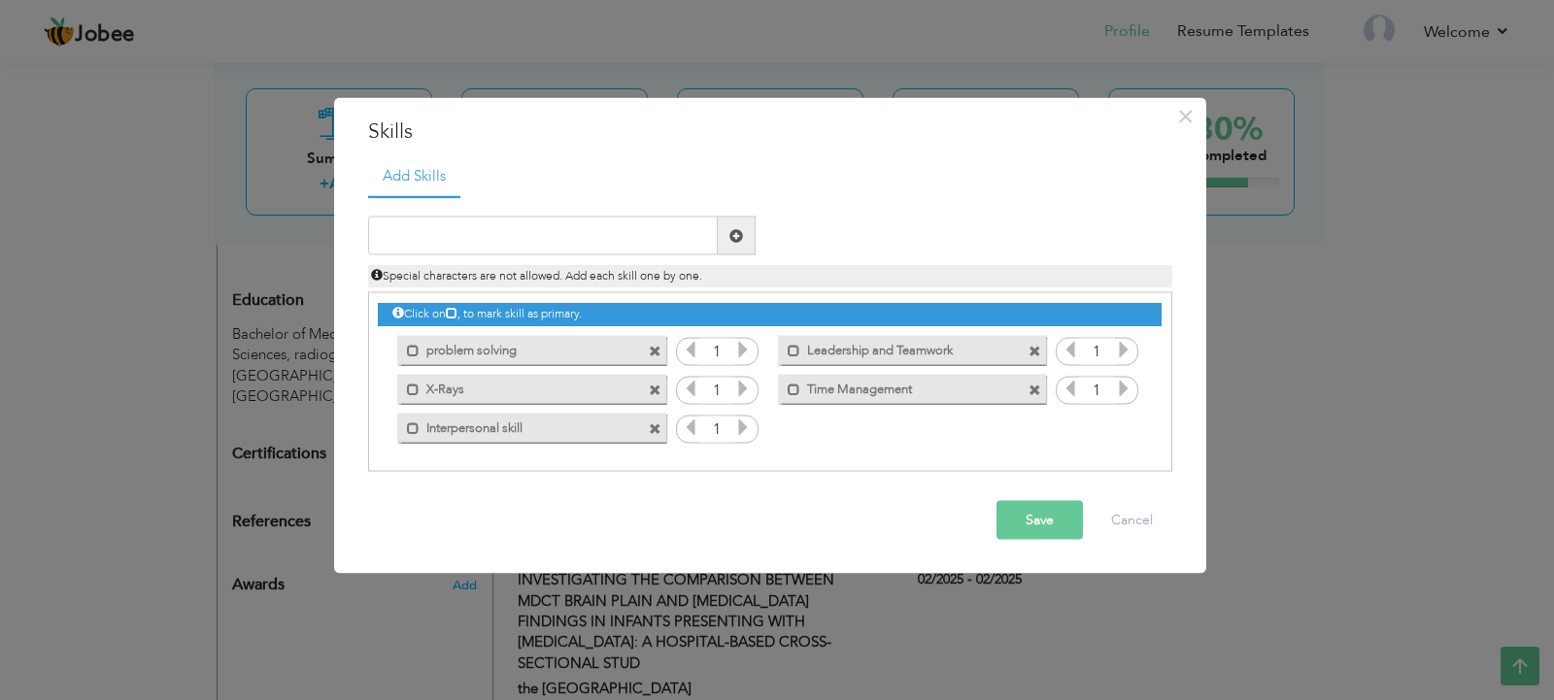
click at [652, 394] on span at bounding box center [655, 390] width 13 height 13
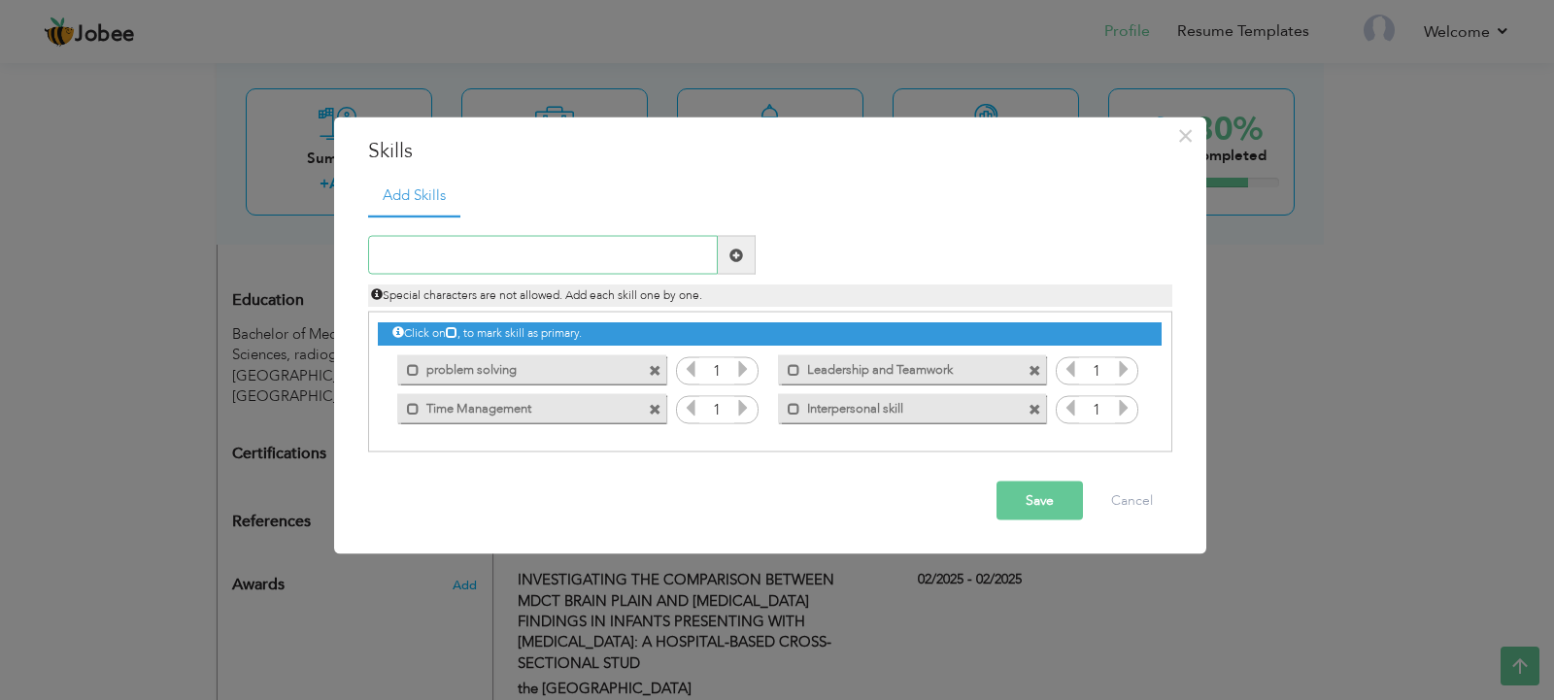
click at [538, 243] on input "text" at bounding box center [543, 255] width 350 height 39
type input "Ultrasound"
click at [730, 258] on span at bounding box center [737, 255] width 14 height 14
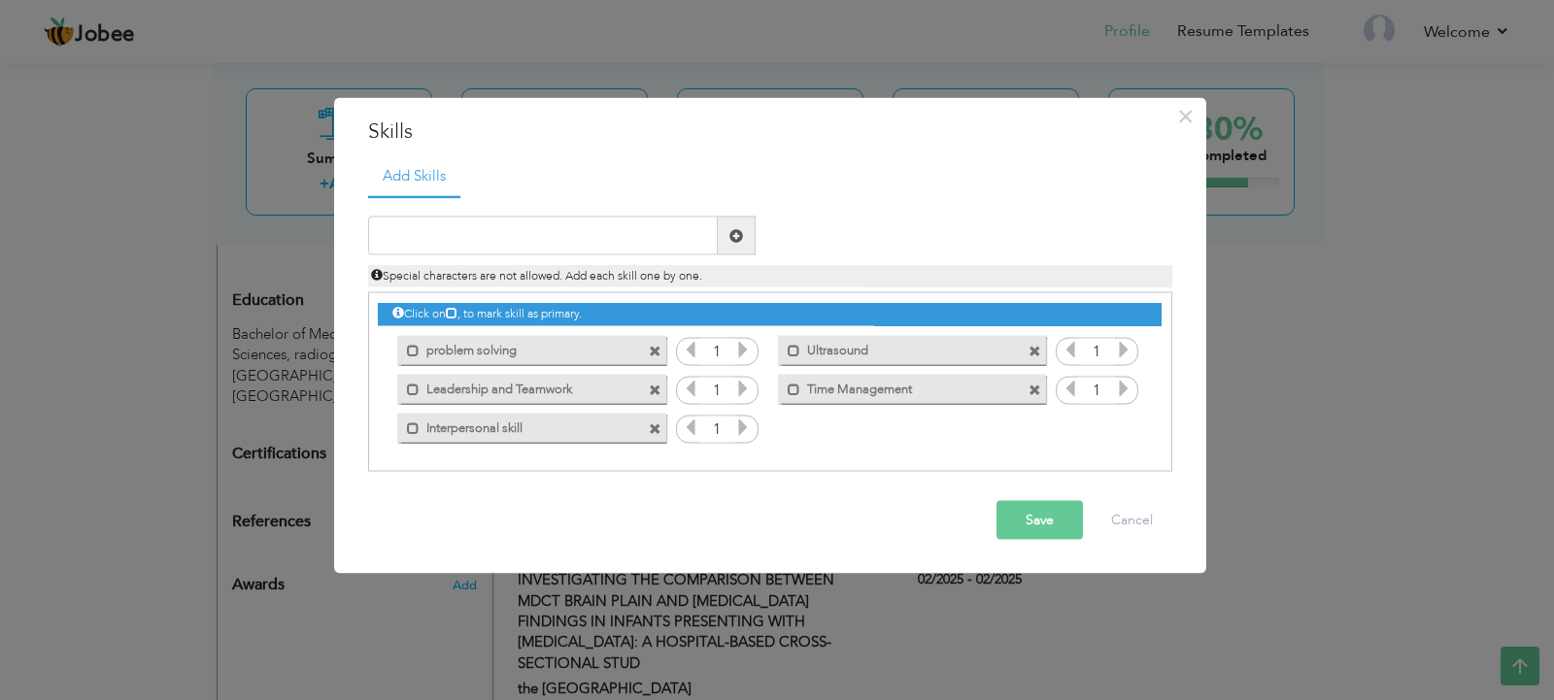
drag, startPoint x: 558, startPoint y: 216, endPoint x: 559, endPoint y: 242, distance: 26.2
click at [556, 225] on div at bounding box center [562, 236] width 388 height 39
click at [561, 236] on input "text" at bounding box center [543, 236] width 350 height 39
type input "[MEDICAL_DATA]"
click at [738, 235] on span at bounding box center [737, 235] width 14 height 14
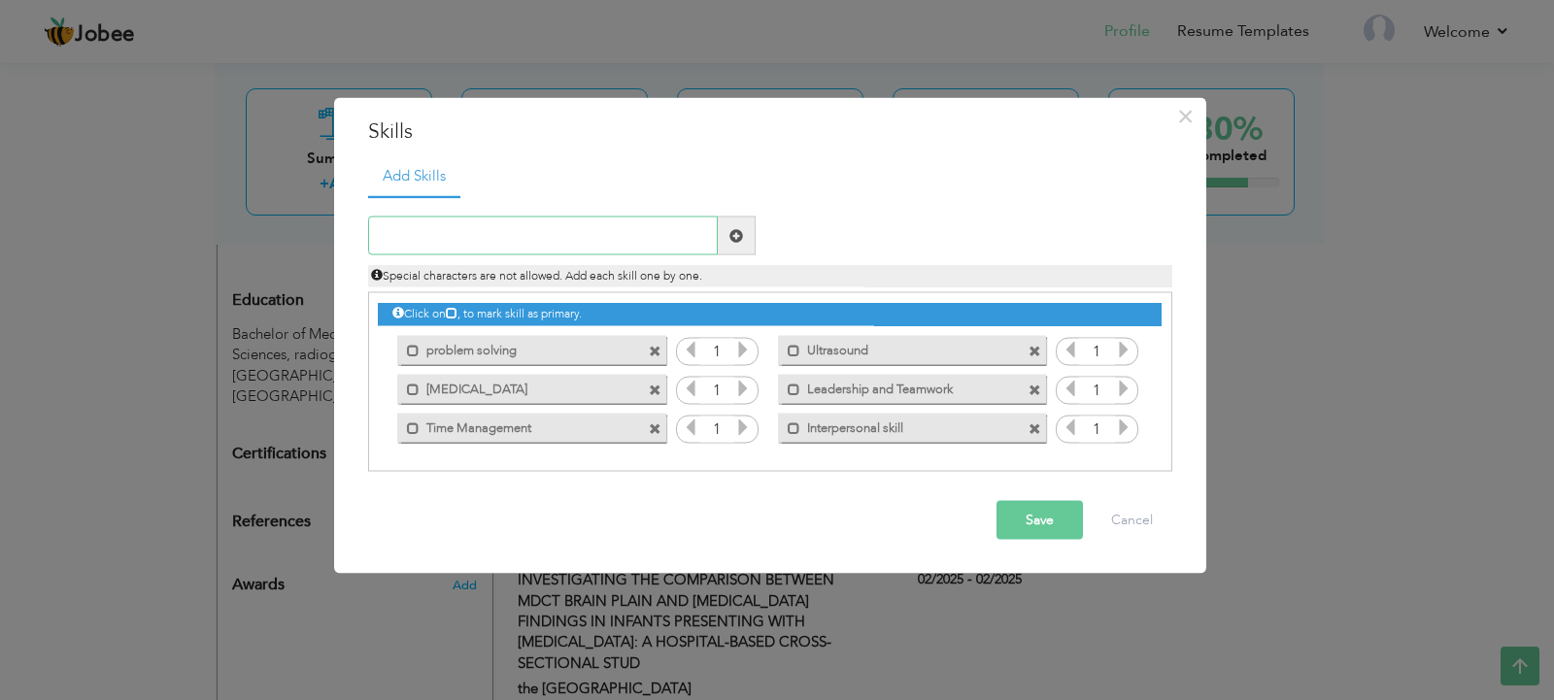
click at [516, 239] on input "text" at bounding box center [543, 236] width 350 height 39
type input "X-Rays"
click at [736, 232] on span at bounding box center [737, 235] width 14 height 14
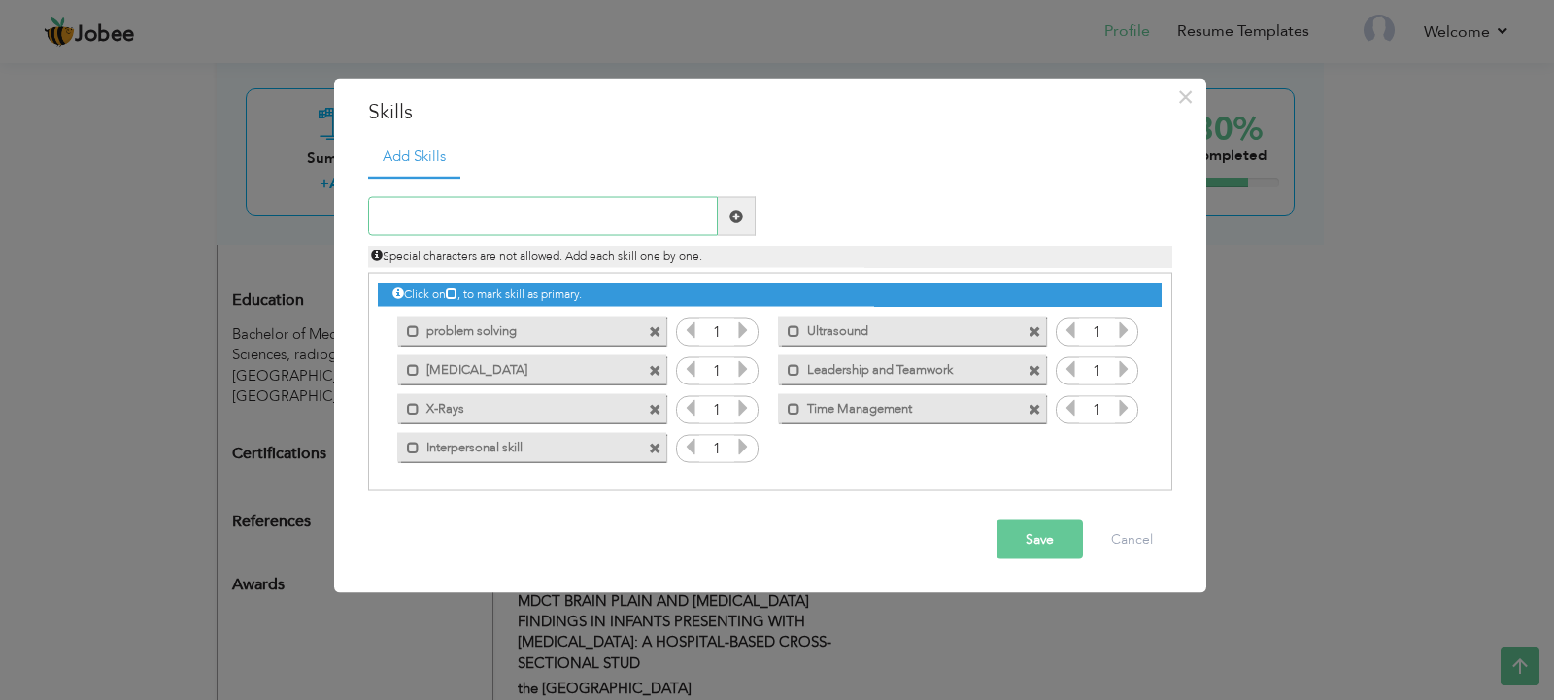
click at [699, 234] on input "text" at bounding box center [543, 216] width 350 height 39
type input "Mammography"
click at [733, 214] on span at bounding box center [737, 216] width 14 height 14
click at [1026, 540] on button "Save" at bounding box center [1040, 540] width 86 height 39
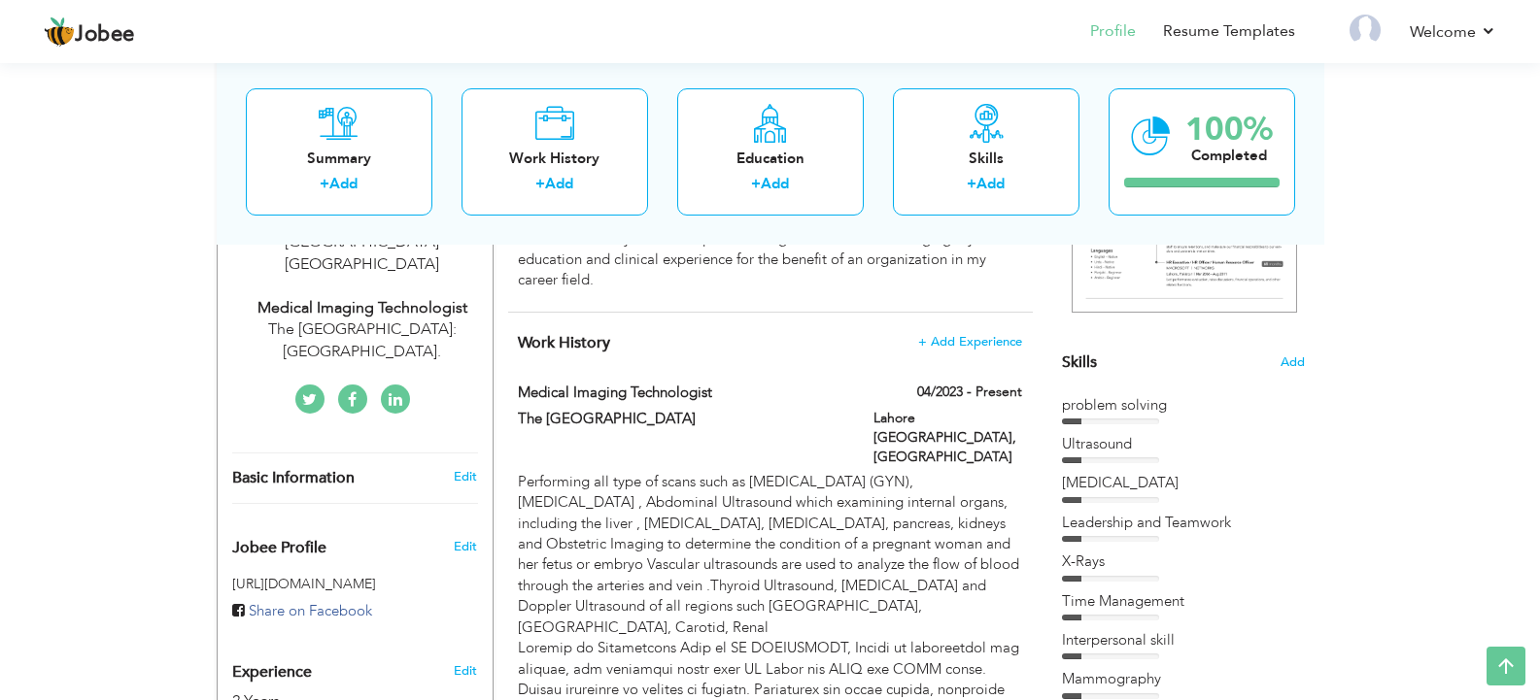
scroll to position [371, 0]
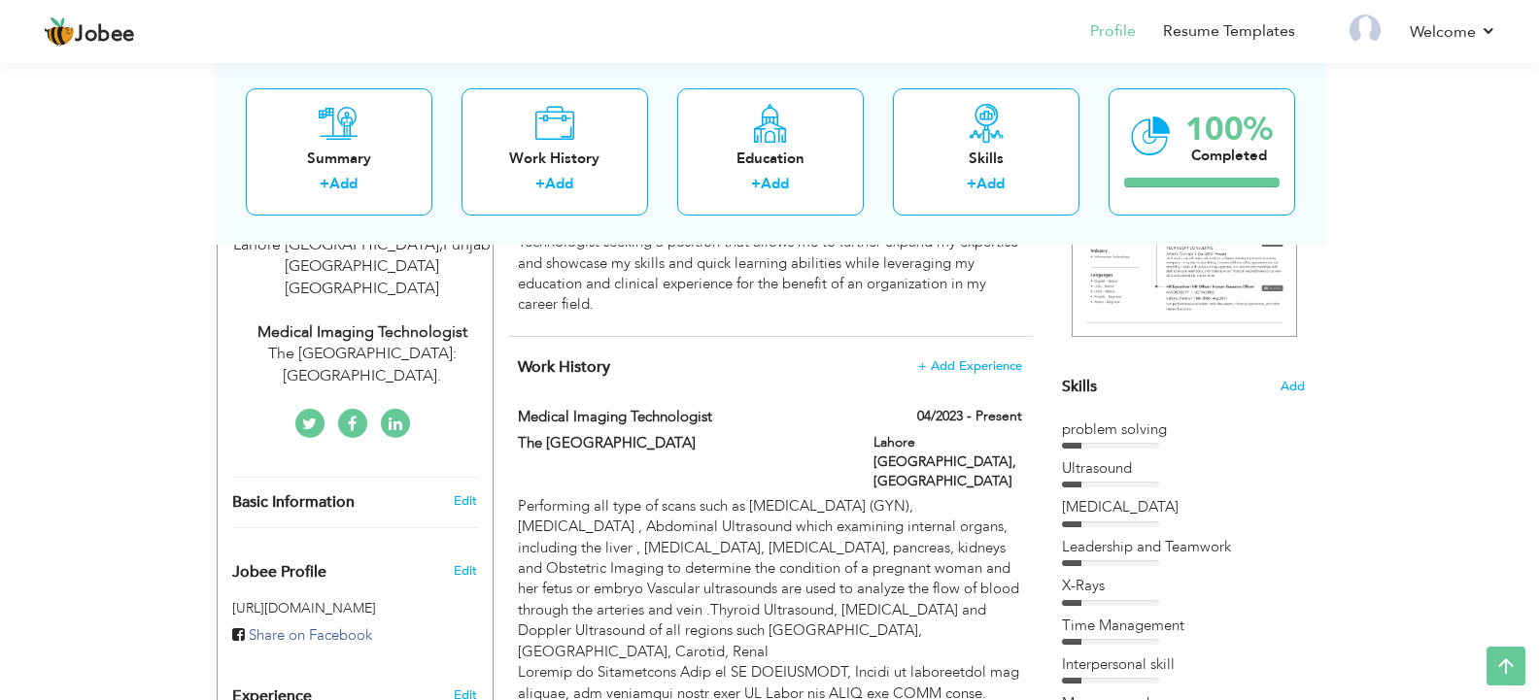
click at [1088, 563] on div at bounding box center [1110, 564] width 97 height 6
click at [1267, 384] on div "Skills Add" at bounding box center [1183, 196] width 243 height 403
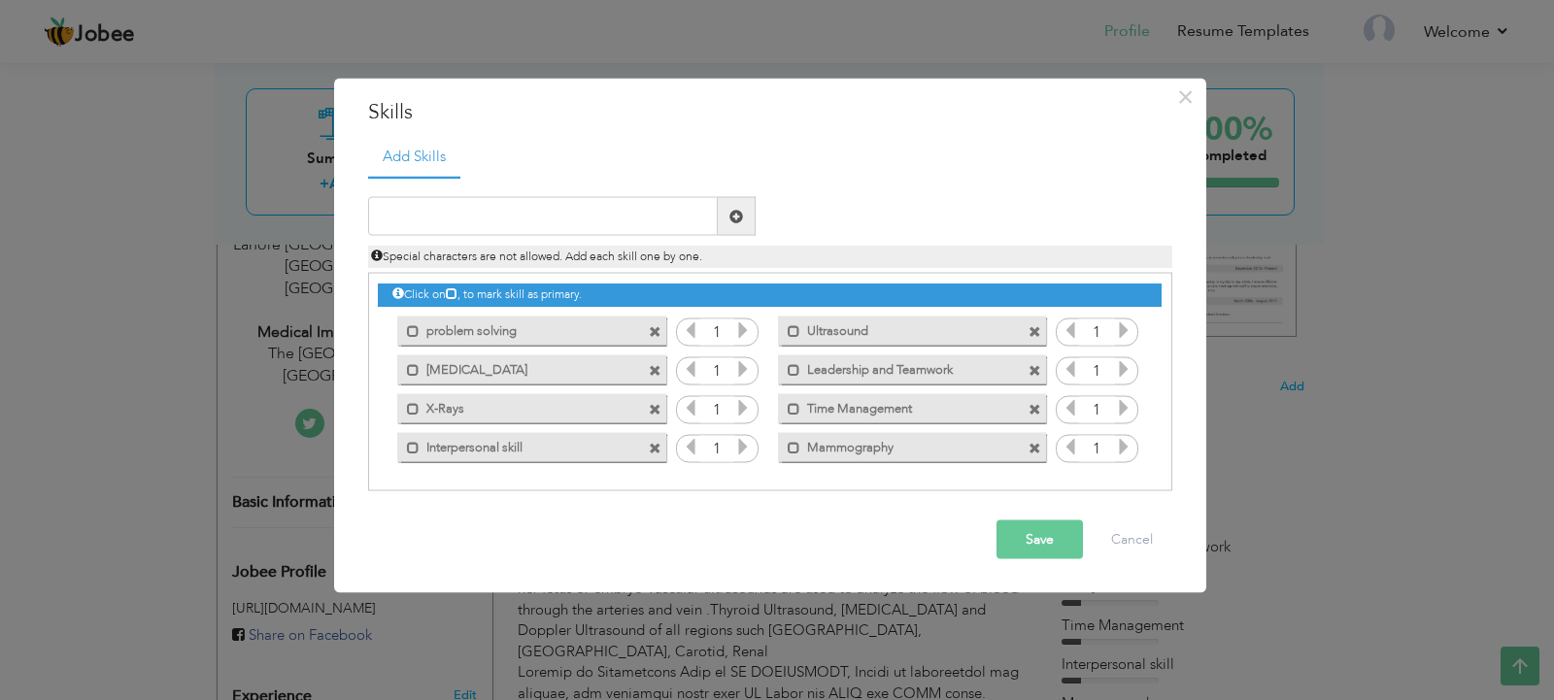
click at [1125, 330] on icon at bounding box center [1123, 330] width 17 height 17
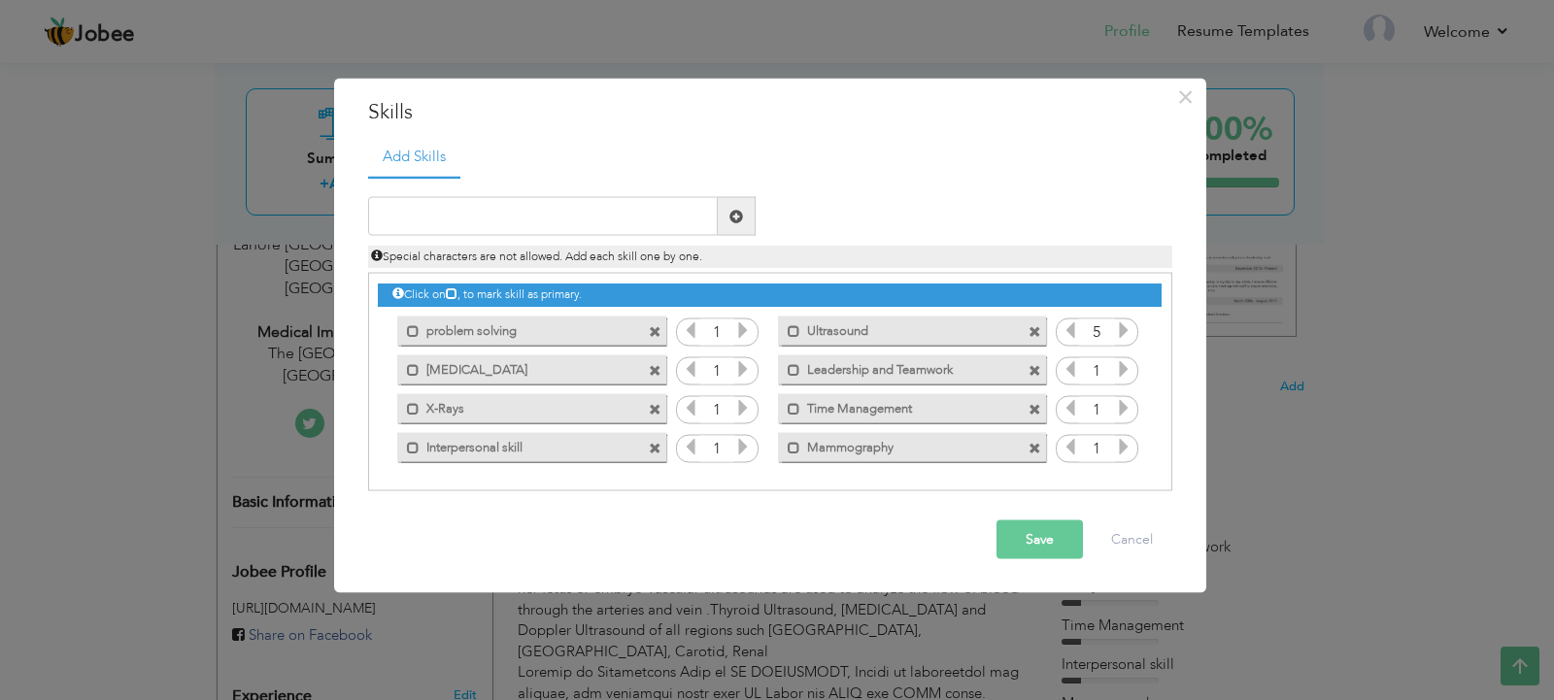
click at [1125, 330] on icon at bounding box center [1123, 330] width 17 height 17
click at [747, 372] on icon at bounding box center [742, 368] width 17 height 17
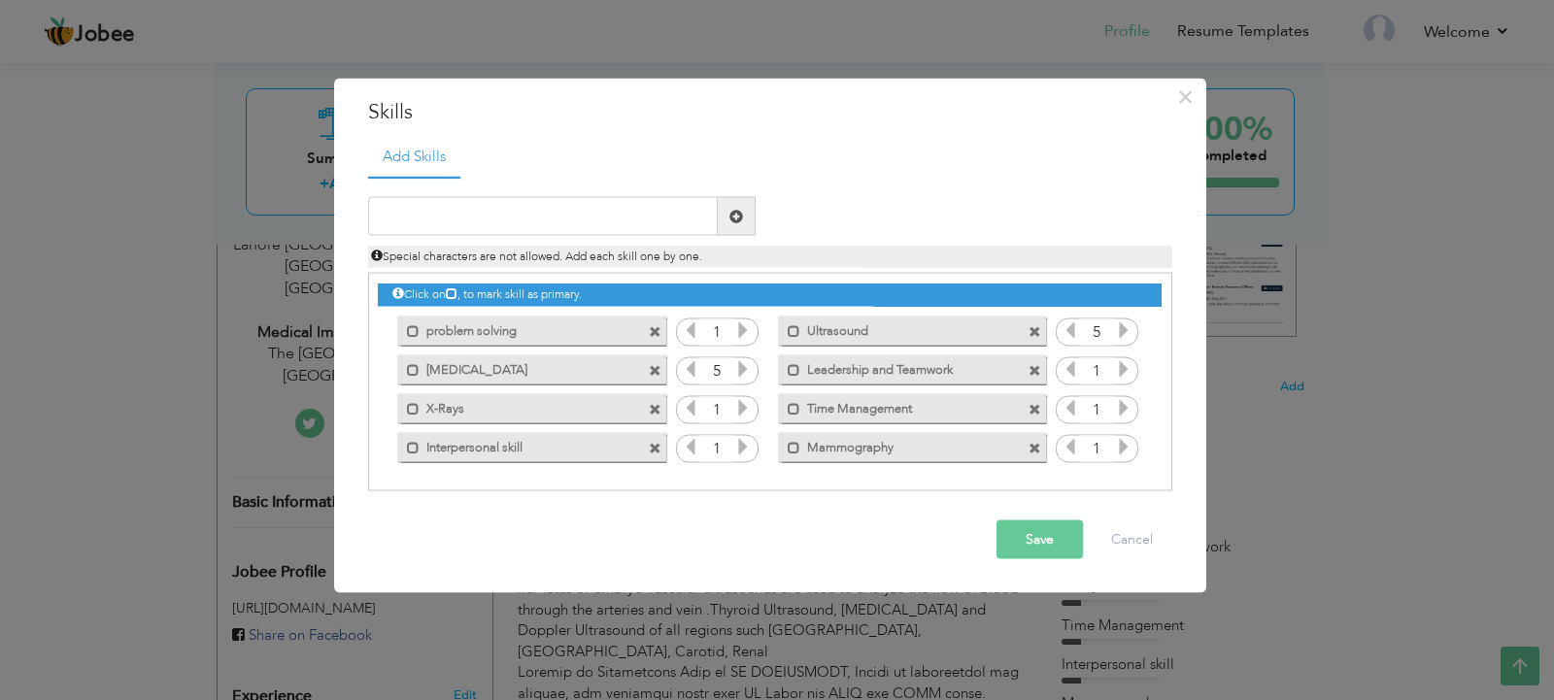
click at [747, 372] on icon at bounding box center [742, 368] width 17 height 17
click at [741, 328] on icon at bounding box center [742, 330] width 17 height 17
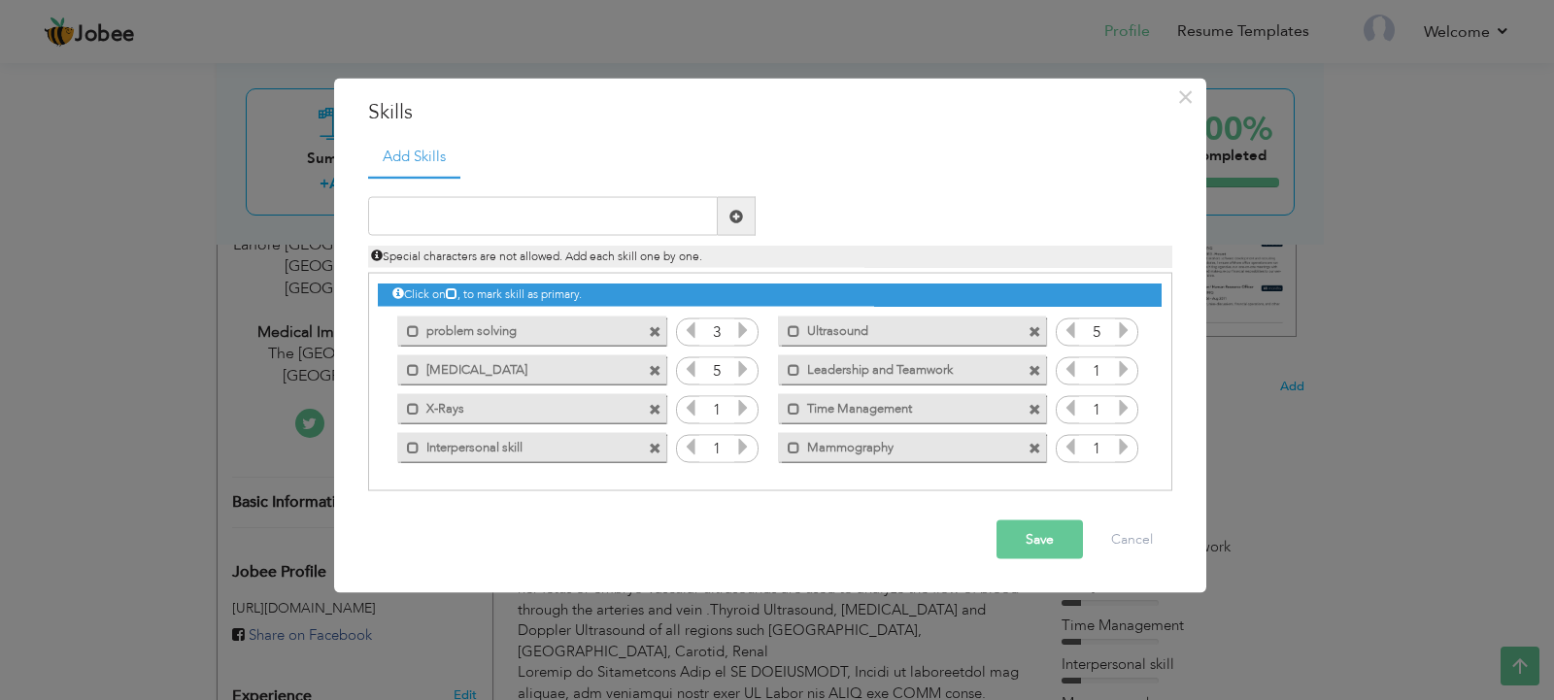
click at [741, 328] on icon at bounding box center [742, 330] width 17 height 17
click at [1125, 371] on icon at bounding box center [1123, 368] width 17 height 17
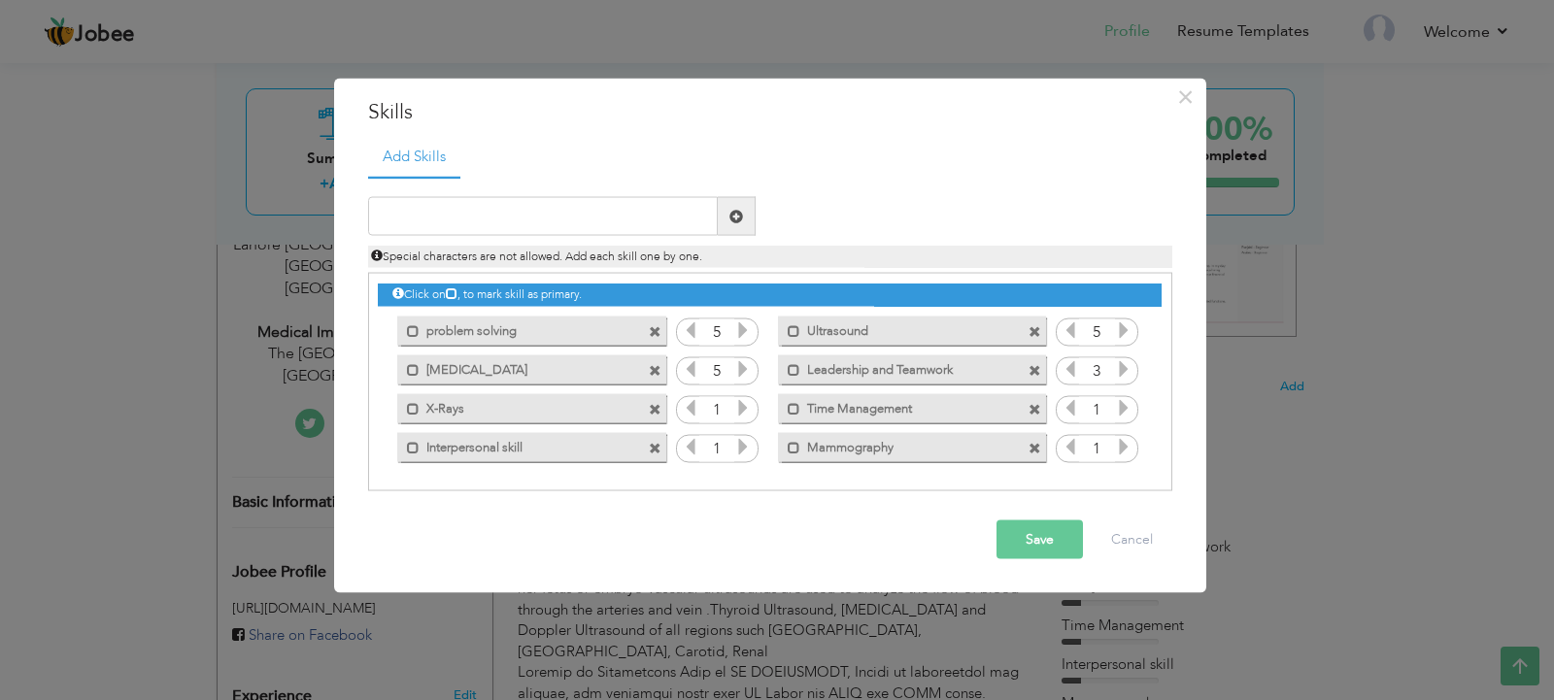
click at [1125, 371] on icon at bounding box center [1123, 368] width 17 height 17
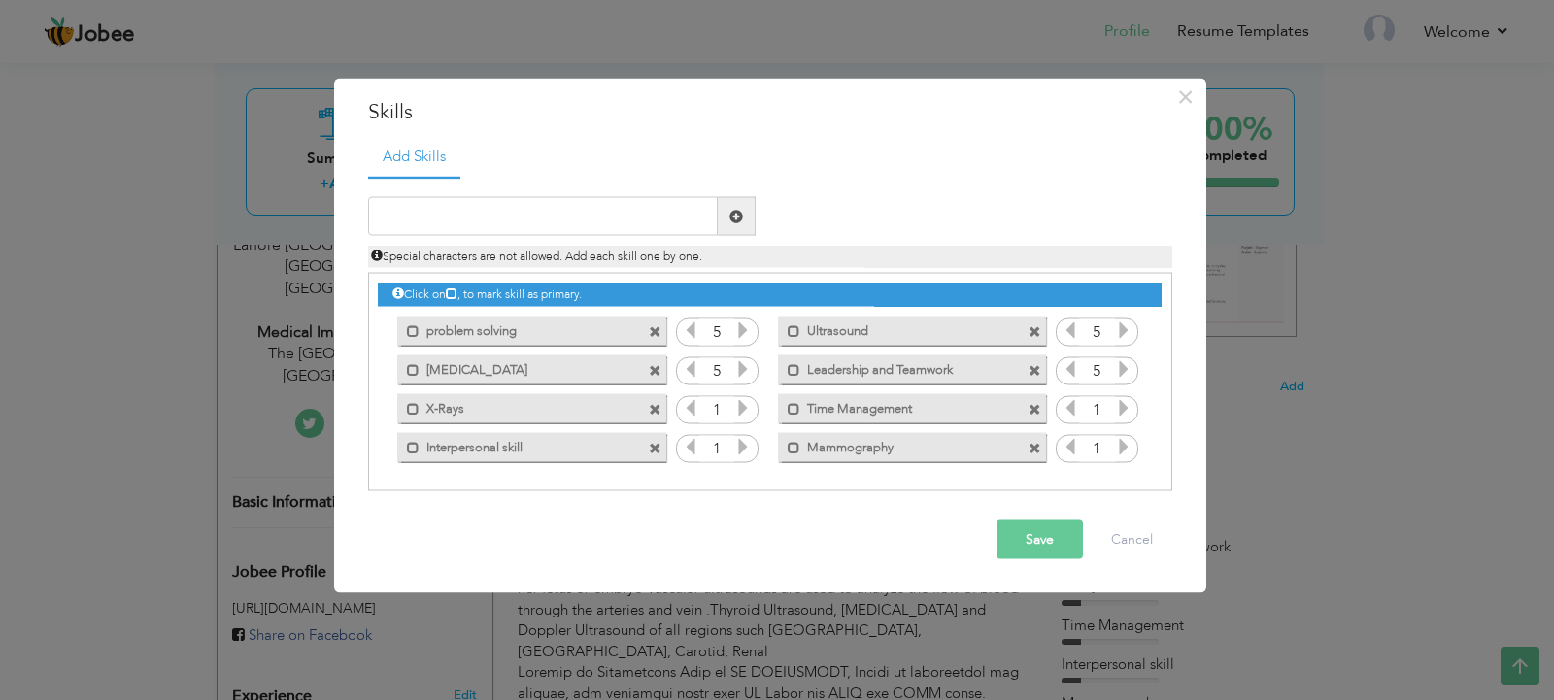
click at [1125, 416] on icon at bounding box center [1123, 407] width 17 height 17
click at [1125, 409] on icon at bounding box center [1123, 407] width 17 height 17
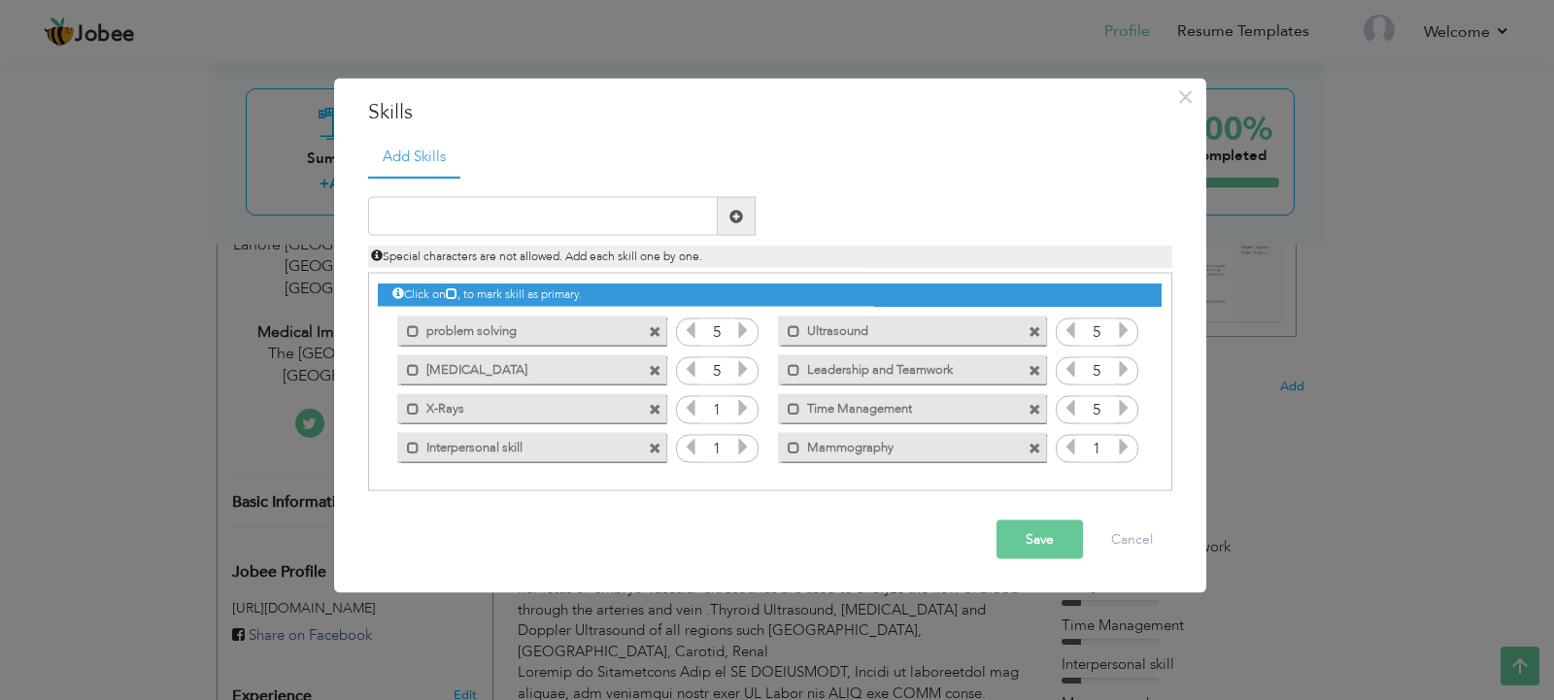
click at [1125, 409] on icon at bounding box center [1123, 407] width 17 height 17
click at [1124, 444] on icon at bounding box center [1123, 446] width 17 height 17
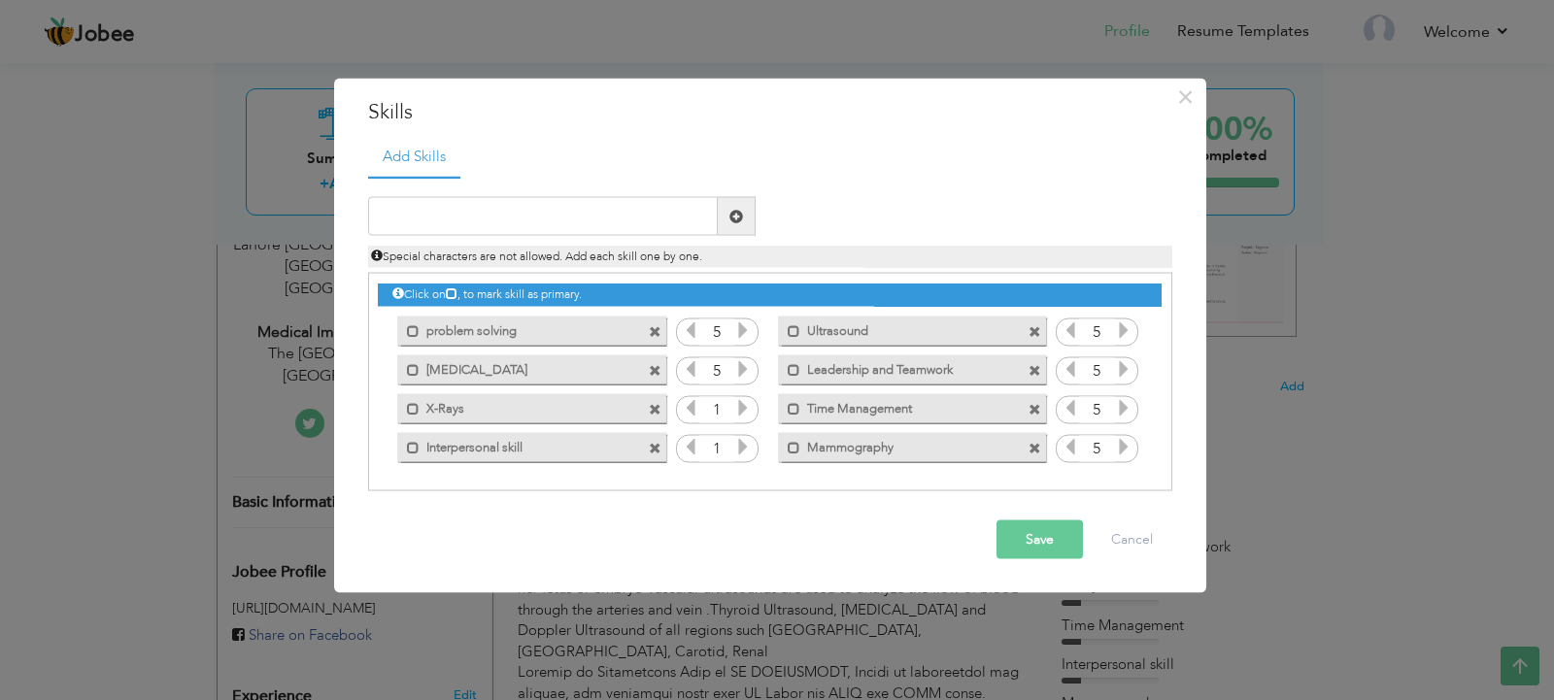
click at [1124, 444] on icon at bounding box center [1123, 446] width 17 height 17
click at [740, 448] on icon at bounding box center [742, 446] width 17 height 17
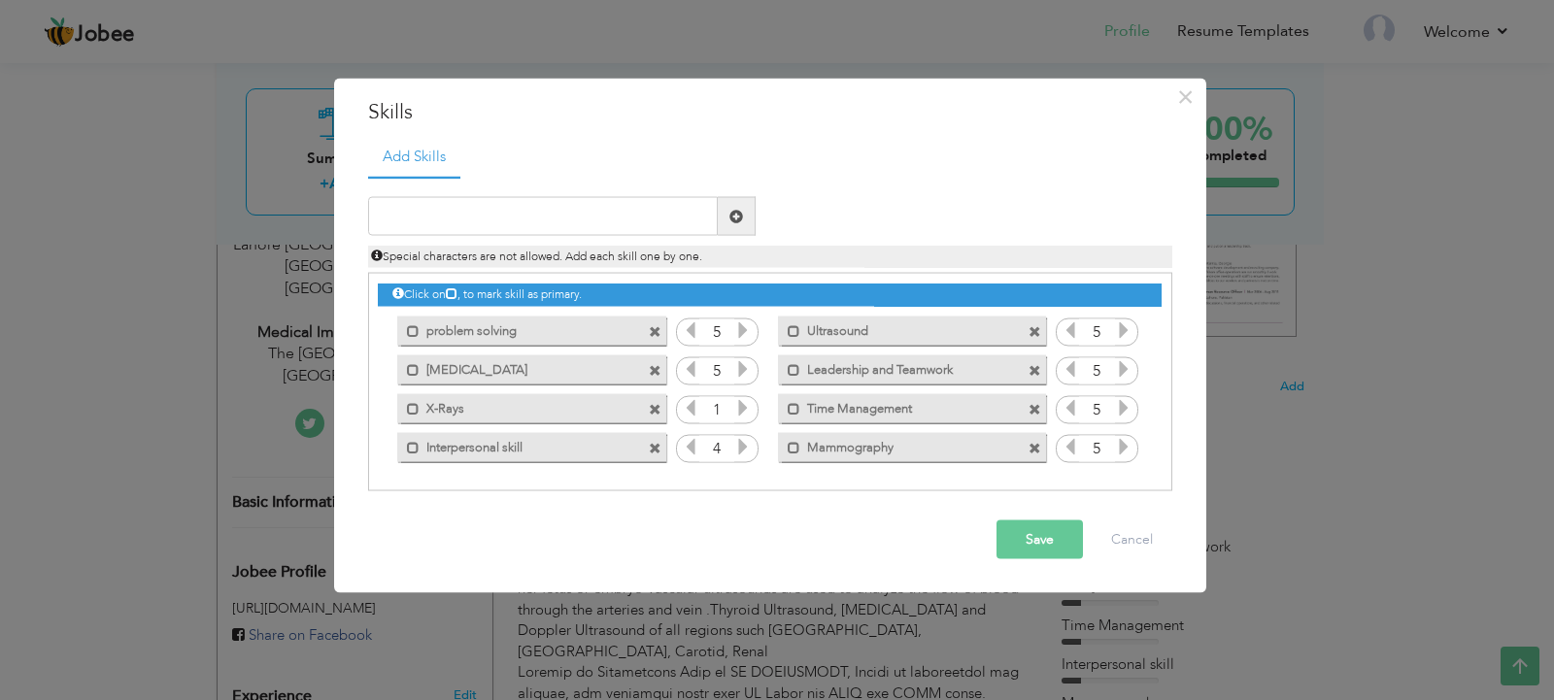
click at [740, 448] on icon at bounding box center [742, 446] width 17 height 17
click at [740, 407] on icon at bounding box center [742, 407] width 17 height 17
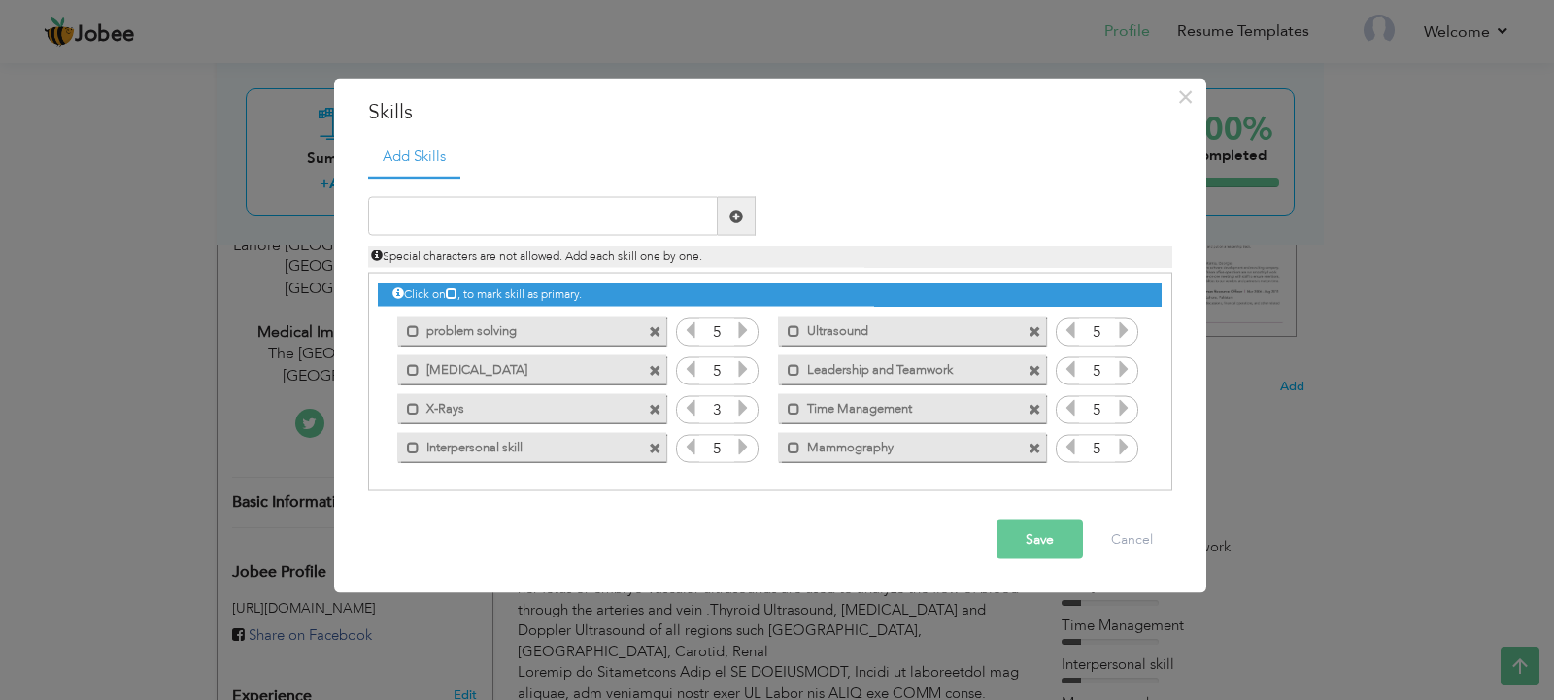
click at [740, 407] on icon at bounding box center [742, 407] width 17 height 17
click at [1012, 528] on button "Save" at bounding box center [1040, 540] width 86 height 39
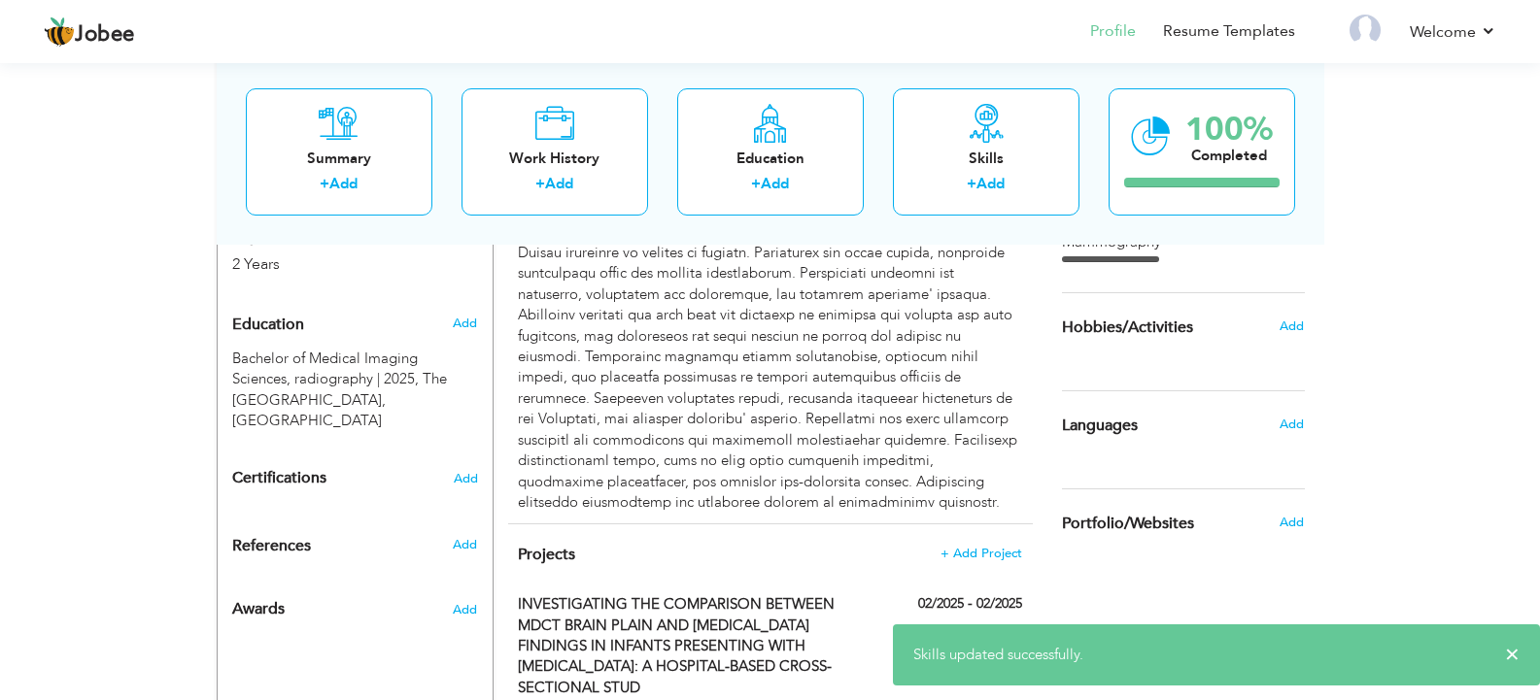
scroll to position [857, 0]
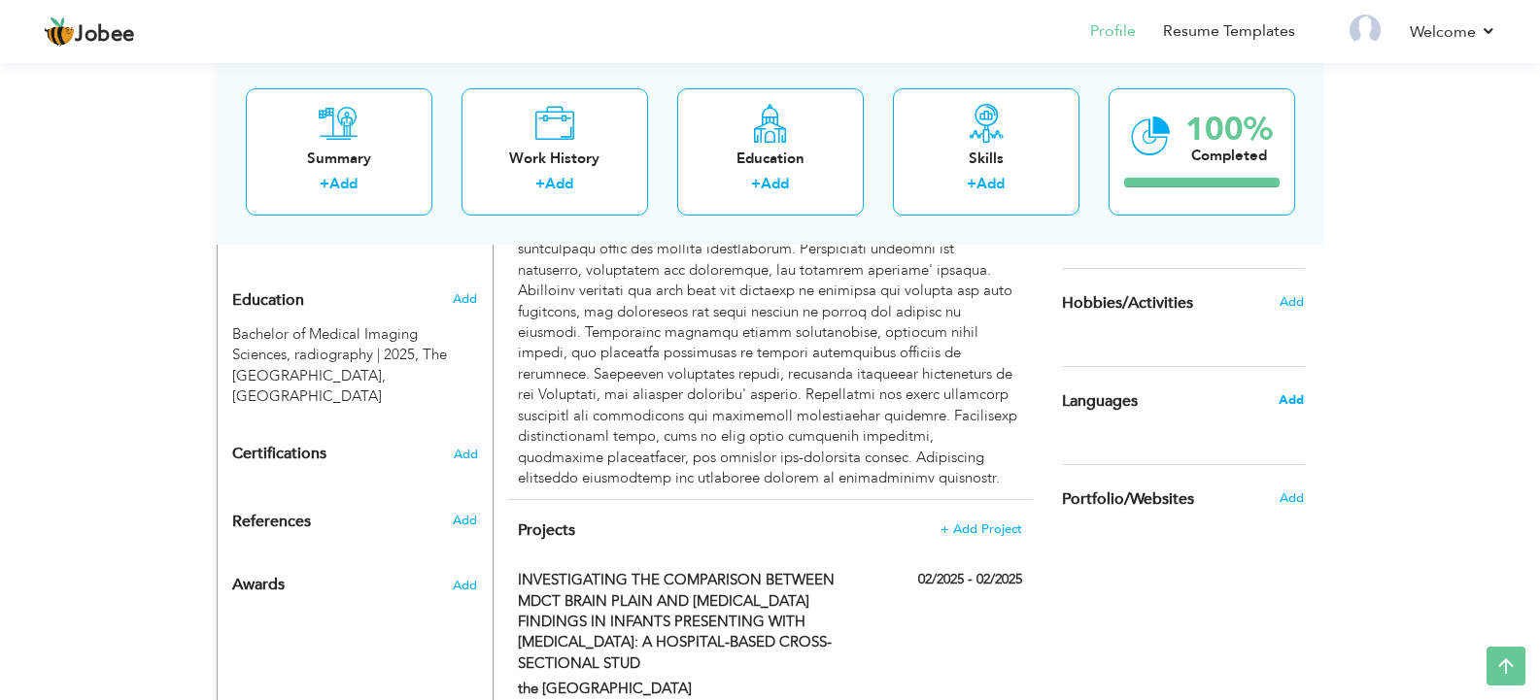
click at [1286, 400] on span "Add" at bounding box center [1291, 400] width 25 height 17
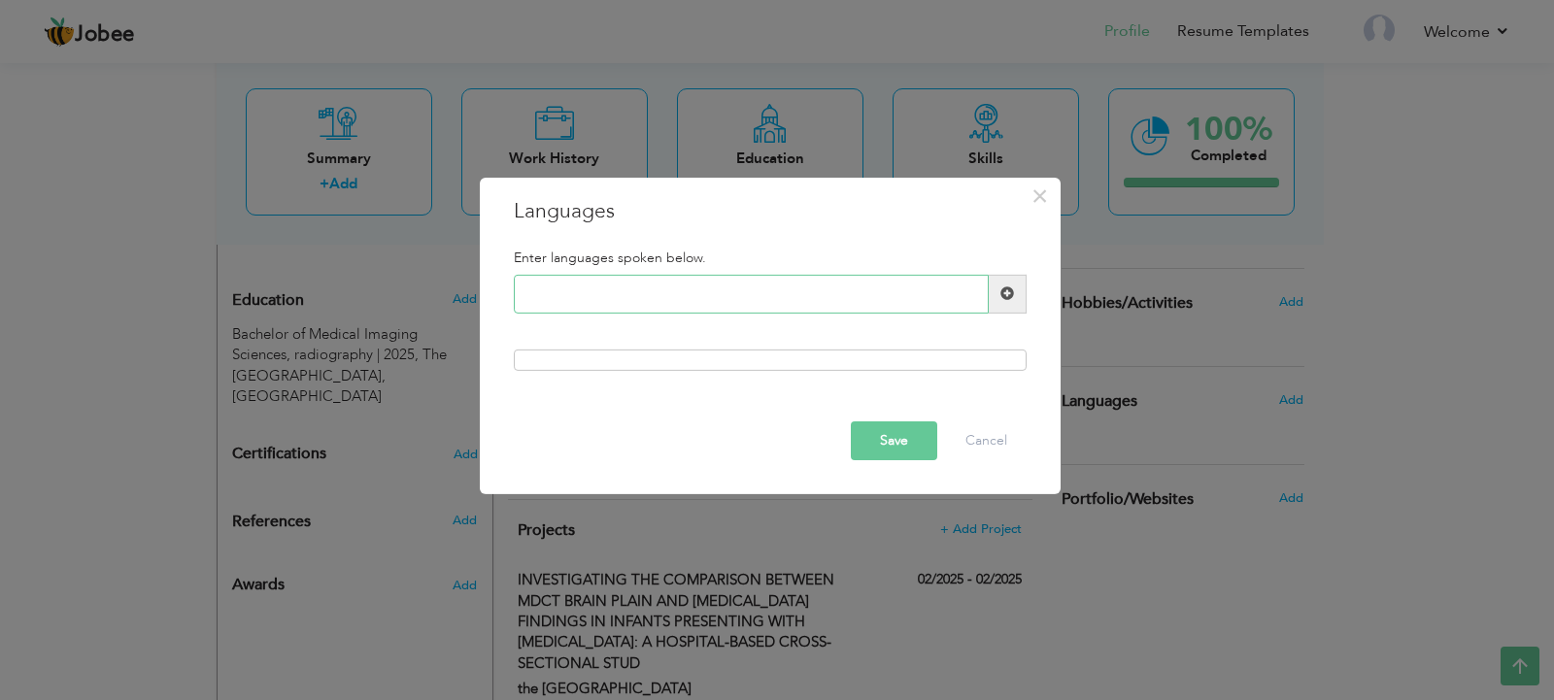
click at [947, 292] on input "text" at bounding box center [751, 294] width 475 height 39
type input "Urdu"
click at [1003, 296] on span at bounding box center [1008, 294] width 14 height 14
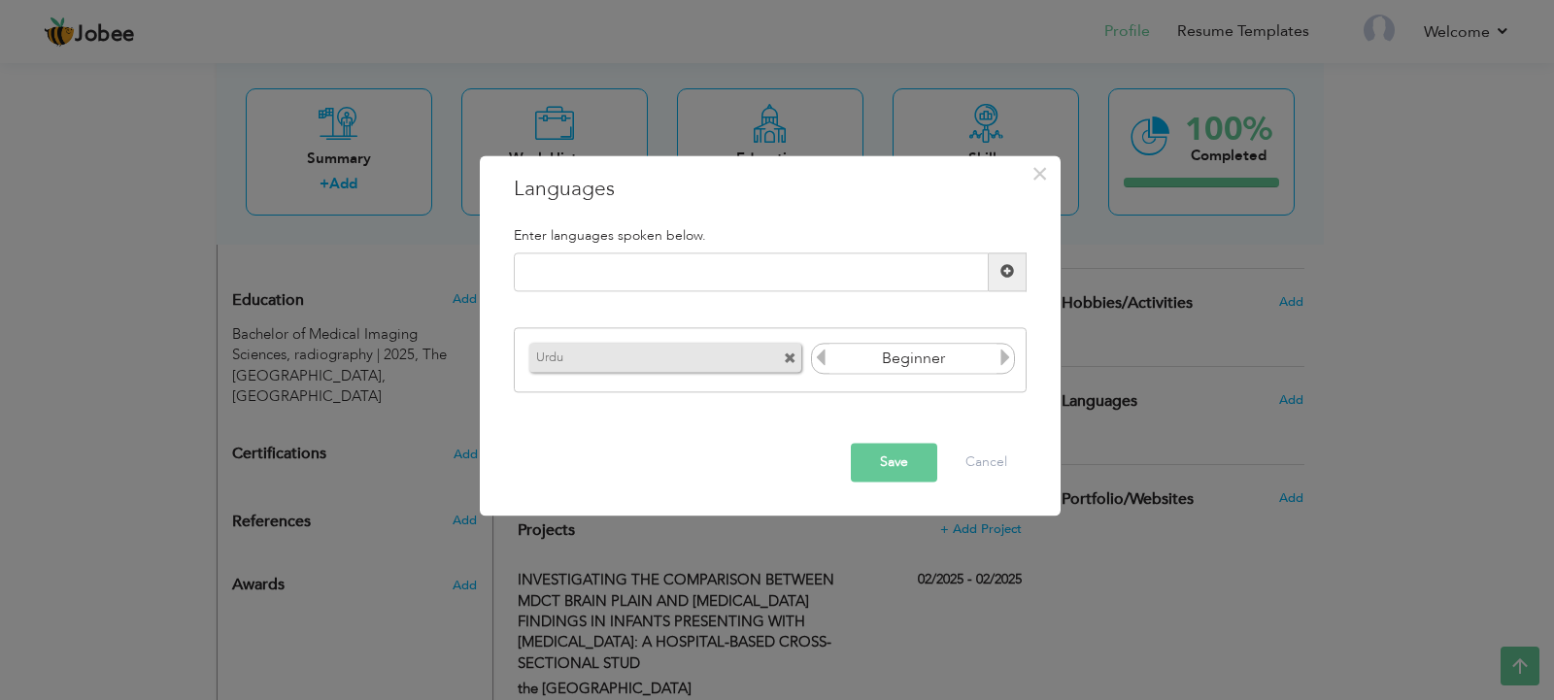
click at [1001, 353] on icon at bounding box center [1005, 358] width 17 height 17
click at [720, 275] on input "text" at bounding box center [751, 272] width 475 height 39
type input "Punjabi"
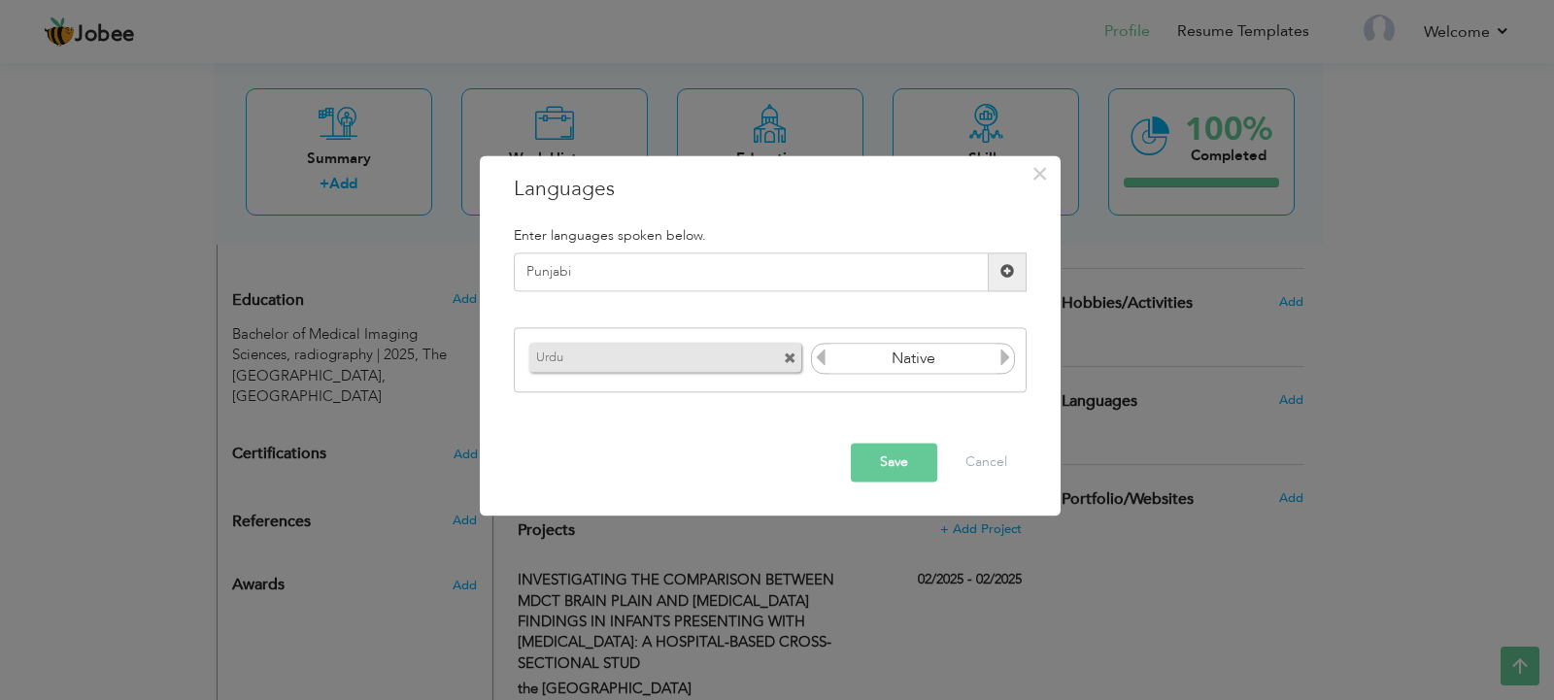
click at [1003, 271] on span at bounding box center [1008, 272] width 14 height 14
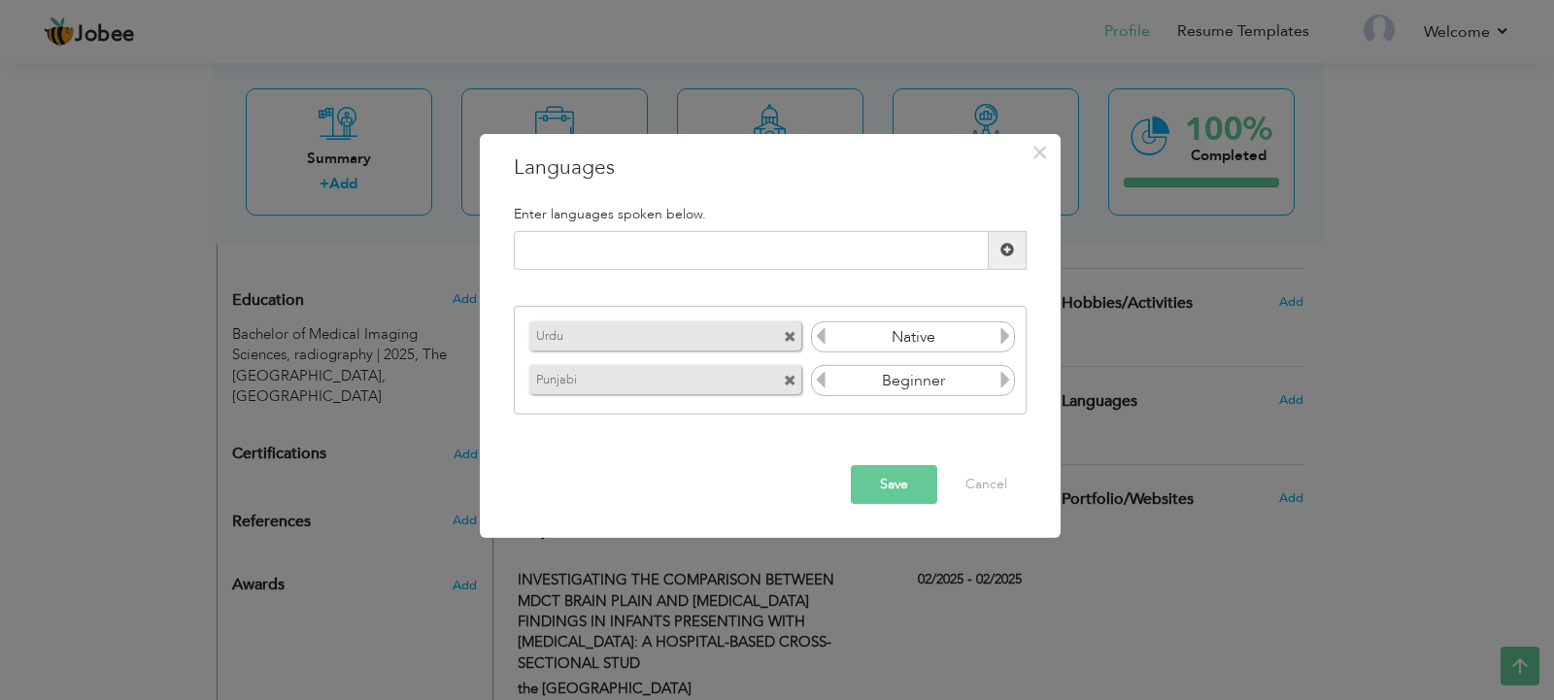
click at [996, 377] on input "Beginner" at bounding box center [914, 380] width 168 height 29
click at [1011, 376] on icon at bounding box center [1005, 379] width 17 height 17
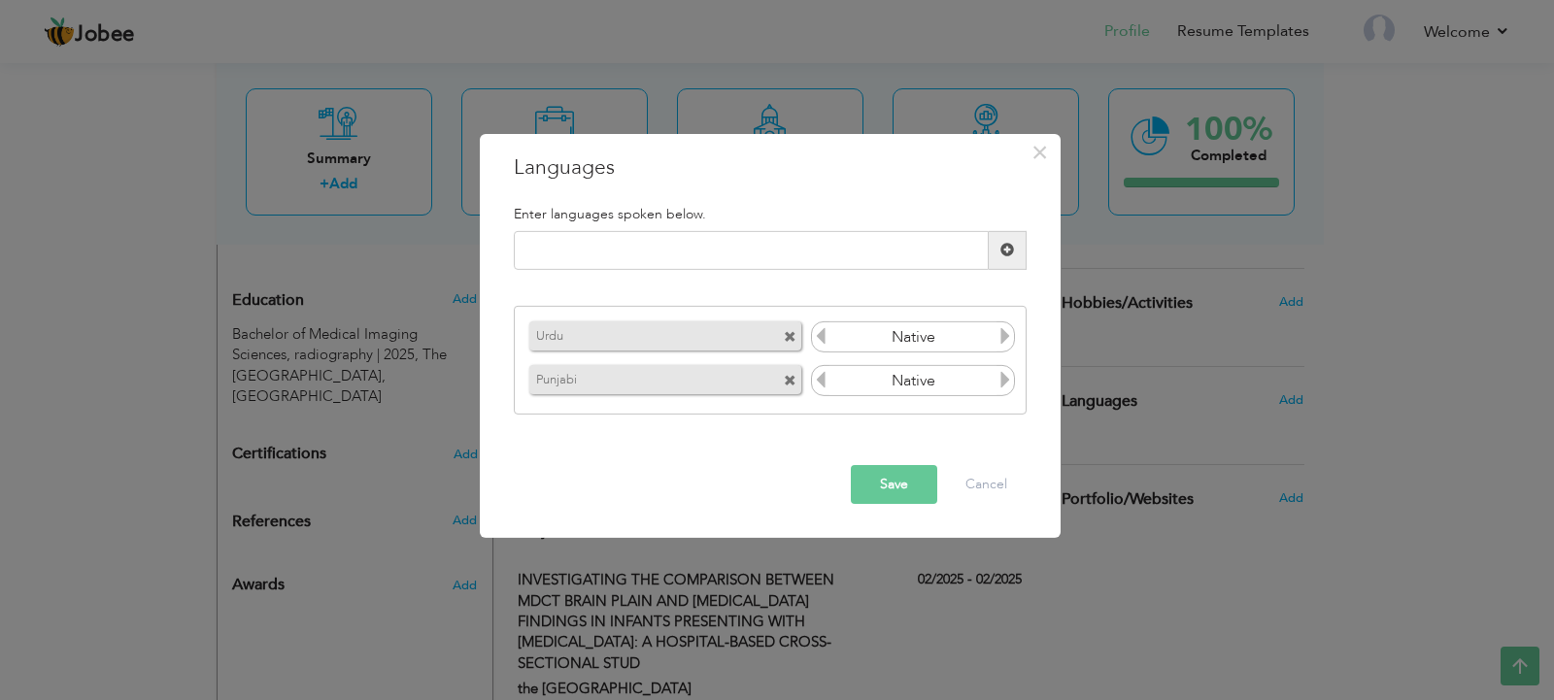
click at [1011, 376] on icon at bounding box center [1005, 379] width 17 height 17
click at [893, 271] on div "Please enter a valid language." at bounding box center [770, 258] width 542 height 54
click at [885, 250] on input "text" at bounding box center [751, 250] width 475 height 39
type input "English"
click at [1007, 247] on span at bounding box center [1008, 250] width 14 height 14
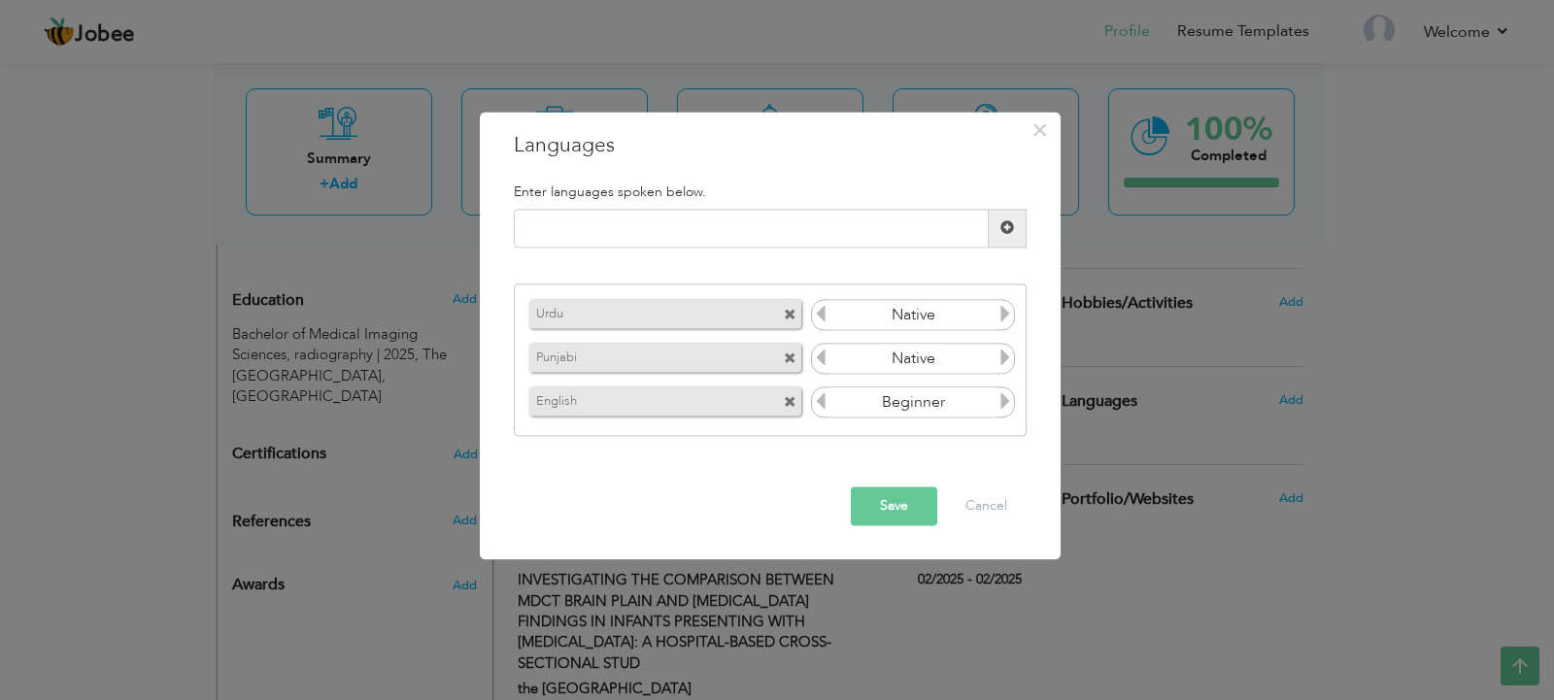
click at [1002, 406] on icon at bounding box center [1005, 401] width 17 height 17
click at [1006, 404] on icon at bounding box center [1005, 401] width 17 height 17
click at [813, 400] on icon at bounding box center [820, 401] width 17 height 17
click at [894, 503] on button "Save" at bounding box center [894, 506] width 86 height 39
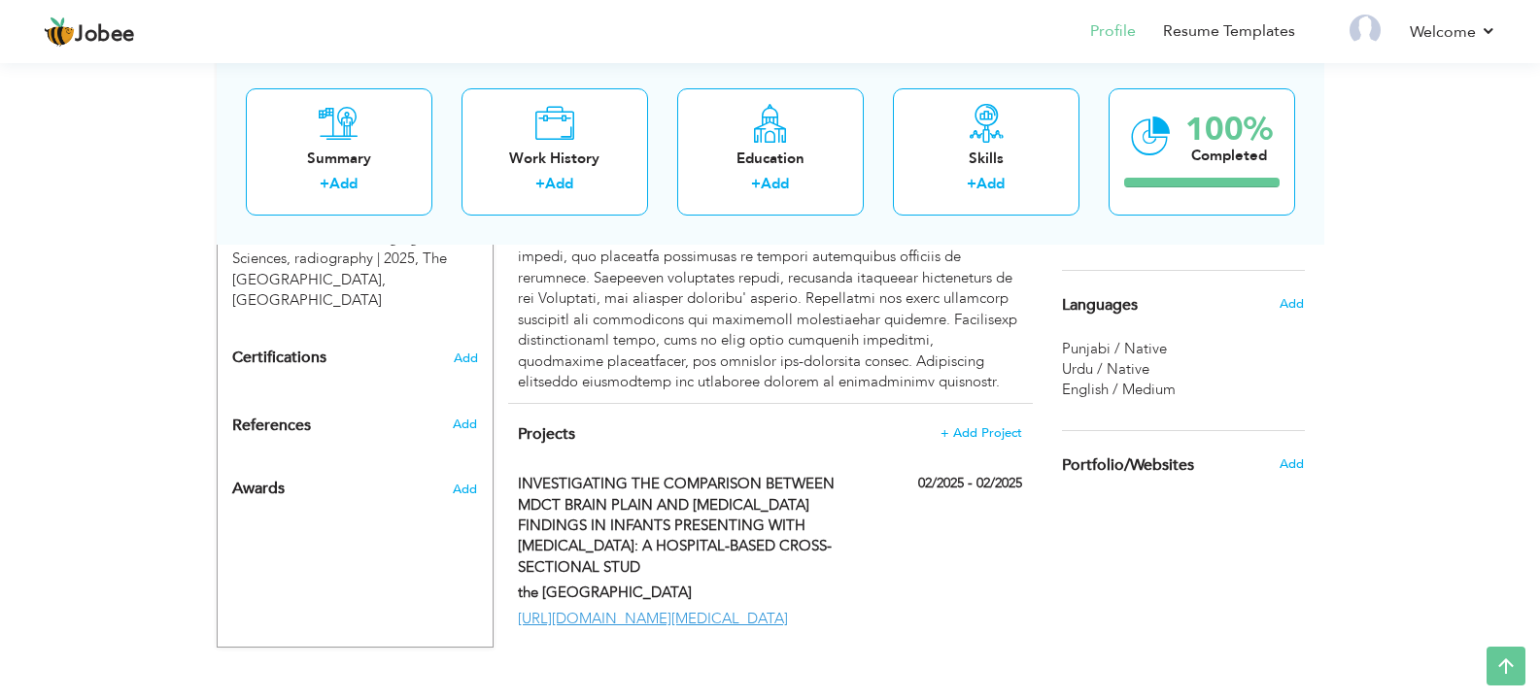
scroll to position [954, 0]
click at [458, 415] on span "Add" at bounding box center [464, 423] width 25 height 17
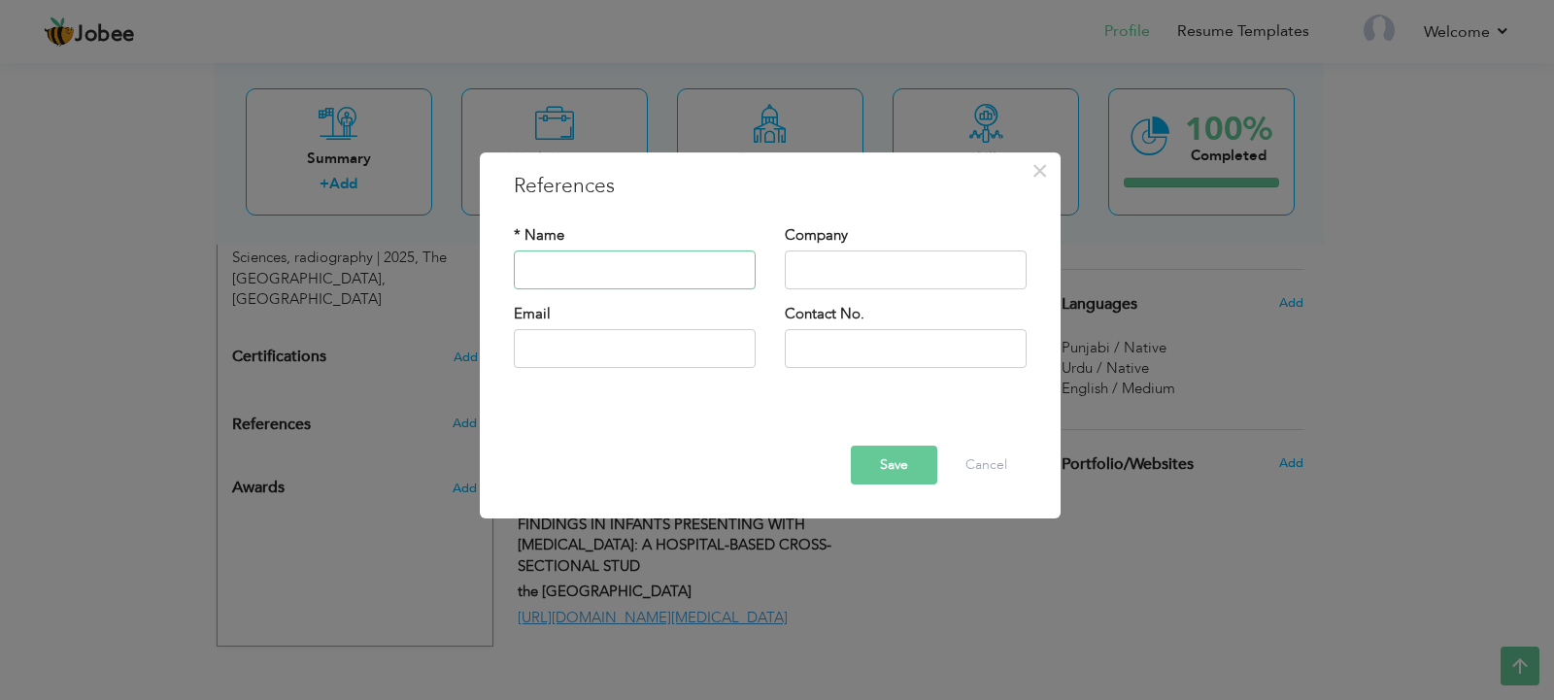
click at [673, 273] on input "text" at bounding box center [635, 270] width 242 height 39
type input "Dr. [PERSON_NAME]"
click at [811, 260] on input "text" at bounding box center [906, 270] width 242 height 39
type input "The [GEOGRAPHIC_DATA]"
click at [706, 356] on input "text" at bounding box center [635, 348] width 242 height 39
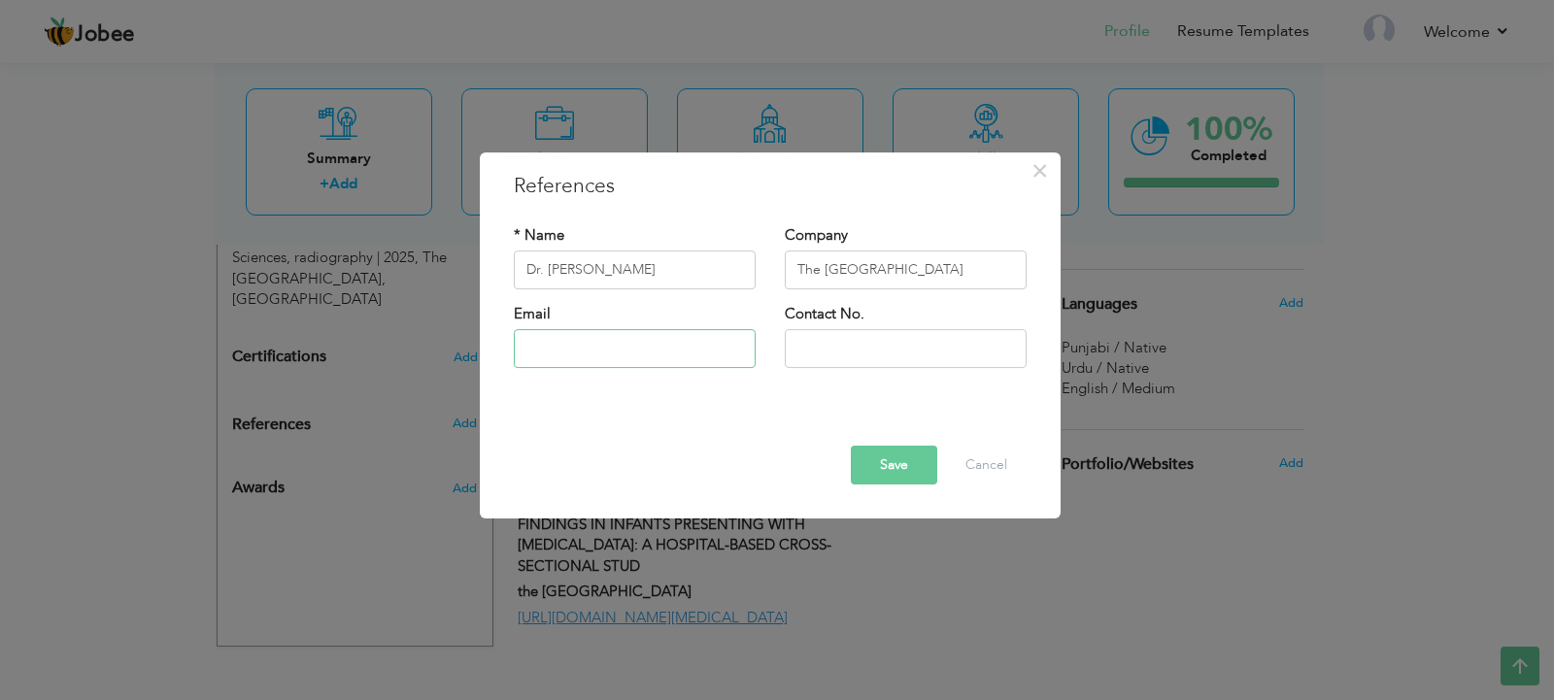
type input "M"
type input "[EMAIL_ADDRESS][DOMAIN_NAME]"
click at [812, 356] on input "text" at bounding box center [906, 348] width 242 height 39
type input "[PHONE_NUMBER]"
click at [871, 461] on button "Save" at bounding box center [894, 465] width 86 height 39
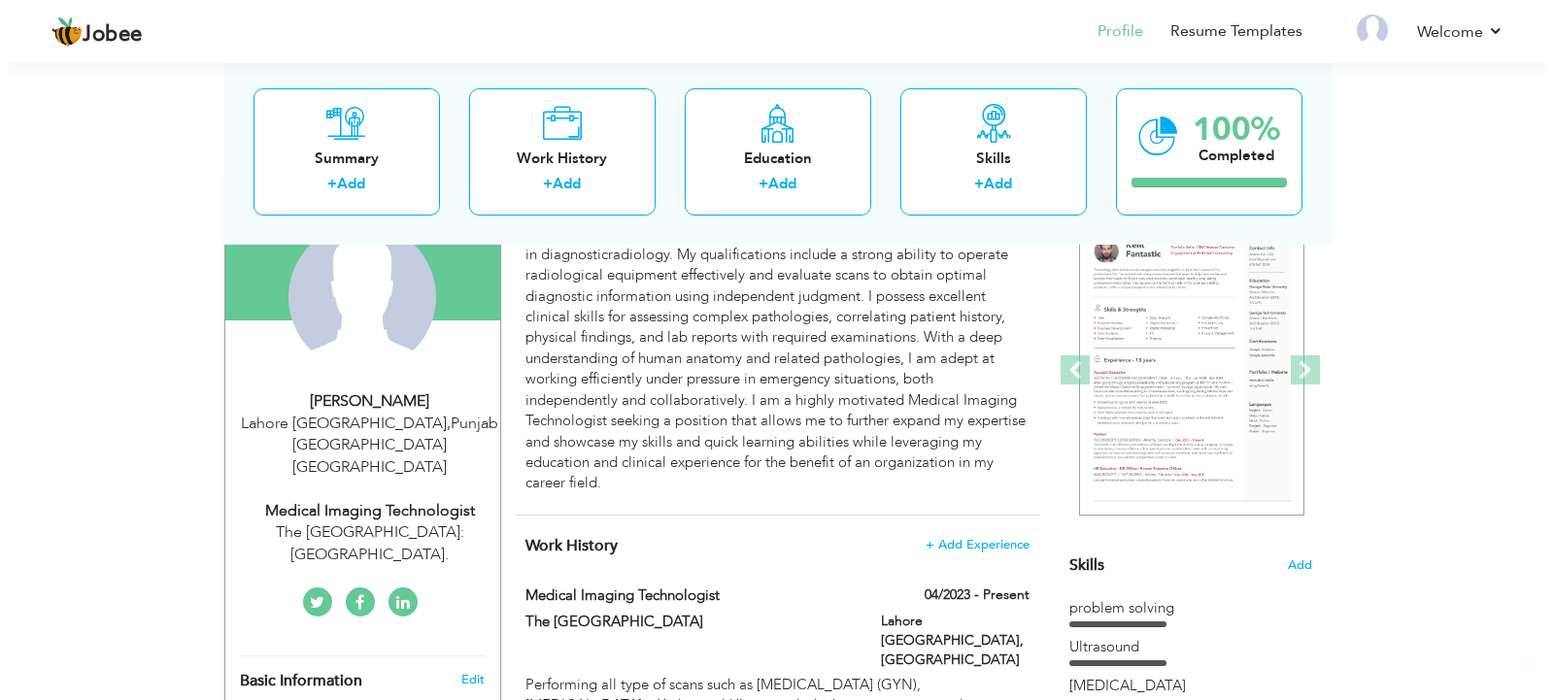
scroll to position [371, 0]
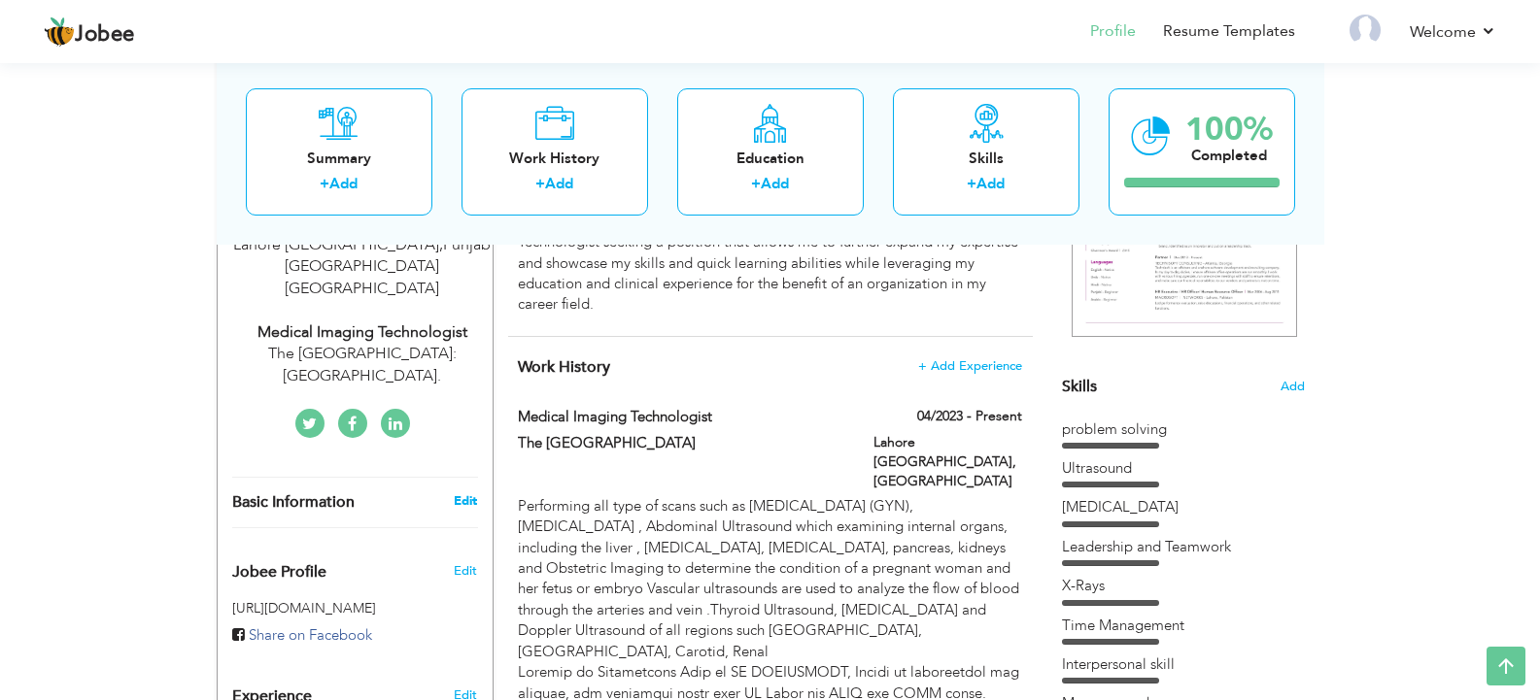
click at [459, 493] on link "Edit" at bounding box center [465, 501] width 23 height 17
type input "Tayyaba"
type input "Salamat"
type input "03071555590"
select select "number:166"
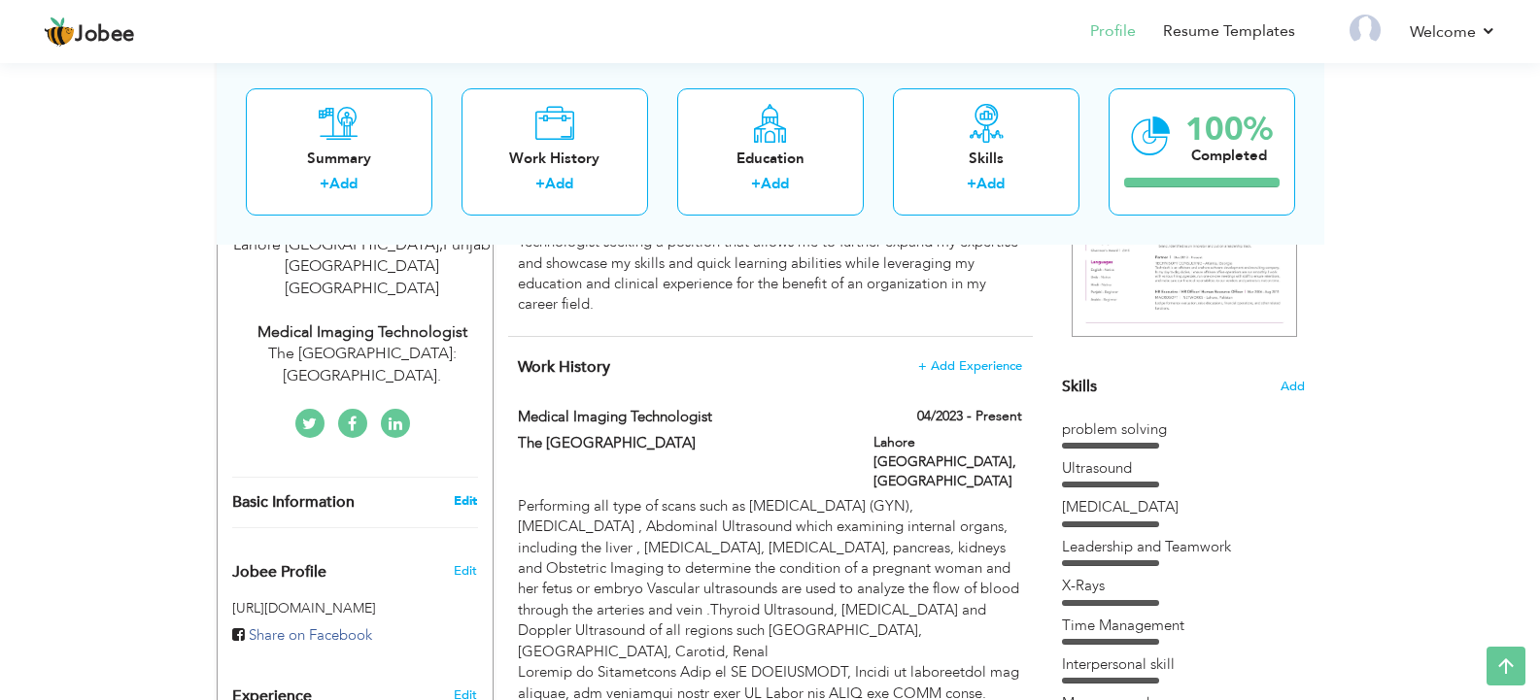
type input "Punjab [GEOGRAPHIC_DATA]"
type input "Lahore [GEOGRAPHIC_DATA]"
select select "number:4"
type input "The [GEOGRAPHIC_DATA]:[GEOGRAPHIC_DATA]."
type input "Medical Imaging Technologist"
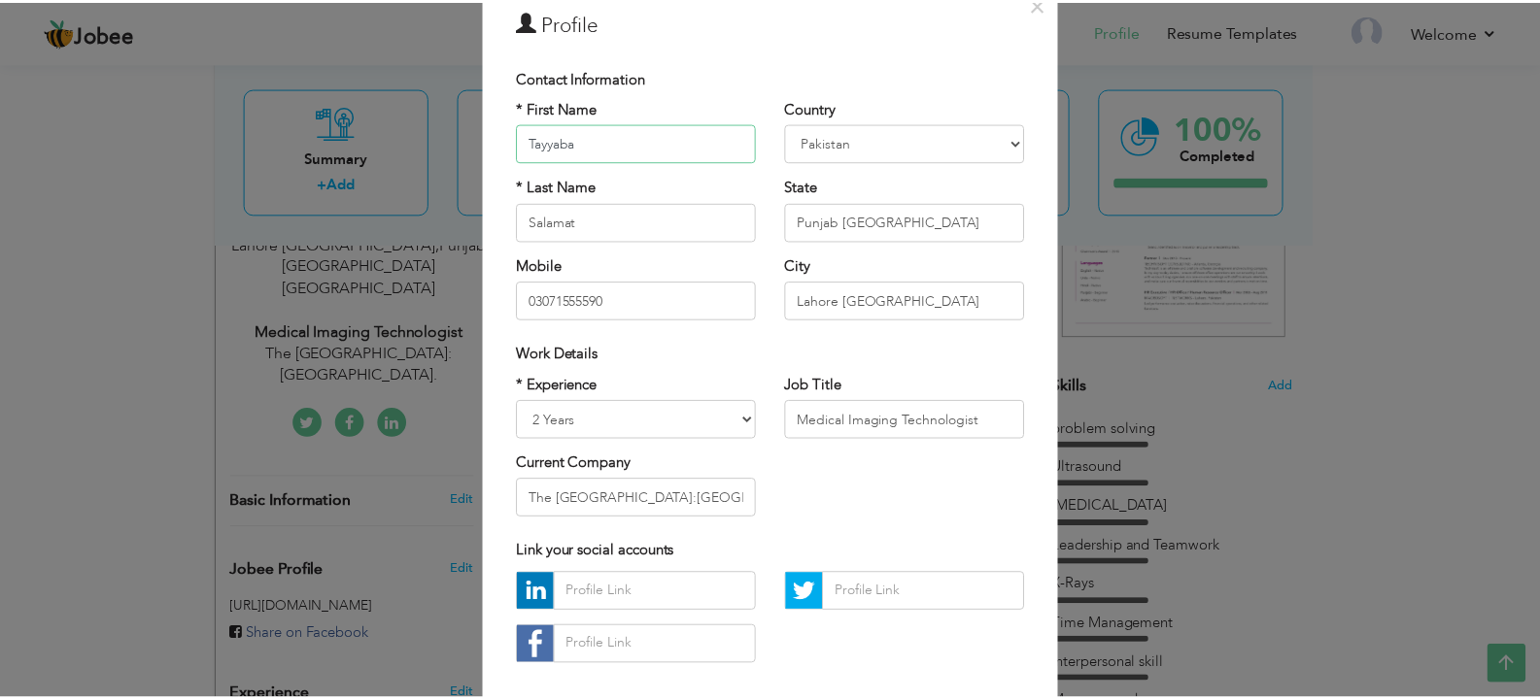
scroll to position [184, 0]
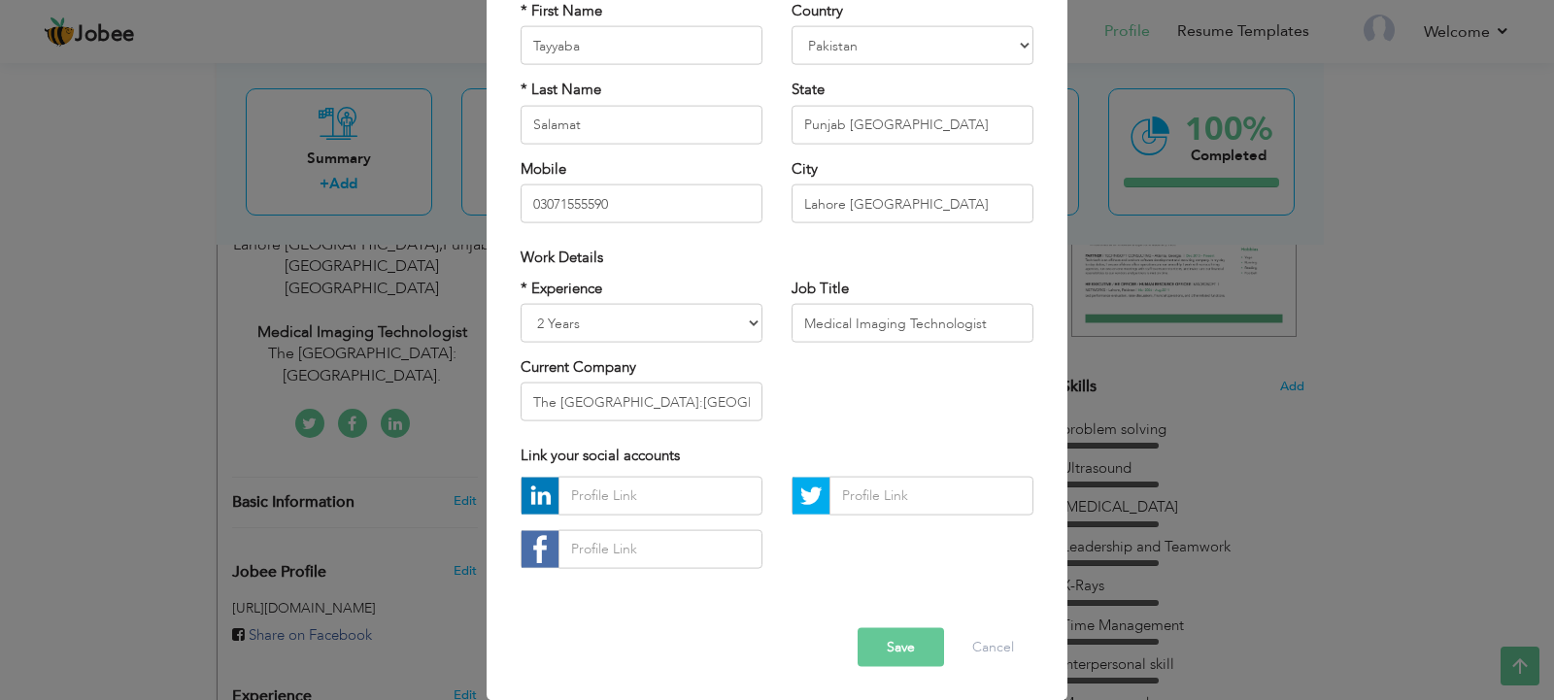
click at [890, 641] on button "Save" at bounding box center [901, 647] width 86 height 39
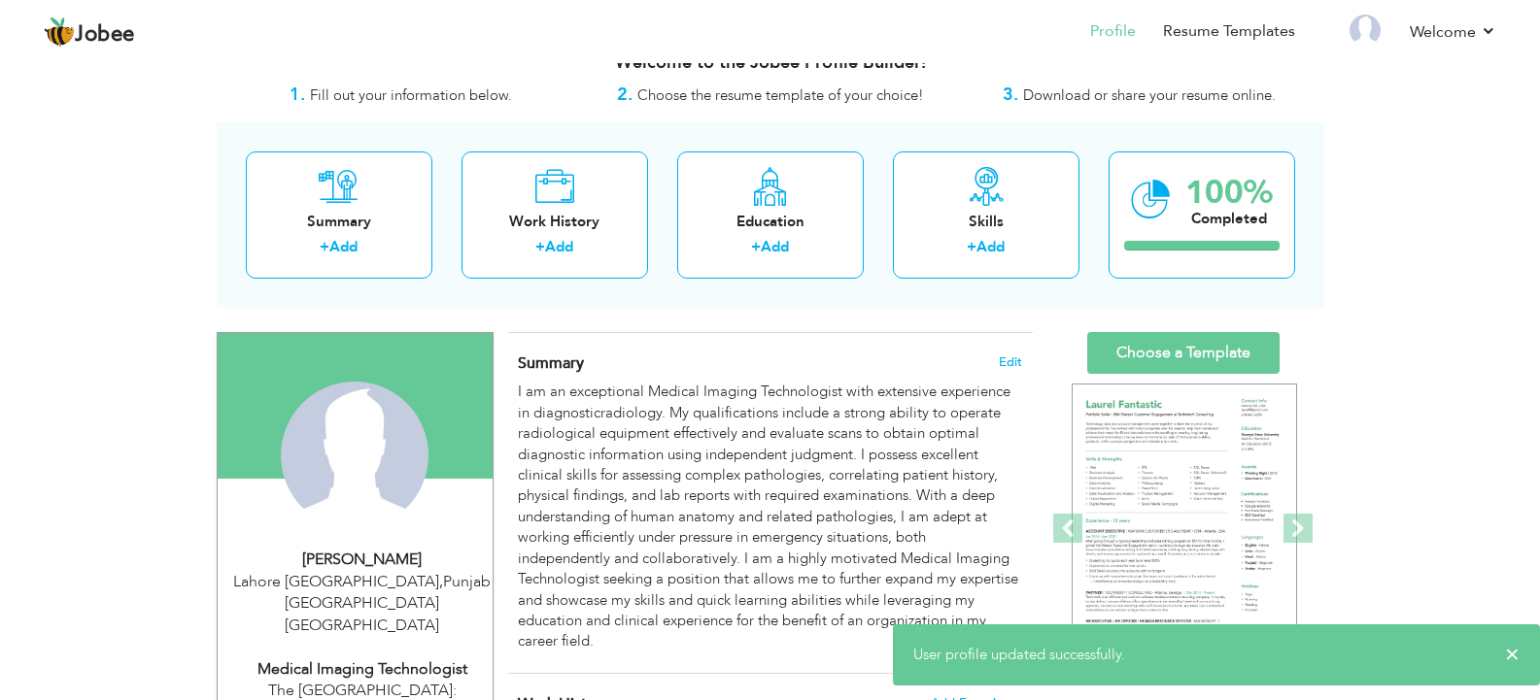
scroll to position [0, 0]
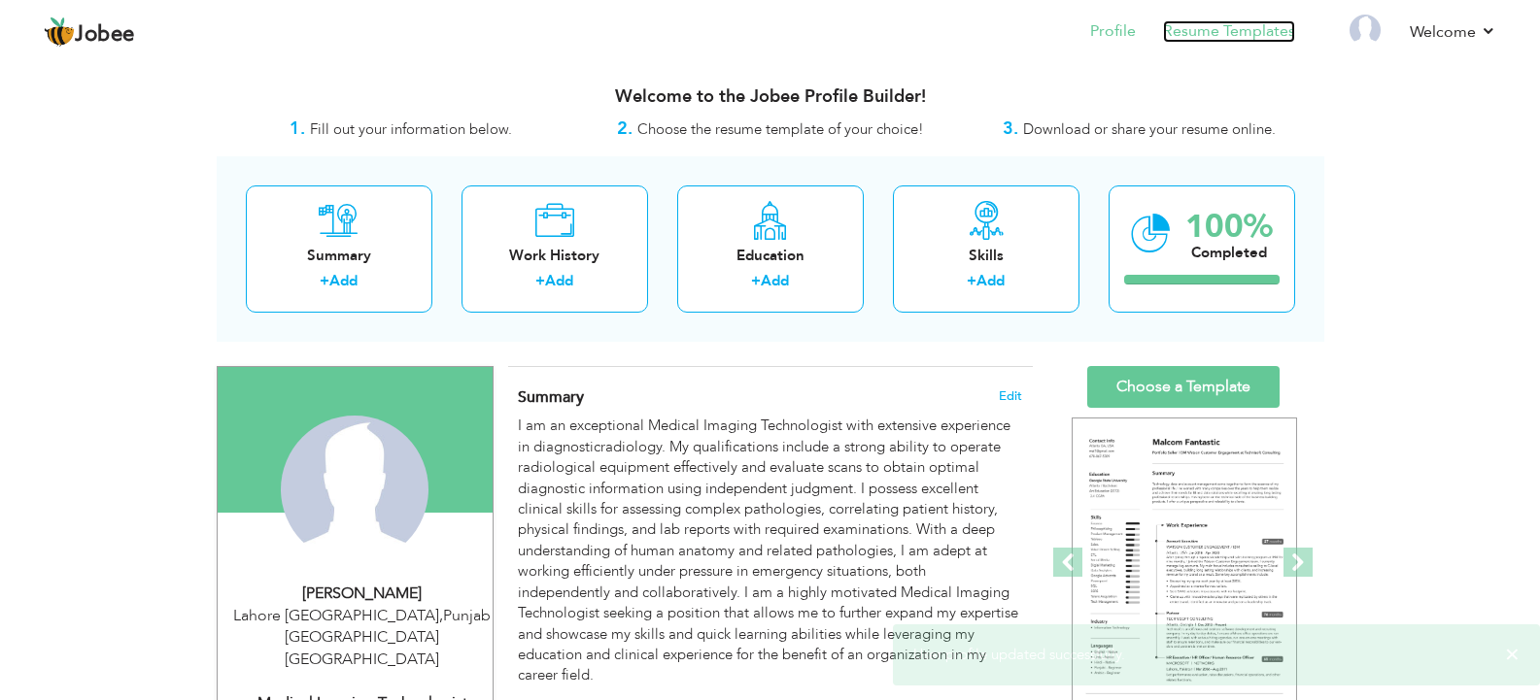
click at [1244, 32] on link "Resume Templates" at bounding box center [1229, 31] width 132 height 22
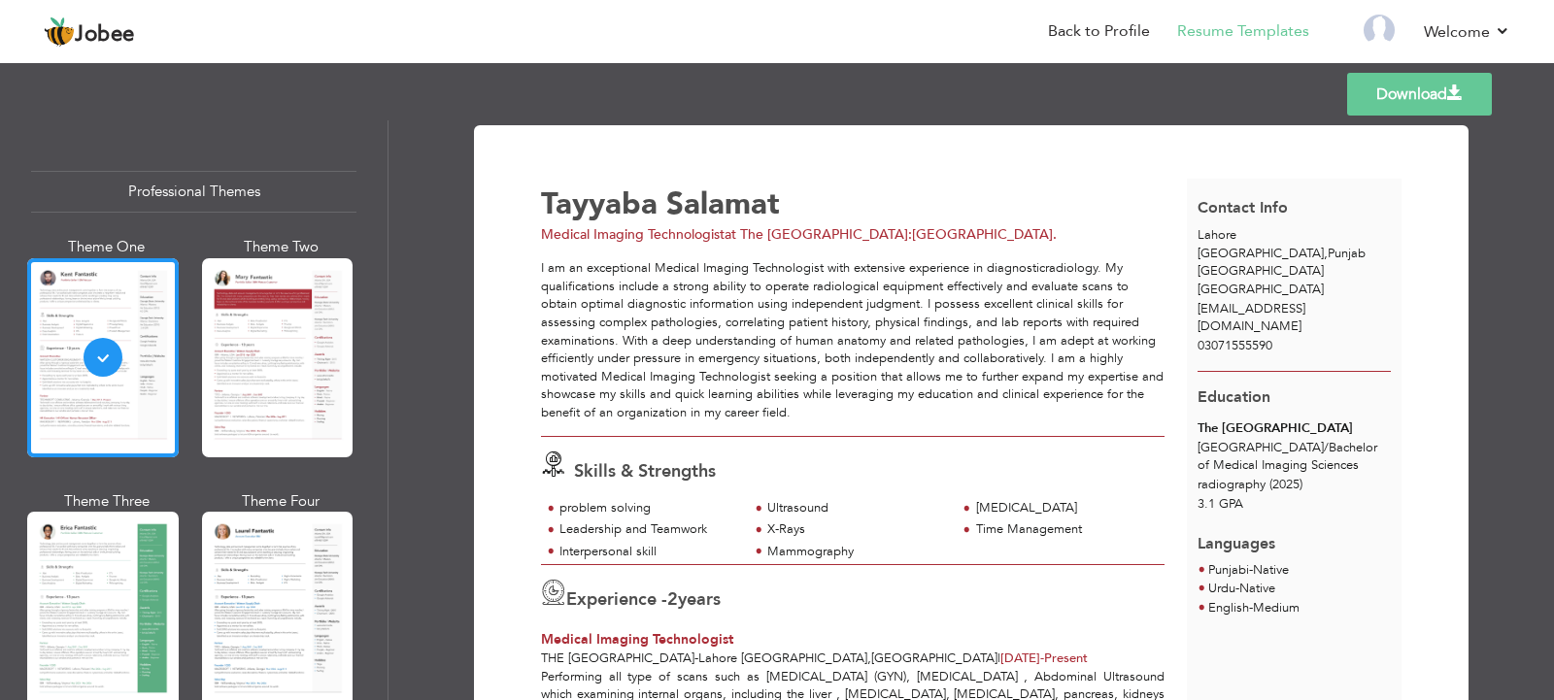
click at [1400, 91] on link "Download" at bounding box center [1420, 94] width 145 height 43
